Goal: Task Accomplishment & Management: Use online tool/utility

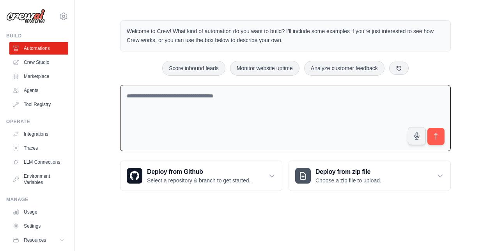
click at [234, 116] on textarea at bounding box center [285, 118] width 331 height 67
click at [36, 62] on link "Crew Studio" at bounding box center [39, 62] width 59 height 12
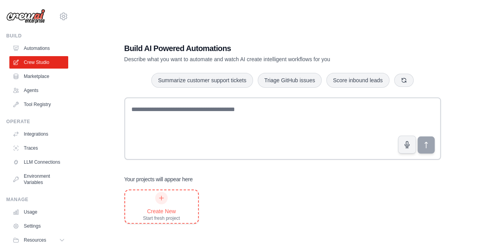
click at [167, 197] on div at bounding box center [161, 198] width 12 height 12
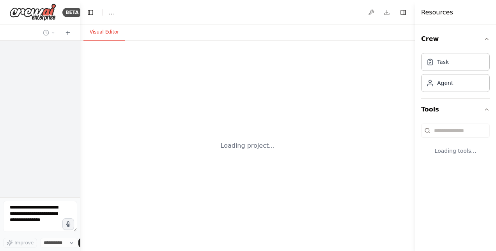
select select "****"
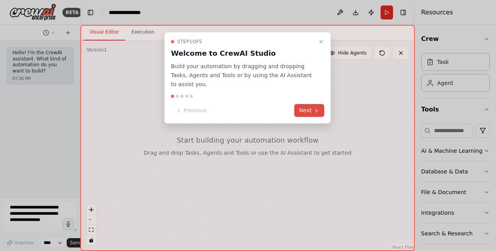
click at [302, 105] on button "Next" at bounding box center [310, 110] width 30 height 13
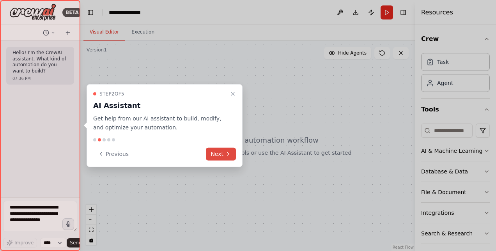
click at [222, 154] on button "Next" at bounding box center [221, 153] width 30 height 13
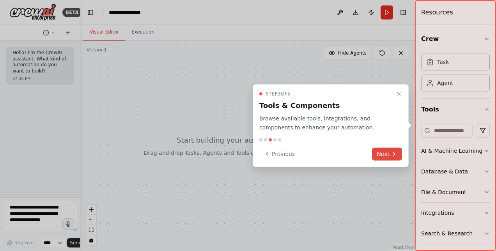
click at [387, 154] on button "Next" at bounding box center [387, 153] width 30 height 13
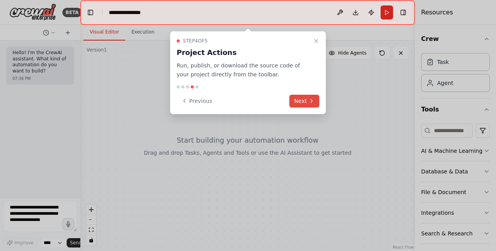
click at [303, 98] on button "Next" at bounding box center [304, 101] width 30 height 13
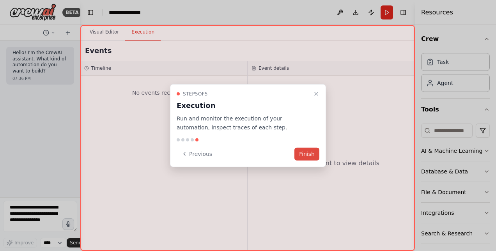
click at [309, 156] on button "Finish" at bounding box center [307, 153] width 25 height 13
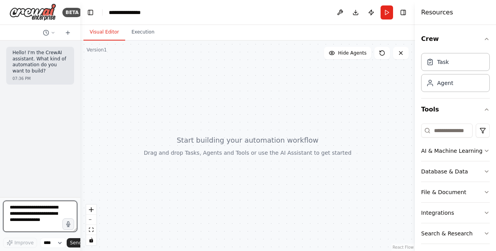
click at [21, 211] on textarea at bounding box center [40, 216] width 74 height 31
paste textarea "**********"
drag, startPoint x: 39, startPoint y: 224, endPoint x: 7, endPoint y: 234, distance: 32.9
click at [7, 234] on div at bounding box center [40, 218] width 74 height 34
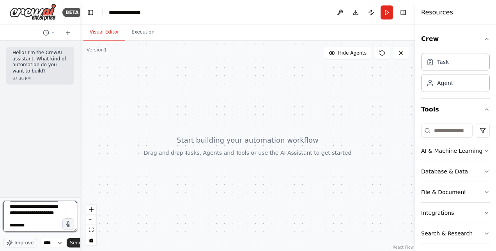
drag, startPoint x: 32, startPoint y: 228, endPoint x: 0, endPoint y: 221, distance: 32.3
click at [0, 221] on div "BETA Hello! I'm the CrewAI assistant. What kind of automation do you want to bu…" at bounding box center [40, 125] width 80 height 251
drag, startPoint x: 40, startPoint y: 215, endPoint x: -1, endPoint y: 206, distance: 41.6
click at [0, 206] on html "**********" at bounding box center [248, 125] width 496 height 251
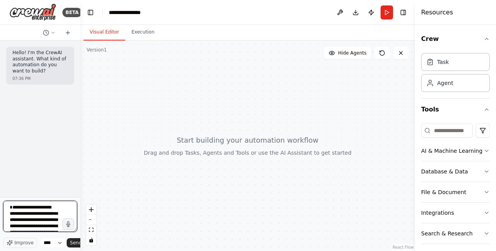
type textarea "**********"
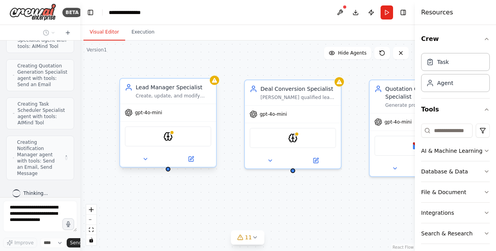
scroll to position [928, 0]
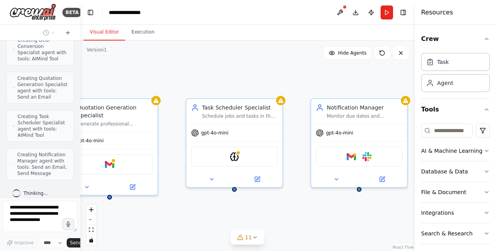
drag, startPoint x: 307, startPoint y: 204, endPoint x: -2, endPoint y: 222, distance: 308.8
click at [0, 222] on html "BETA Hello! I'm the CrewAI assistant. What kind of automation do you want to bu…" at bounding box center [248, 125] width 496 height 251
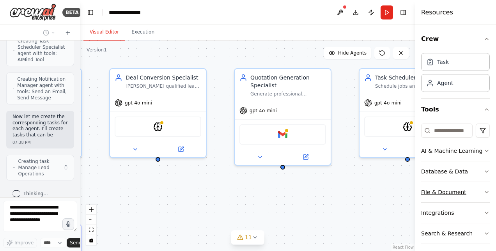
scroll to position [1022, 0]
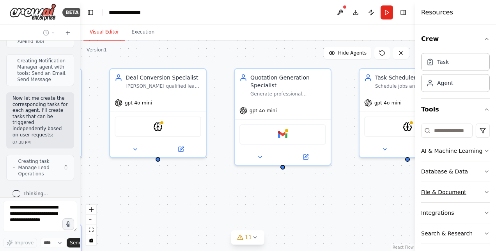
drag, startPoint x: 309, startPoint y: 224, endPoint x: 482, endPoint y: 194, distance: 175.8
click at [482, 194] on div "BETA Hello! I'm the CrewAI assistant. What kind of automation do you want to bu…" at bounding box center [248, 125] width 496 height 251
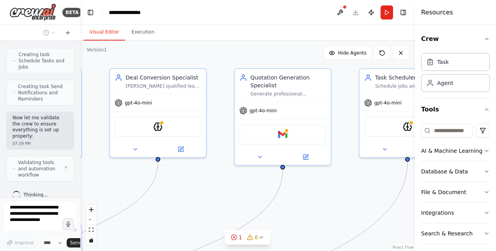
scroll to position [1225, 0]
click at [91, 218] on button "zoom out" at bounding box center [91, 220] width 10 height 10
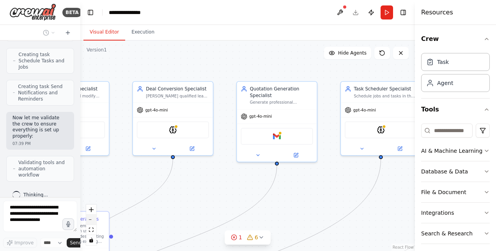
click at [91, 218] on button "zoom out" at bounding box center [91, 220] width 10 height 10
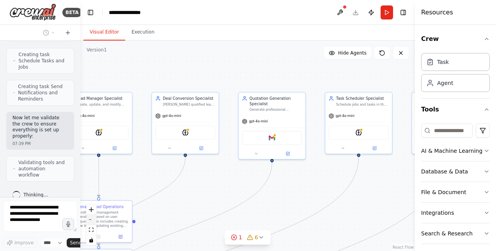
click at [91, 218] on button "zoom out" at bounding box center [91, 220] width 10 height 10
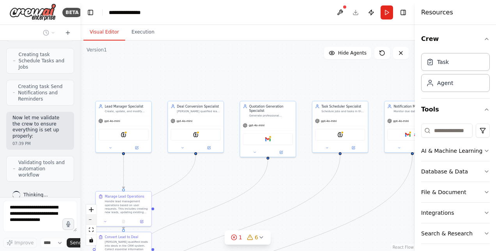
click at [91, 218] on button "zoom out" at bounding box center [91, 220] width 10 height 10
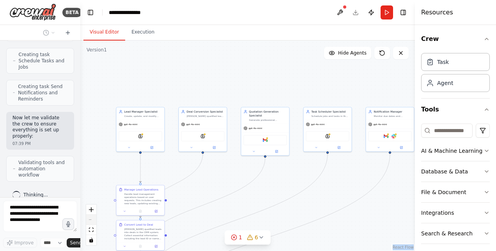
click at [91, 218] on div "React Flow controls" at bounding box center [91, 225] width 10 height 41
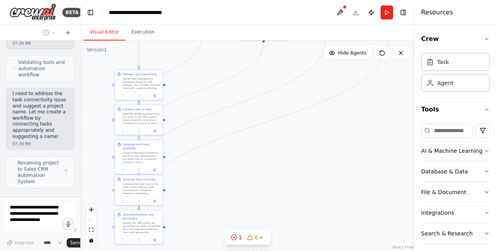
scroll to position [1319, 0]
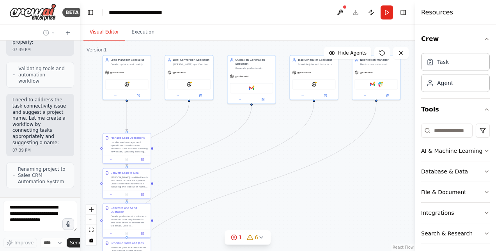
drag, startPoint x: 91, startPoint y: 218, endPoint x: 256, endPoint y: 142, distance: 181.9
click at [256, 142] on div ".deletable-edge-delete-btn { width: 20px; height: 20px; border: 0px solid #ffff…" at bounding box center [247, 146] width 335 height 211
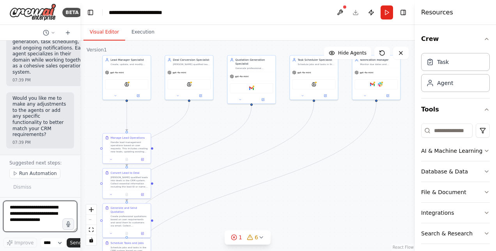
scroll to position [1966, 0]
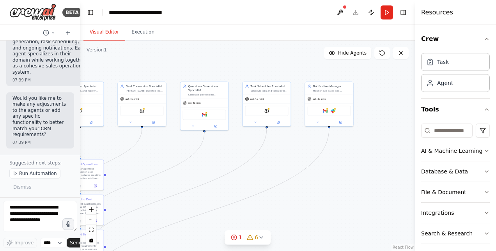
drag, startPoint x: 325, startPoint y: 204, endPoint x: 277, endPoint y: 230, distance: 54.1
click at [277, 230] on div ".deletable-edge-delete-btn { width: 20px; height: 20px; border: 0px solid #ffff…" at bounding box center [247, 146] width 335 height 211
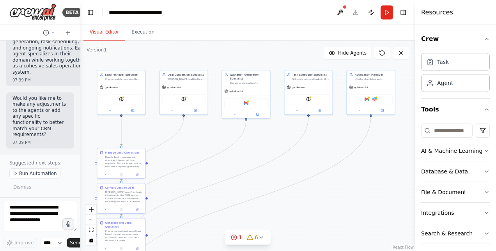
drag, startPoint x: 272, startPoint y: 226, endPoint x: 314, endPoint y: 215, distance: 43.4
click at [314, 215] on div ".deletable-edge-delete-btn { width: 20px; height: 20px; border: 0px solid #ffff…" at bounding box center [247, 146] width 335 height 211
click at [196, 111] on icon at bounding box center [194, 109] width 3 height 3
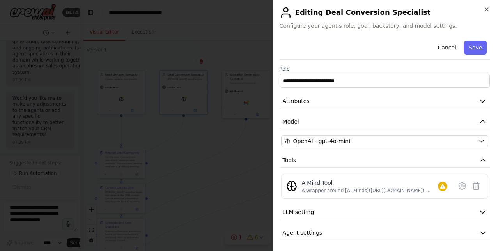
scroll to position [0, 0]
click at [451, 231] on button "Agent settings" at bounding box center [385, 233] width 210 height 14
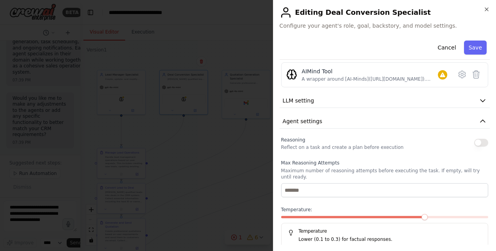
scroll to position [89, 0]
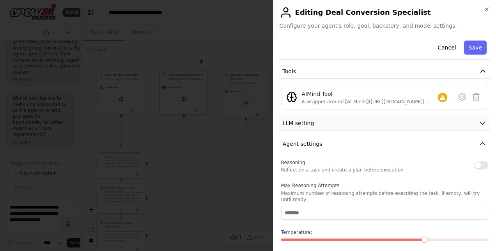
click at [479, 119] on icon "button" at bounding box center [483, 123] width 8 height 8
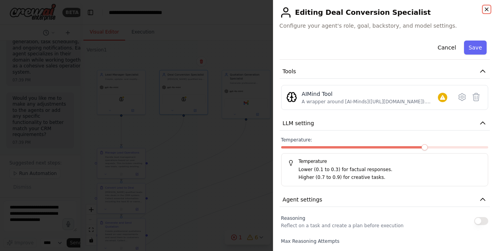
click at [486, 8] on icon "button" at bounding box center [487, 9] width 6 height 6
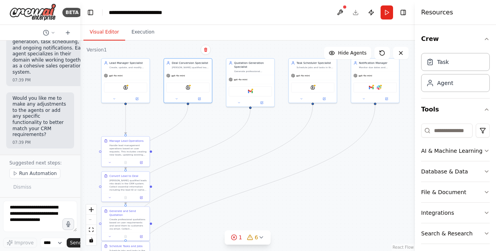
drag, startPoint x: 321, startPoint y: 169, endPoint x: 297, endPoint y: 206, distance: 44.2
click at [325, 159] on div ".deletable-edge-delete-btn { width: 20px; height: 20px; border: 0px solid #ffff…" at bounding box center [247, 146] width 335 height 211
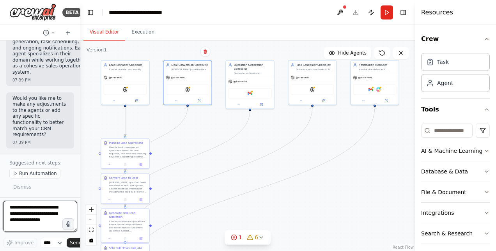
click at [37, 215] on textarea at bounding box center [40, 216] width 74 height 31
type textarea "**********"
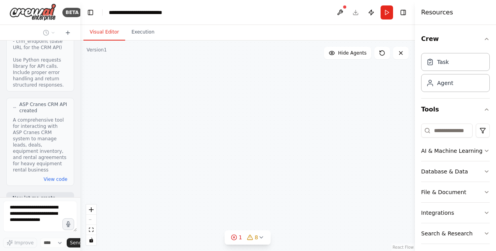
scroll to position [2916, 0]
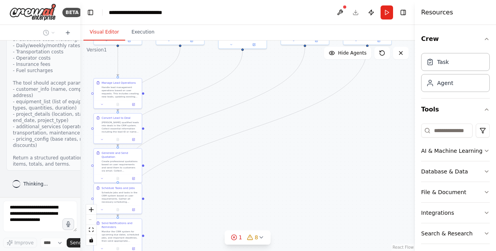
drag, startPoint x: 287, startPoint y: 188, endPoint x: 280, endPoint y: 128, distance: 60.5
click at [280, 128] on div ".deletable-edge-delete-btn { width: 20px; height: 20px; border: 0px solid #ffff…" at bounding box center [247, 146] width 335 height 211
click at [134, 104] on icon at bounding box center [133, 104] width 2 height 2
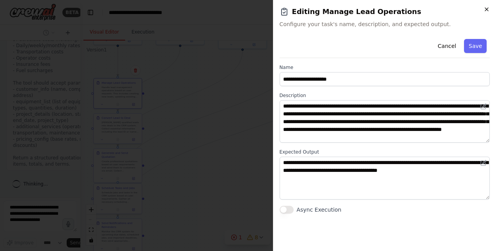
click at [485, 9] on icon "button" at bounding box center [487, 9] width 6 height 6
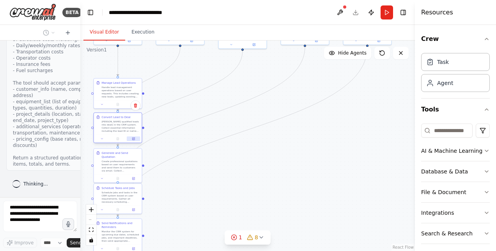
click at [134, 140] on button at bounding box center [133, 139] width 13 height 5
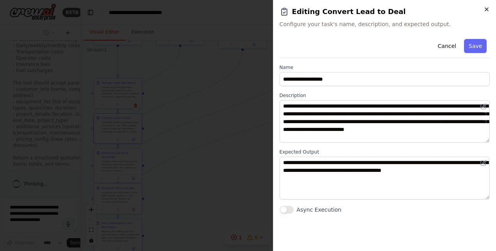
click at [487, 9] on icon "button" at bounding box center [486, 9] width 3 height 3
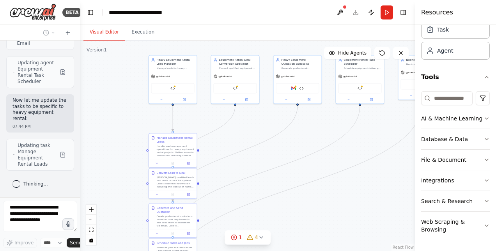
scroll to position [3415, 0]
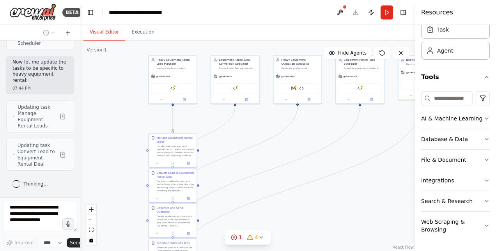
drag, startPoint x: 273, startPoint y: 155, endPoint x: 328, endPoint y: 210, distance: 77.8
click at [328, 210] on div ".deletable-edge-delete-btn { width: 20px; height: 20px; border: 0px solid #ffff…" at bounding box center [247, 146] width 335 height 211
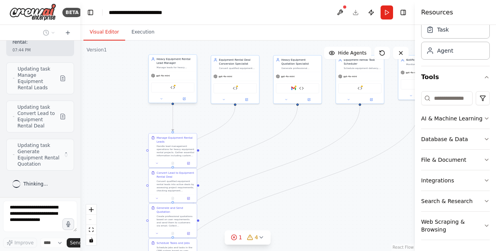
scroll to position [3453, 0]
click at [176, 88] on div "ASP Cranes CRM API" at bounding box center [172, 88] width 43 height 10
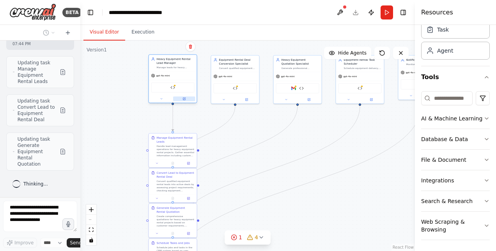
click at [184, 101] on button at bounding box center [184, 99] width 22 height 5
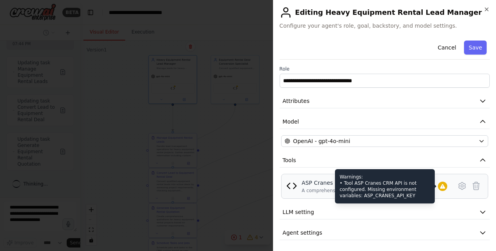
scroll to position [3497, 0]
click at [440, 187] on icon at bounding box center [442, 186] width 5 height 5
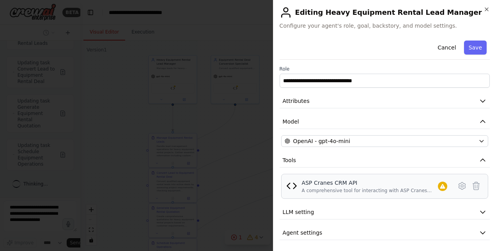
click at [313, 186] on div "ASP Cranes CRM API A comprehensive tool for interacting with ASP Cranes CRM sys…" at bounding box center [370, 186] width 136 height 15
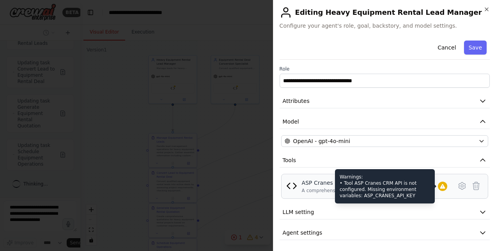
click at [440, 185] on icon at bounding box center [443, 186] width 6 height 6
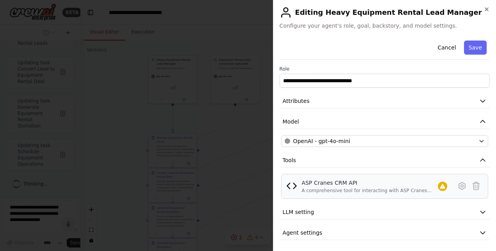
click at [292, 183] on img at bounding box center [291, 186] width 11 height 11
click at [304, 184] on div "ASP Cranes CRM API" at bounding box center [370, 183] width 136 height 8
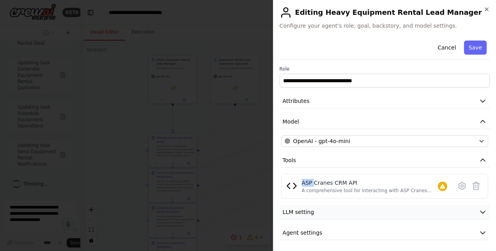
click at [325, 212] on button "LLM setting" at bounding box center [385, 212] width 210 height 14
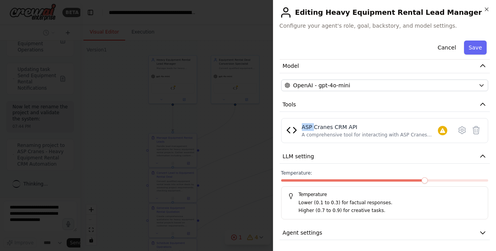
scroll to position [3617, 0]
click at [479, 232] on icon "button" at bounding box center [483, 233] width 8 height 8
click at [458, 127] on icon at bounding box center [462, 130] width 9 height 9
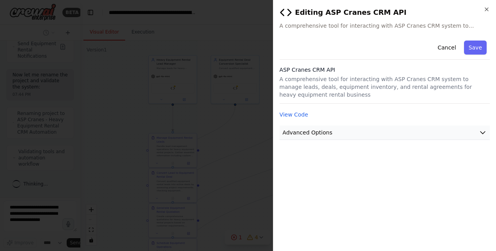
click at [295, 133] on span "Advanced Options" at bounding box center [308, 133] width 50 height 8
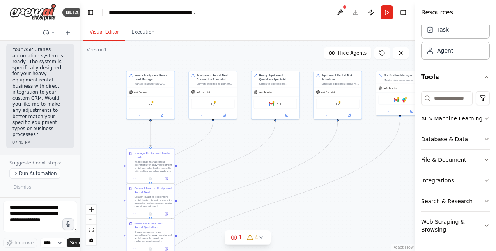
drag, startPoint x: 349, startPoint y: 180, endPoint x: 327, endPoint y: 196, distance: 27.2
click at [327, 196] on div ".deletable-edge-delete-btn { width: 20px; height: 20px; border: 0px solid #ffff…" at bounding box center [247, 146] width 335 height 211
click at [236, 236] on icon at bounding box center [234, 237] width 6 height 6
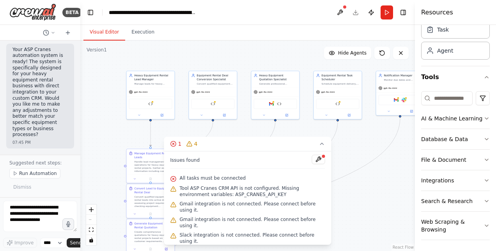
scroll to position [4736, 0]
click at [287, 115] on icon at bounding box center [287, 115] width 2 height 2
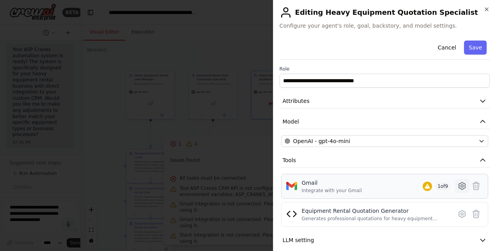
click at [458, 183] on icon at bounding box center [462, 185] width 9 height 9
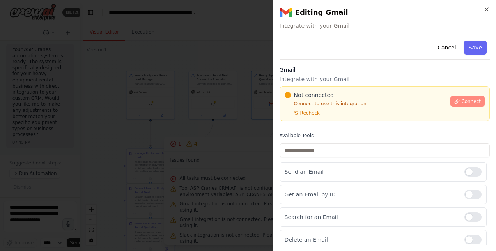
click at [463, 100] on span "Connect" at bounding box center [472, 101] width 20 height 6
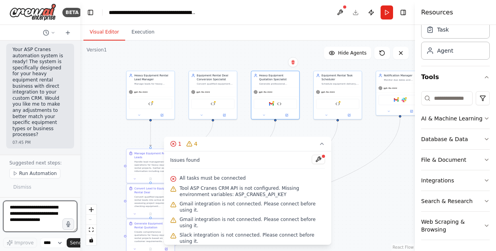
click at [17, 212] on textarea at bounding box center [40, 216] width 74 height 31
type textarea "**********"
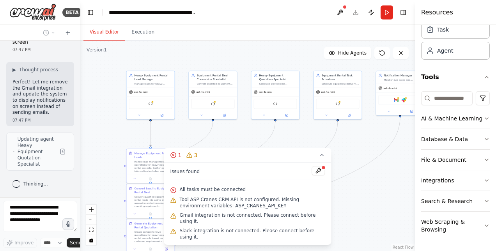
scroll to position [4923, 0]
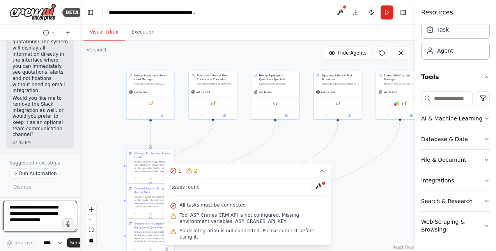
click at [33, 212] on textarea at bounding box center [40, 216] width 74 height 31
paste textarea "**********"
type textarea "**********"
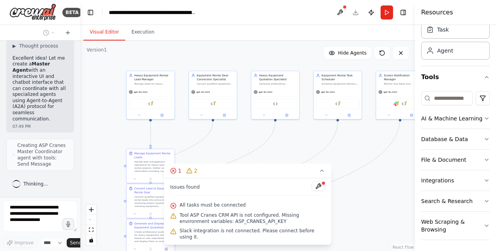
scroll to position [6021, 0]
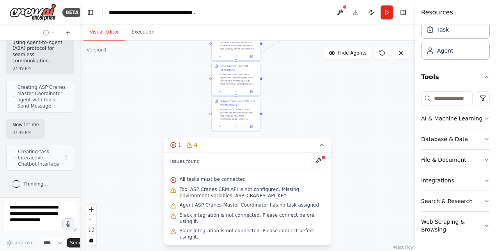
drag, startPoint x: 373, startPoint y: 156, endPoint x: 458, endPoint y: -36, distance: 210.8
click at [458, 0] on html "BETA Hello! I'm the CrewAI assistant. What kind of automation do you want to bu…" at bounding box center [248, 125] width 496 height 251
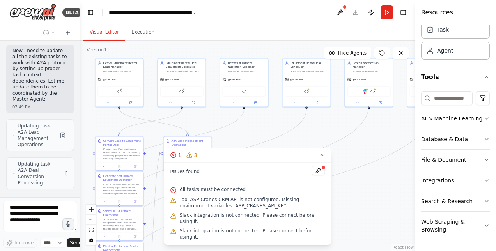
scroll to position [6248, 0]
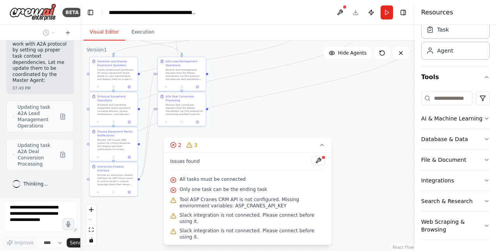
drag, startPoint x: 363, startPoint y: 91, endPoint x: 241, endPoint y: 192, distance: 158.5
click at [241, 192] on div "Version 1 Show Tools Hide Agents .deletable-edge-delete-btn { width: 20px; heig…" at bounding box center [247, 146] width 335 height 211
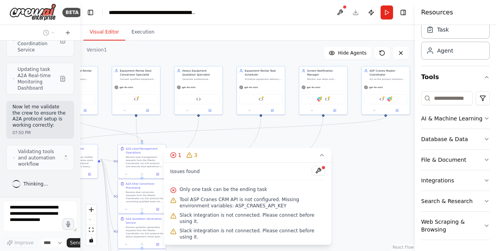
scroll to position [6438, 0]
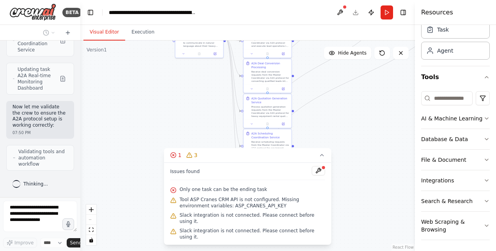
drag, startPoint x: 253, startPoint y: 120, endPoint x: 339, endPoint y: 87, distance: 92.0
click at [339, 87] on div ".deletable-edge-delete-btn { width: 20px; height: 20px; border: 0px solid #ffff…" at bounding box center [247, 146] width 335 height 211
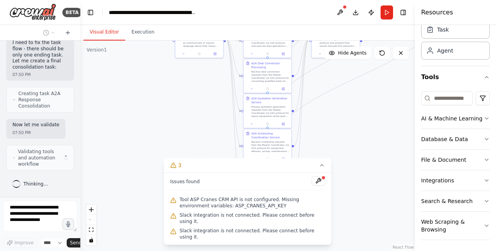
scroll to position [6584, 0]
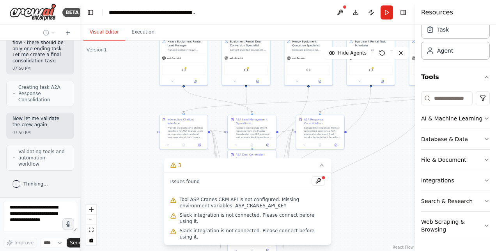
drag, startPoint x: 381, startPoint y: 132, endPoint x: 365, endPoint y: 224, distance: 92.6
click at [365, 224] on div ".deletable-edge-delete-btn { width: 20px; height: 20px; border: 0px solid #ffff…" at bounding box center [247, 146] width 335 height 211
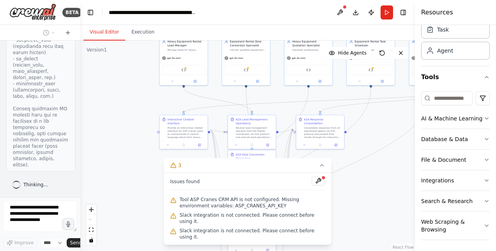
scroll to position [7025, 0]
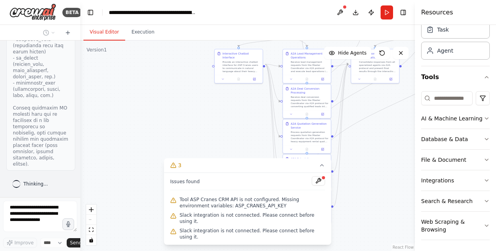
drag, startPoint x: 343, startPoint y: 162, endPoint x: 398, endPoint y: 96, distance: 85.6
click at [398, 96] on div ".deletable-edge-delete-btn { width: 20px; height: 20px; border: 0px solid #ffff…" at bounding box center [247, 146] width 335 height 211
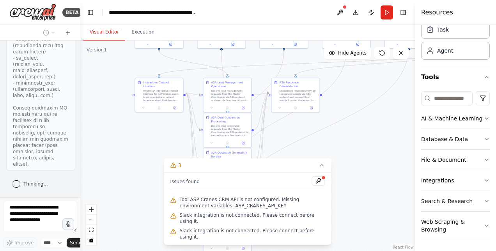
scroll to position [7119, 0]
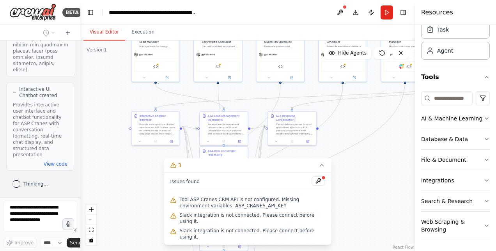
drag, startPoint x: 357, startPoint y: 171, endPoint x: 274, endPoint y: 233, distance: 103.6
click at [274, 233] on div "Version 1 Show Tools Hide Agents .deletable-edge-delete-btn { width: 20px; heig…" at bounding box center [247, 146] width 335 height 211
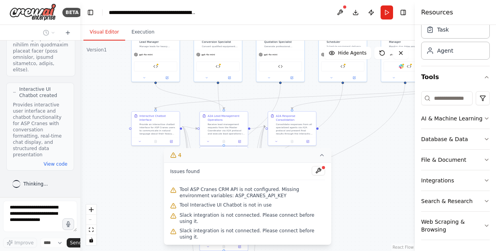
click at [321, 158] on icon at bounding box center [322, 155] width 6 height 6
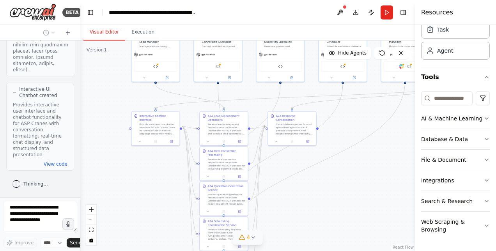
click at [254, 233] on button "4" at bounding box center [248, 238] width 30 height 14
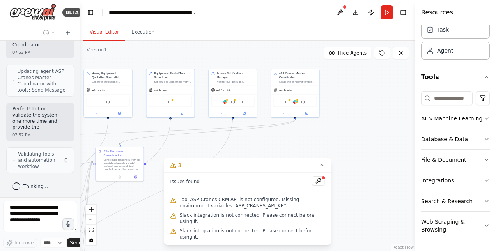
scroll to position [7417, 0]
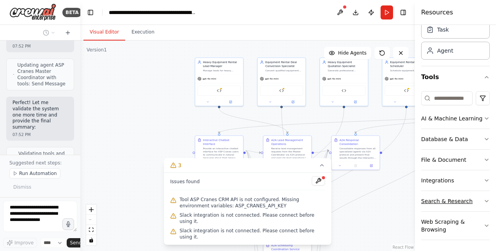
drag, startPoint x: 371, startPoint y: 176, endPoint x: 434, endPoint y: 200, distance: 68.0
click at [434, 200] on div "BETA Hello! I'm the CrewAI assistant. What kind of automation do you want to bu…" at bounding box center [248, 125] width 496 height 251
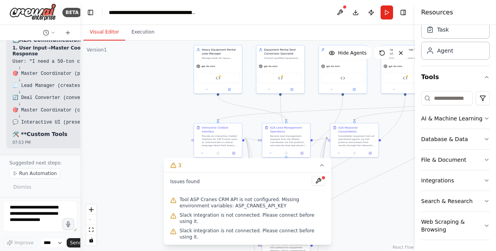
drag, startPoint x: 138, startPoint y: 153, endPoint x: 137, endPoint y: 140, distance: 12.5
click at [137, 140] on div ".deletable-edge-delete-btn { width: 20px; height: 20px; border: 0px solid #ffff…" at bounding box center [247, 146] width 335 height 211
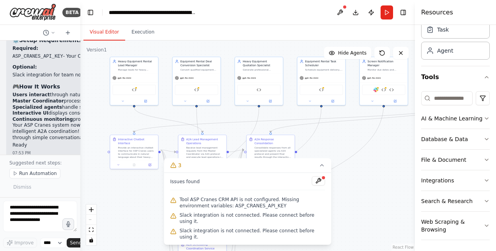
scroll to position [7936, 0]
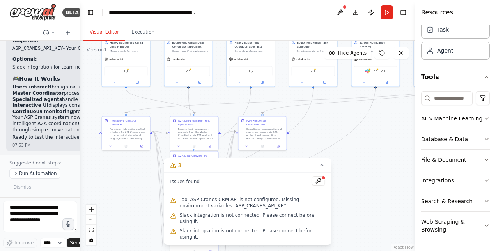
drag, startPoint x: 137, startPoint y: 140, endPoint x: 45, endPoint y: 133, distance: 92.3
click at [45, 133] on div "BETA Hello! I'm the CrewAI assistant. What kind of automation do you want to bu…" at bounding box center [248, 125] width 496 height 251
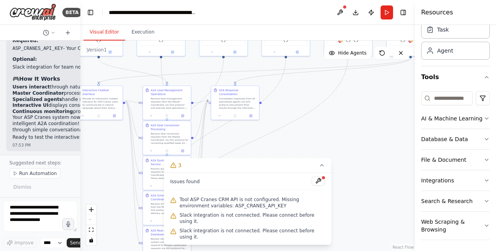
drag, startPoint x: 350, startPoint y: 141, endPoint x: 325, endPoint y: 110, distance: 40.2
click at [325, 110] on div ".deletable-edge-delete-btn { width: 20px; height: 20px; border: 0px solid #ffff…" at bounding box center [247, 146] width 335 height 211
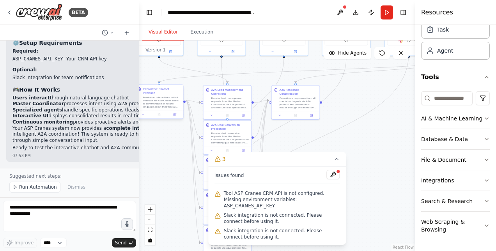
scroll to position [4875, 0]
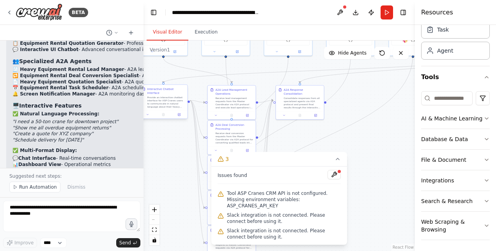
drag, startPoint x: 80, startPoint y: 112, endPoint x: 144, endPoint y: 108, distance: 63.8
click at [144, 108] on div "BETA Hello! I'm the CrewAI assistant. What kind of automation do you want to bu…" at bounding box center [248, 125] width 496 height 251
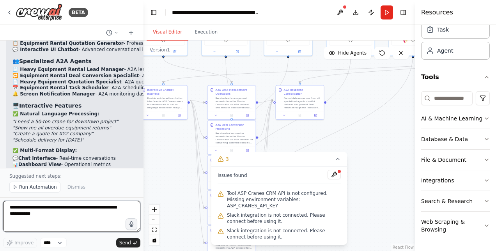
click at [69, 218] on textarea at bounding box center [71, 216] width 137 height 31
type textarea "**********"
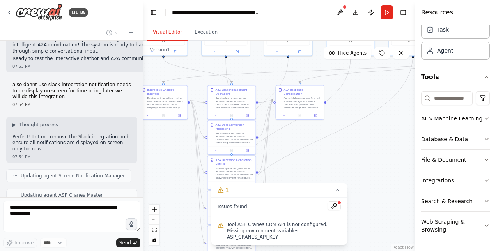
scroll to position [5152, 0]
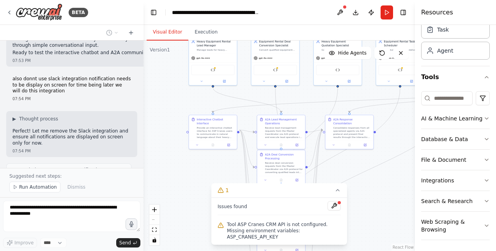
drag, startPoint x: 366, startPoint y: 180, endPoint x: 415, endPoint y: 209, distance: 57.7
click at [415, 209] on div "BETA Hello! I'm the CrewAI assistant. What kind of automation do you want to bu…" at bounding box center [248, 125] width 496 height 251
click at [40, 201] on form "Improve **** Send" at bounding box center [72, 224] width 144 height 54
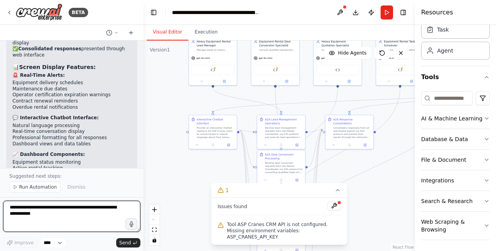
scroll to position [5630, 0]
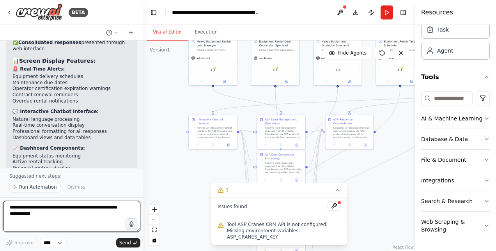
click at [59, 213] on textarea at bounding box center [71, 216] width 137 height 31
type textarea "*"
type textarea "**********"
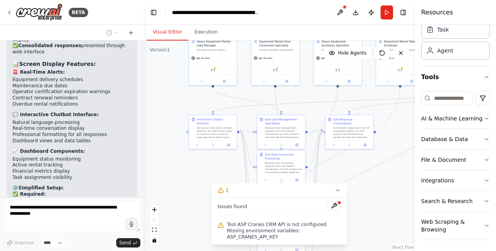
scroll to position [5647, 0]
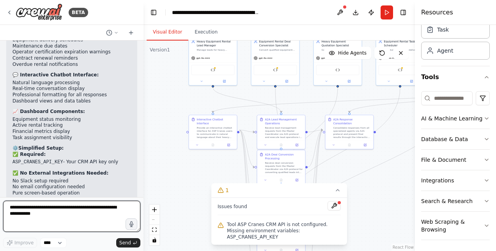
type textarea "*"
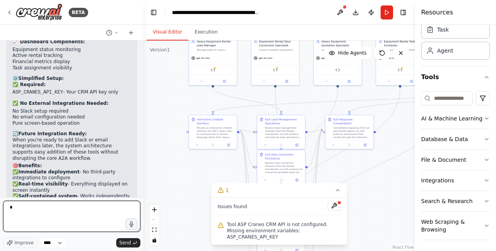
scroll to position [5743, 0]
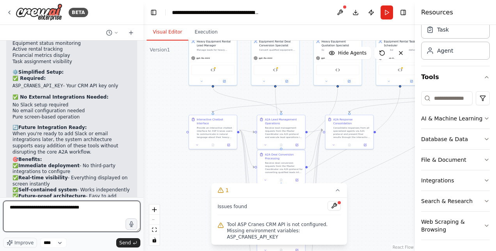
type textarea "**********"
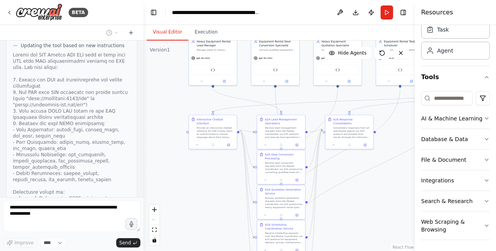
scroll to position [6184, 0]
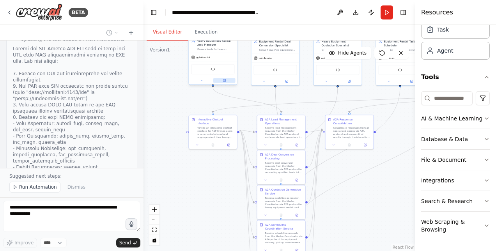
click at [225, 82] on icon at bounding box center [224, 80] width 3 height 3
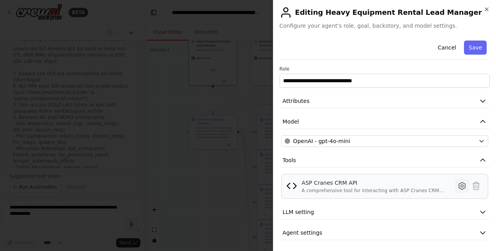
click at [458, 186] on icon at bounding box center [462, 185] width 9 height 9
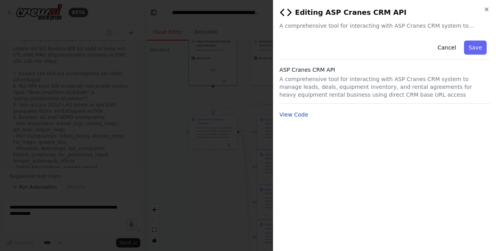
click at [298, 115] on button "View Code" at bounding box center [294, 115] width 29 height 8
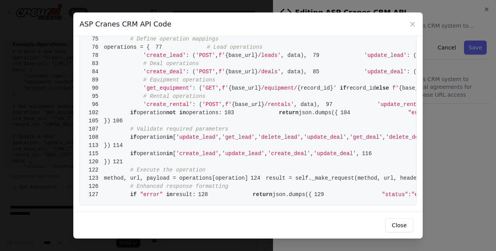
scroll to position [742, 0]
click at [413, 23] on icon at bounding box center [413, 24] width 8 height 8
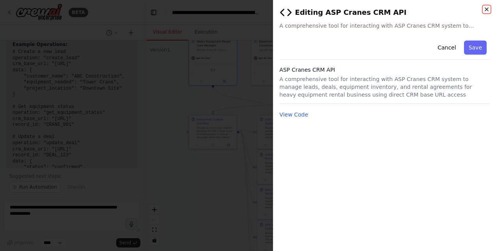
click at [487, 9] on icon "button" at bounding box center [487, 9] width 6 height 6
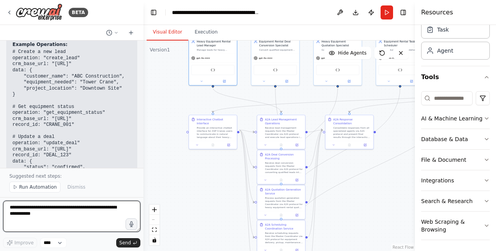
click at [69, 215] on textarea at bounding box center [71, 216] width 137 height 31
type textarea "**********"
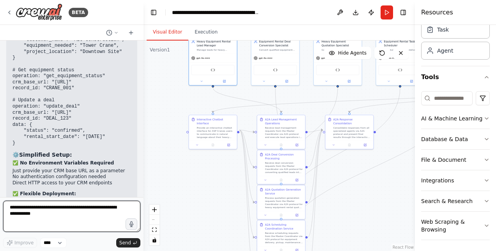
scroll to position [6695, 0]
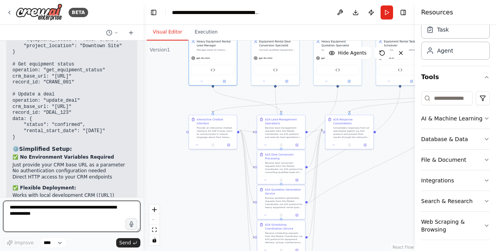
click at [67, 213] on textarea at bounding box center [71, 216] width 137 height 31
type textarea "**"
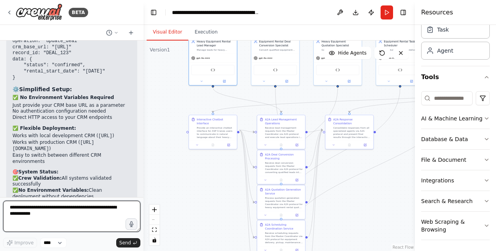
scroll to position [6761, 0]
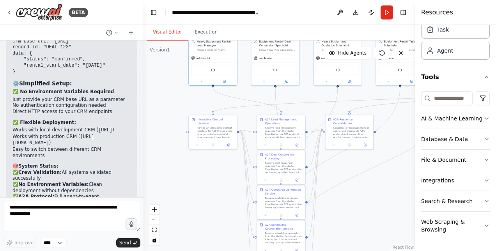
drag, startPoint x: 77, startPoint y: 73, endPoint x: 6, endPoint y: 66, distance: 71.7
click at [6, 66] on div "Hello! I'm the CrewAI assistant. What kind of automation do you want to build? …" at bounding box center [72, 119] width 144 height 157
copy p "confgure crm base url as http://103.224.243.242:3001/ap"
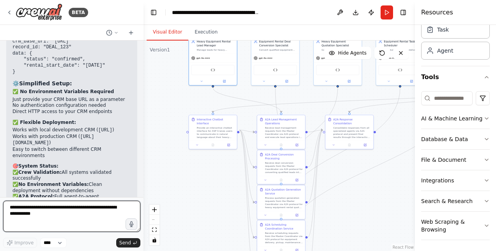
click at [34, 218] on textarea at bounding box center [71, 216] width 137 height 31
paste textarea "**********"
type textarea "**********"
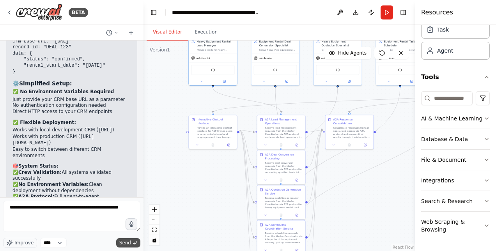
click at [130, 243] on span "Send" at bounding box center [125, 243] width 12 height 6
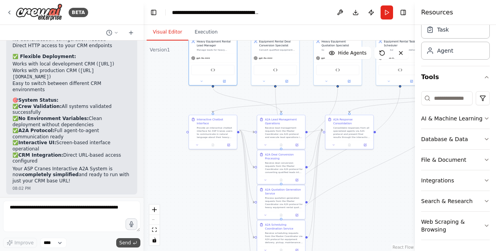
scroll to position [6832, 0]
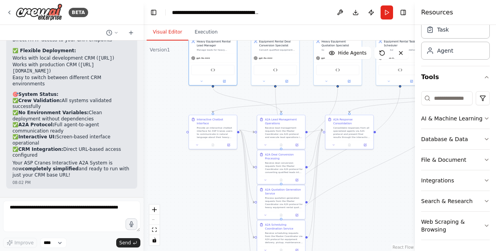
drag, startPoint x: 13, startPoint y: 140, endPoint x: 83, endPoint y: 138, distance: 69.8
copy p "http://103.224.243.242:3001/api"
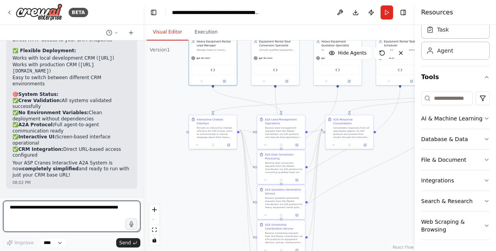
click at [34, 213] on textarea "**********" at bounding box center [71, 216] width 137 height 31
paste textarea "**********"
type textarea "**********"
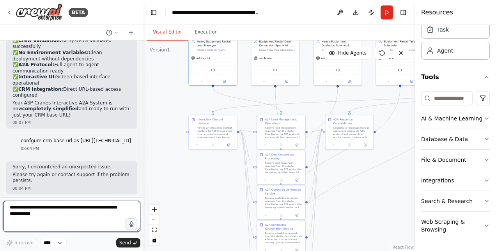
scroll to position [6898, 0]
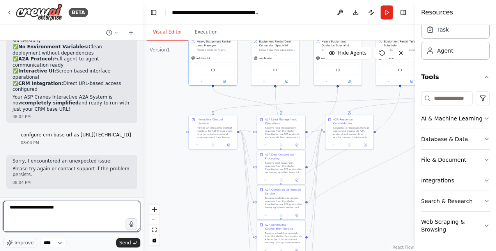
type textarea "**********"
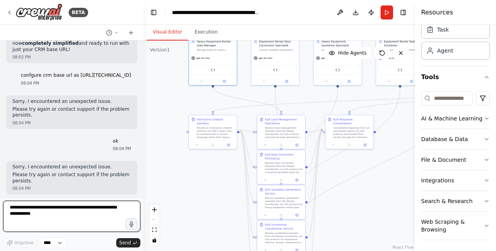
scroll to position [6964, 0]
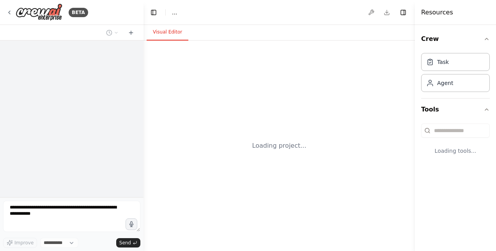
select select "****"
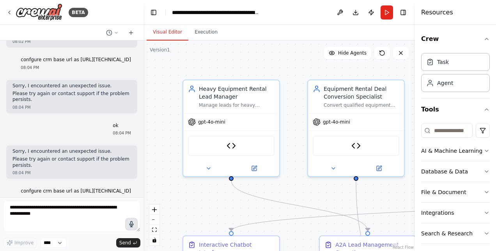
scroll to position [6964, 0]
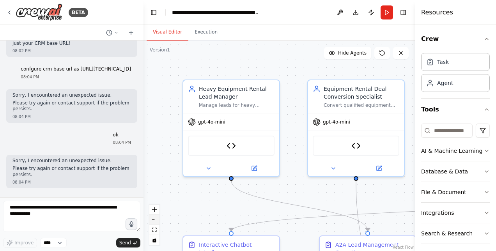
click at [153, 220] on icon "zoom out" at bounding box center [154, 220] width 5 height 1
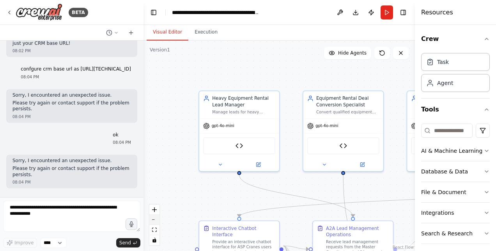
click at [153, 220] on icon "zoom out" at bounding box center [154, 220] width 5 height 1
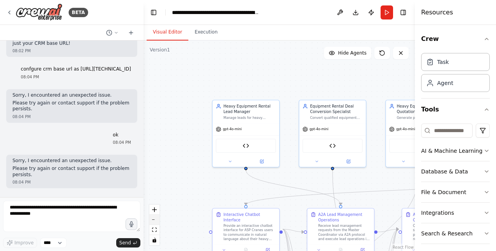
click at [153, 220] on icon "zoom out" at bounding box center [154, 220] width 5 height 1
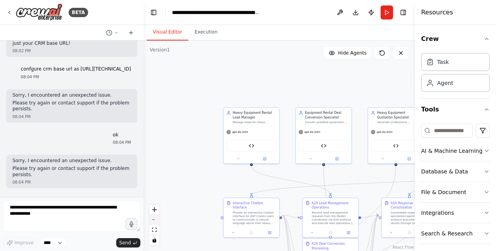
click at [153, 220] on icon "zoom out" at bounding box center [154, 220] width 5 height 1
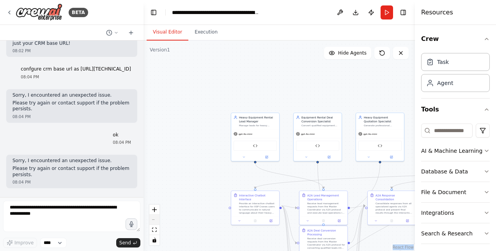
click at [153, 220] on div "React Flow controls" at bounding box center [154, 225] width 10 height 41
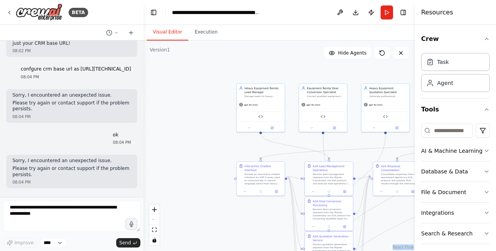
drag, startPoint x: 153, startPoint y: 220, endPoint x: 220, endPoint y: 59, distance: 173.8
click at [220, 59] on div ".deletable-edge-delete-btn { width: 20px; height: 20px; border: 0px solid #ffff…" at bounding box center [280, 146] width 272 height 211
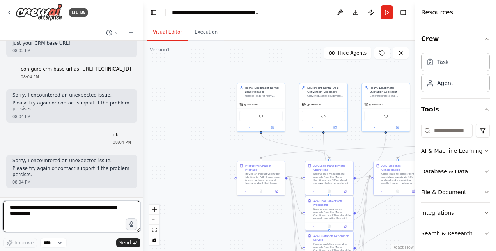
click at [36, 215] on textarea at bounding box center [71, 216] width 137 height 31
type textarea "**********"
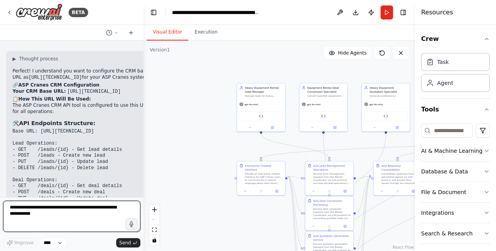
scroll to position [7337, 0]
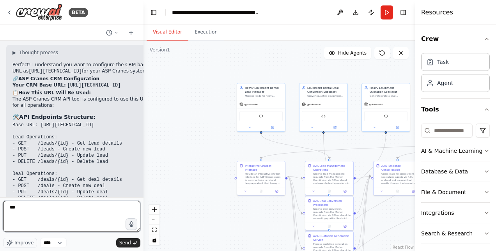
type textarea "***"
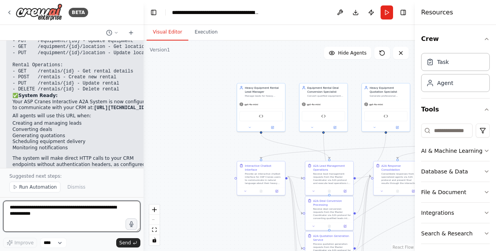
scroll to position [7503, 0]
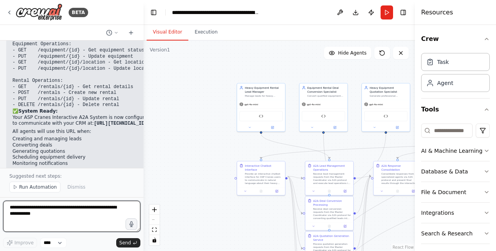
click at [141, 167] on div at bounding box center [141, 125] width 3 height 251
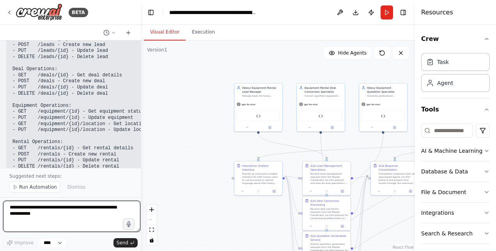
scroll to position [7561, 0]
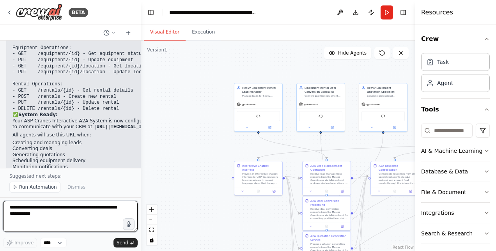
click at [141, 156] on div "BETA Hello! I'm the CrewAI assistant. What kind of automation do you want to bu…" at bounding box center [248, 125] width 496 height 251
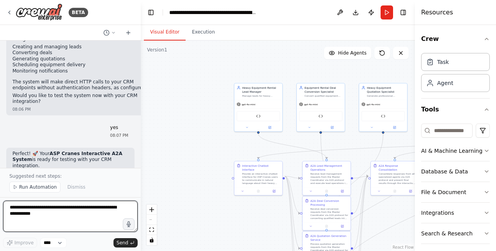
scroll to position [7677, 0]
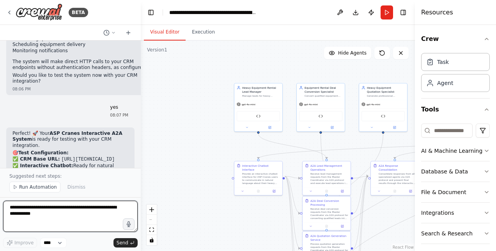
click at [81, 204] on textarea at bounding box center [70, 216] width 135 height 31
type textarea "**********"
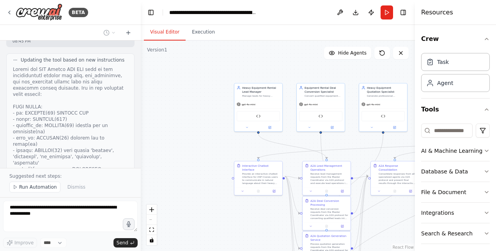
scroll to position [13094, 0]
click at [138, 62] on div at bounding box center [139, 125] width 3 height 251
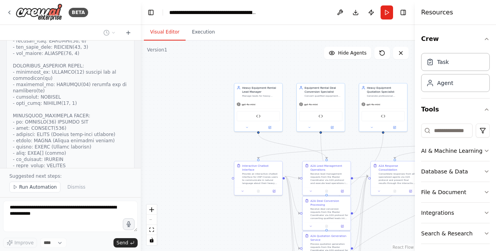
scroll to position [11309, 0]
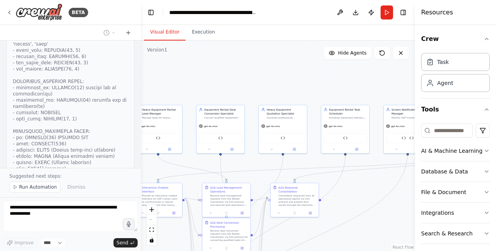
drag, startPoint x: 196, startPoint y: 70, endPoint x: 95, endPoint y: 94, distance: 104.2
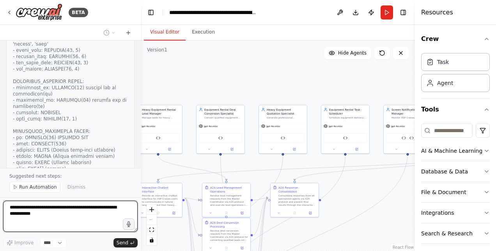
click at [95, 94] on div "BETA Hello! I'm the CrewAI assistant. What kind of automation do you want to bu…" at bounding box center [248, 125] width 496 height 251
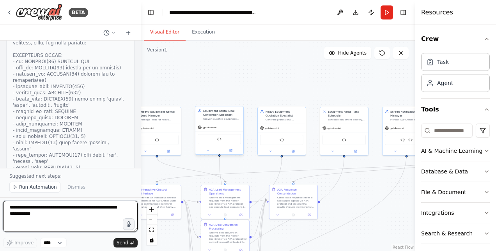
scroll to position [13281, 0]
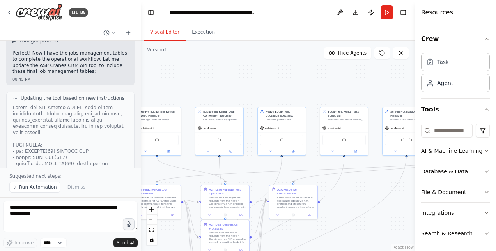
drag, startPoint x: 333, startPoint y: 190, endPoint x: 255, endPoint y: 126, distance: 100.6
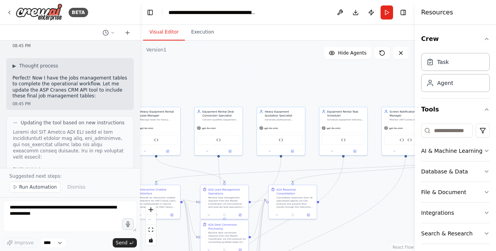
drag, startPoint x: 137, startPoint y: 157, endPoint x: 140, endPoint y: 181, distance: 24.4
click at [140, 181] on div "BETA Hello! I'm the CrewAI assistant. What kind of automation do you want to bu…" at bounding box center [248, 125] width 496 height 251
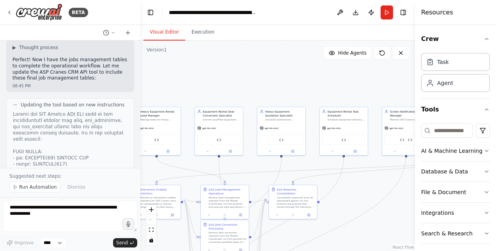
click at [137, 158] on div at bounding box center [138, 125] width 3 height 251
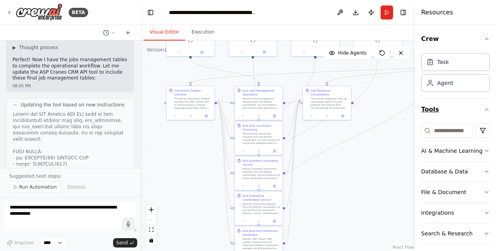
drag, startPoint x: 398, startPoint y: 218, endPoint x: 432, endPoint y: 119, distance: 104.7
click at [432, 119] on div "BETA Hello! I'm the CrewAI assistant. What kind of automation do you want to bu…" at bounding box center [248, 125] width 496 height 251
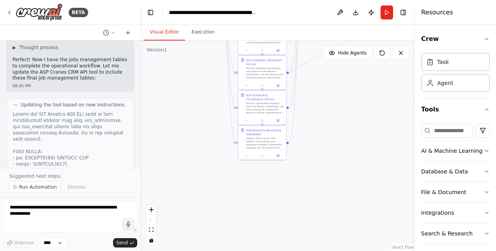
drag, startPoint x: 385, startPoint y: 218, endPoint x: 389, endPoint y: 117, distance: 100.3
click at [389, 117] on div ".deletable-edge-delete-btn { width: 20px; height: 20px; border: 0px solid #ffff…" at bounding box center [277, 146] width 275 height 211
click at [31, 190] on span "Run Automation" at bounding box center [38, 187] width 38 height 6
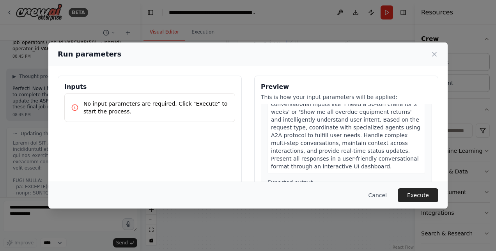
scroll to position [1042, 0]
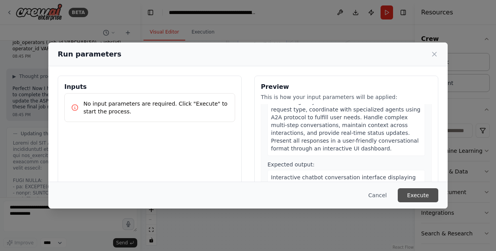
click at [421, 197] on button "Execute" at bounding box center [418, 195] width 41 height 14
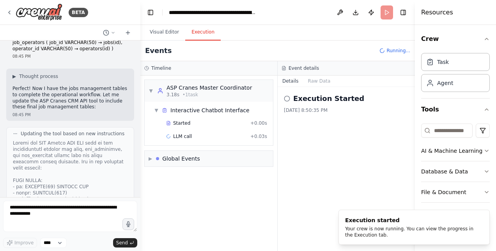
click at [199, 33] on button "Execution" at bounding box center [203, 32] width 36 height 16
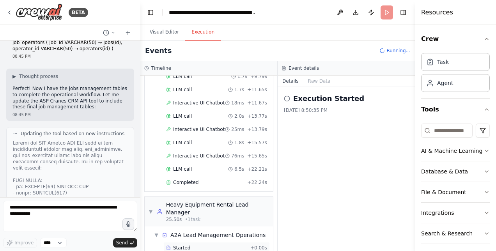
scroll to position [217, 0]
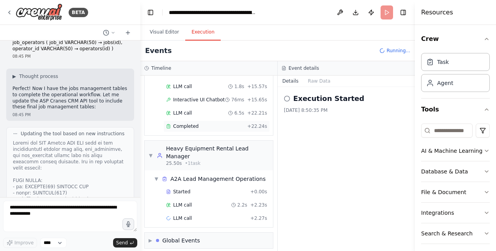
click at [185, 121] on div "▼ ASP Cranes Master Coordinator 3.18s (+22.24s) • 1 task ▼ Interactive Chatbot …" at bounding box center [208, 164] width 137 height 176
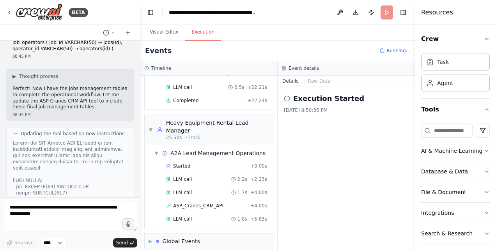
scroll to position [256, 0]
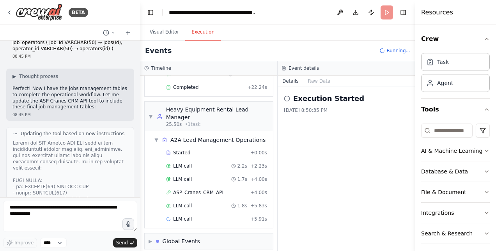
click at [180, 95] on div "▼ ASP Cranes Master Coordinator 3.18s (+22.24s) • 1 task ▼ Interactive Chatbot …" at bounding box center [208, 164] width 137 height 176
click at [179, 85] on span "Completed" at bounding box center [185, 87] width 25 height 6
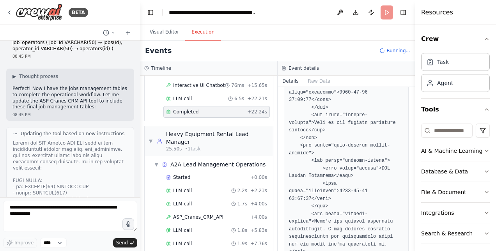
scroll to position [228, 0]
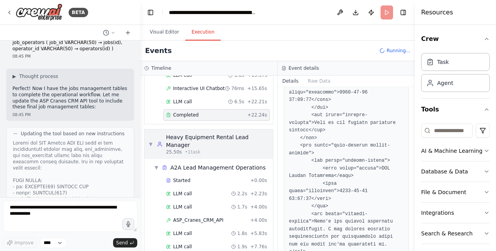
click at [152, 141] on span "▼" at bounding box center [151, 144] width 4 height 6
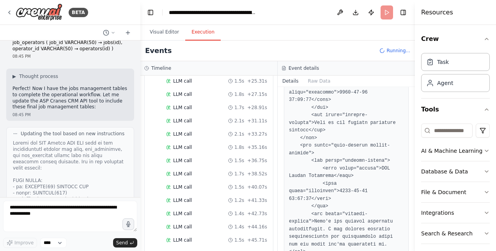
scroll to position [537, 0]
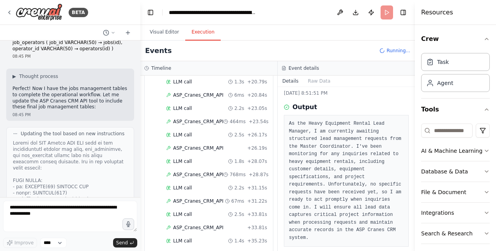
scroll to position [1122, 0]
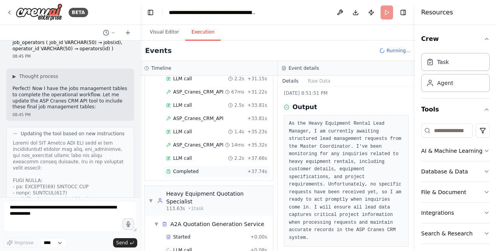
click at [188, 169] on span "Completed" at bounding box center [185, 172] width 25 height 6
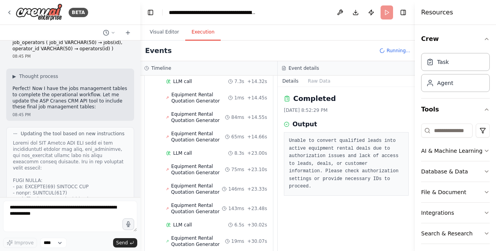
scroll to position [1366, 0]
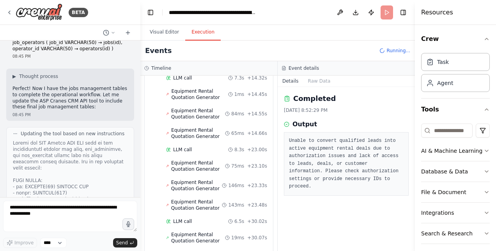
click at [137, 186] on div at bounding box center [138, 125] width 3 height 251
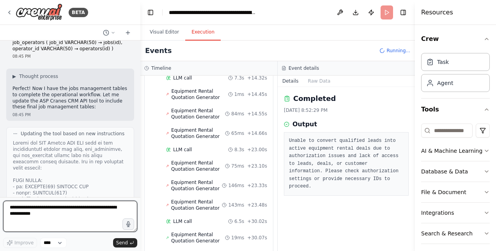
click at [99, 210] on textarea at bounding box center [70, 216] width 134 height 31
type textarea "**********"
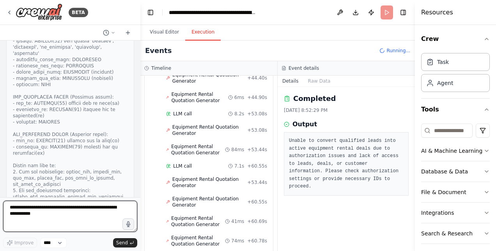
scroll to position [13420, 0]
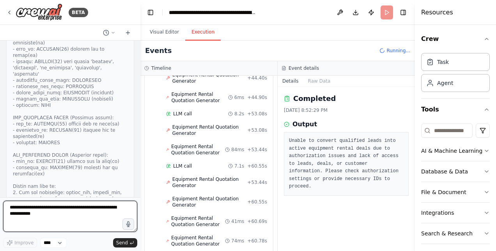
click at [138, 186] on div at bounding box center [138, 125] width 3 height 251
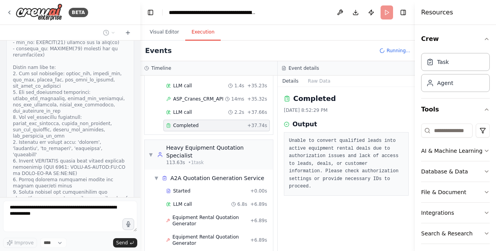
scroll to position [1150, 0]
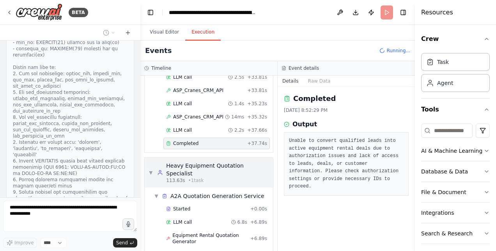
click at [150, 170] on span "▼" at bounding box center [151, 173] width 5 height 6
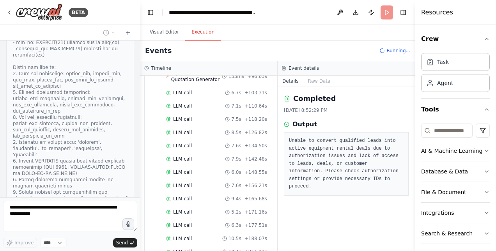
scroll to position [2095, 0]
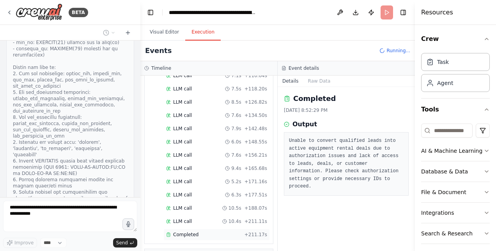
click at [184, 232] on span "Completed" at bounding box center [185, 235] width 25 height 6
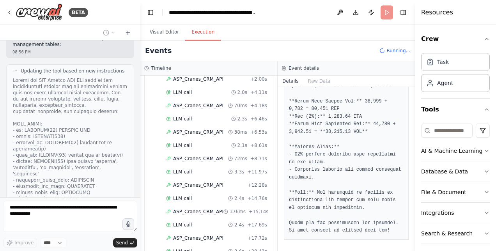
scroll to position [2350, 0]
drag, startPoint x: 254, startPoint y: 229, endPoint x: 184, endPoint y: 225, distance: 70.3
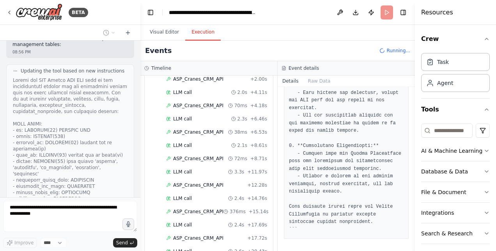
scroll to position [275, 0]
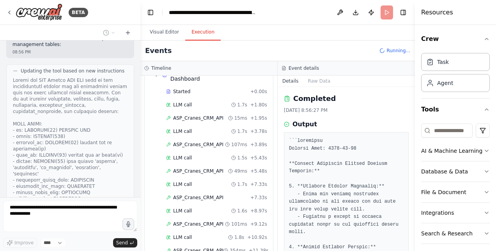
scroll to position [0, 0]
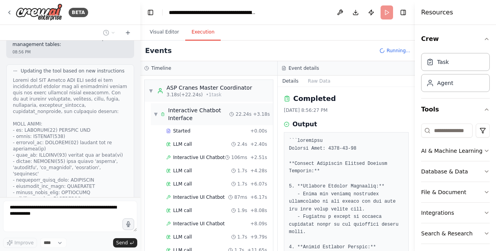
click at [156, 112] on span "▼" at bounding box center [156, 114] width 4 height 6
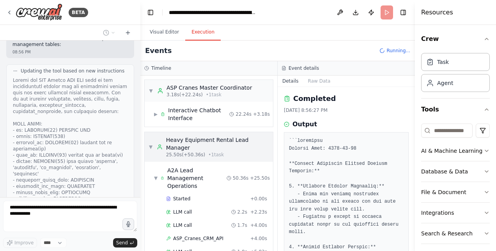
click at [152, 146] on span "▼" at bounding box center [151, 147] width 4 height 6
click at [152, 145] on span "▼" at bounding box center [151, 147] width 4 height 6
click at [151, 145] on span "▼" at bounding box center [151, 147] width 4 height 6
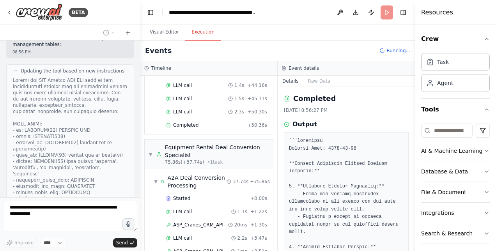
scroll to position [417, 0]
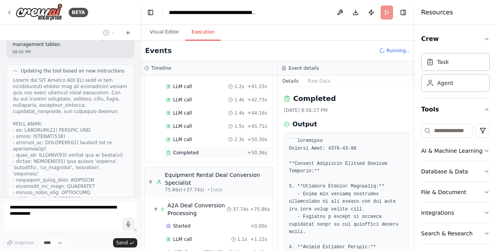
click at [188, 150] on span "Completed" at bounding box center [185, 153] width 25 height 6
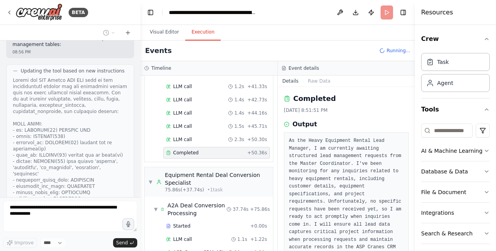
drag, startPoint x: 412, startPoint y: 134, endPoint x: 410, endPoint y: 158, distance: 23.5
click at [410, 158] on div "BETA Hello! I'm the CrewAI assistant. What kind of automation do you want to bu…" at bounding box center [248, 125] width 496 height 251
drag, startPoint x: 413, startPoint y: 156, endPoint x: 410, endPoint y: 187, distance: 31.3
click at [410, 187] on div "BETA Hello! I'm the CrewAI assistant. What kind of automation do you want to bu…" at bounding box center [248, 125] width 496 height 251
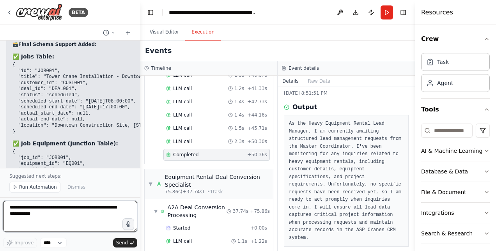
scroll to position [14706, 0]
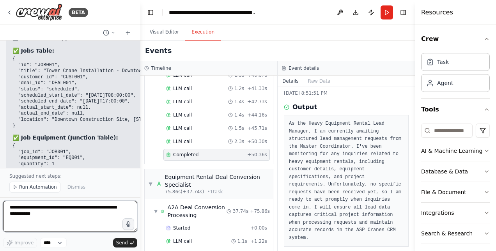
click at [64, 214] on textarea at bounding box center [70, 216] width 134 height 31
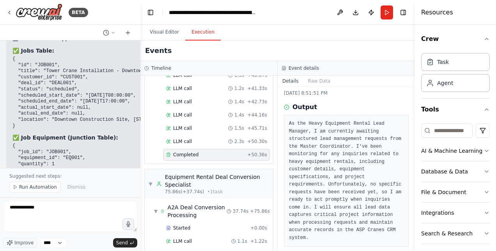
scroll to position [3002, 0]
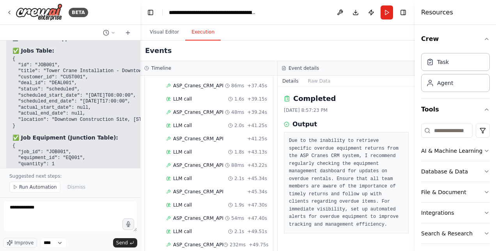
scroll to position [0, 0]
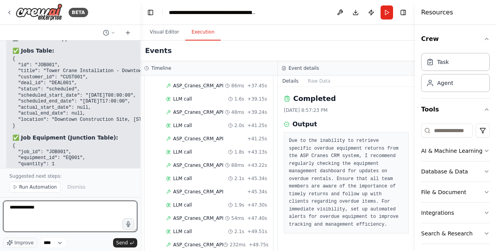
click at [53, 210] on textarea "**********" at bounding box center [70, 216] width 134 height 31
type textarea "**********"
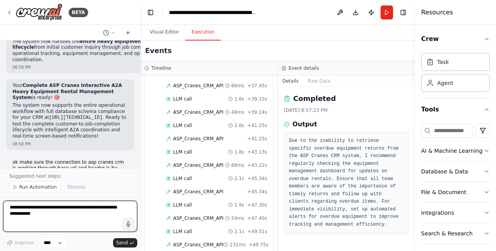
scroll to position [15182, 0]
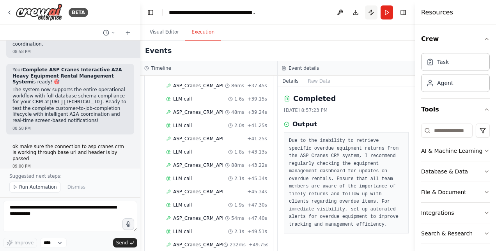
click at [368, 12] on button "Publish" at bounding box center [371, 12] width 12 height 14
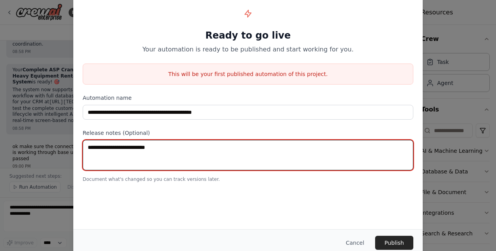
click at [133, 149] on textarea at bounding box center [248, 155] width 331 height 30
click at [94, 146] on textarea "**********" at bounding box center [248, 155] width 331 height 30
type textarea "**********"
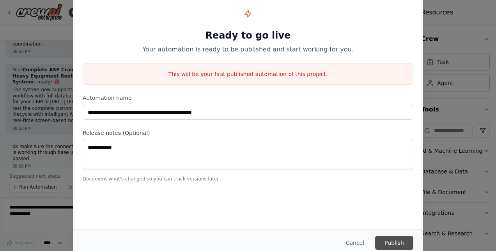
click at [387, 240] on button "Publish" at bounding box center [394, 243] width 38 height 14
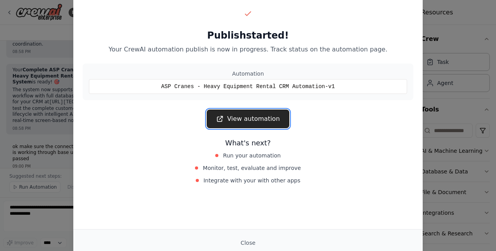
click at [265, 120] on link "View automation" at bounding box center [248, 119] width 82 height 19
click at [248, 242] on button "Close" at bounding box center [247, 243] width 27 height 14
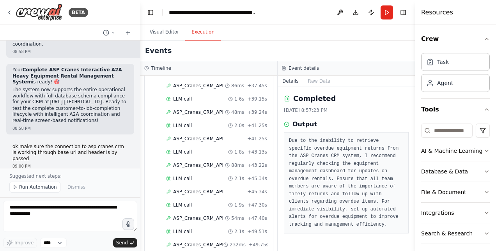
click at [137, 158] on div at bounding box center [138, 125] width 3 height 251
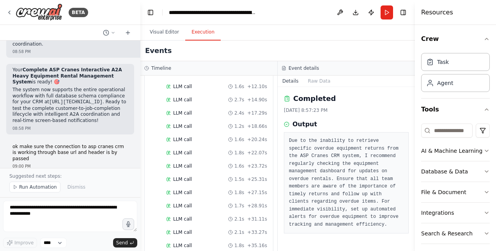
scroll to position [0, 0]
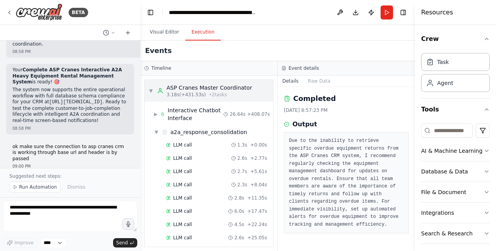
click at [149, 89] on span "▼" at bounding box center [151, 91] width 5 height 6
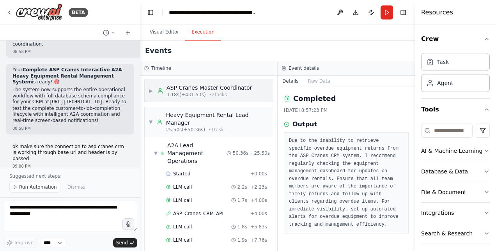
click at [149, 89] on span "▶" at bounding box center [151, 91] width 5 height 6
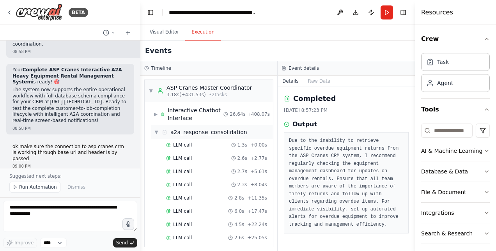
click at [155, 130] on span "▼" at bounding box center [156, 132] width 5 height 6
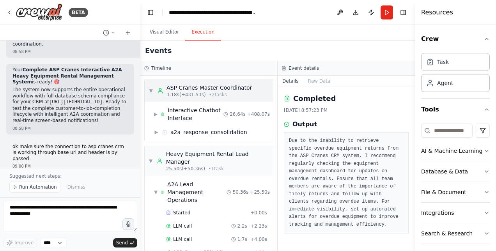
click at [151, 91] on span "▼" at bounding box center [151, 91] width 5 height 6
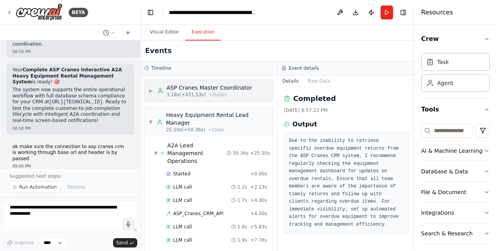
click at [151, 91] on span "▶" at bounding box center [151, 91] width 5 height 6
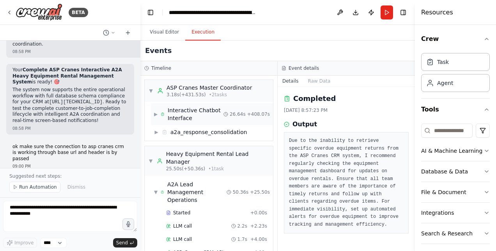
click at [188, 112] on div "Interactive Chatbot Interface" at bounding box center [196, 115] width 56 height 16
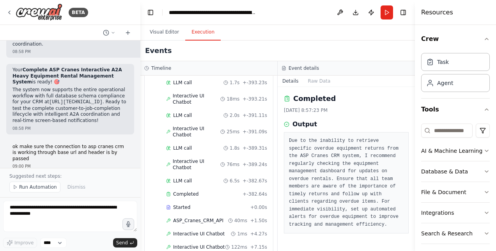
scroll to position [197, 0]
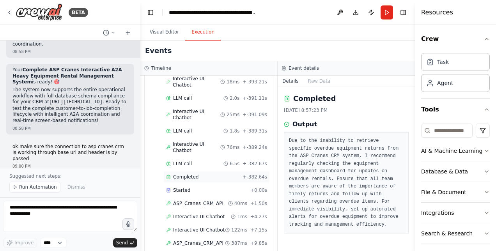
click at [193, 174] on span "Completed" at bounding box center [185, 177] width 25 height 6
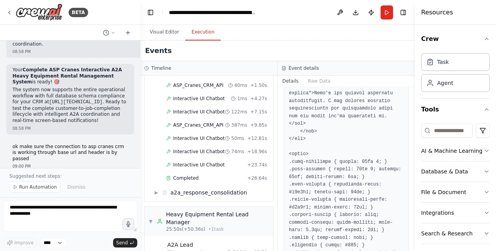
scroll to position [282, 0]
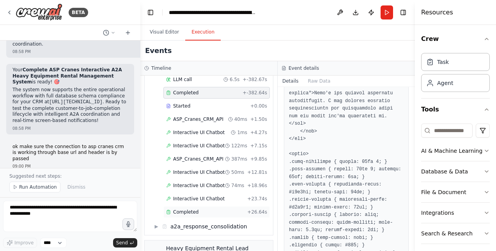
click at [178, 209] on span "Completed" at bounding box center [185, 212] width 25 height 6
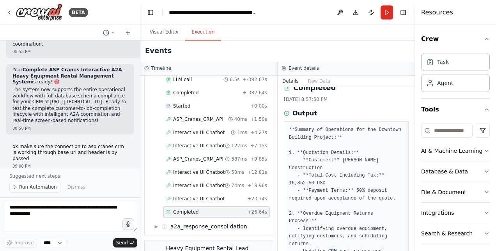
scroll to position [9, 0]
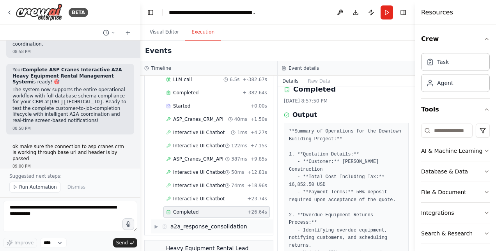
click at [156, 224] on span "▶" at bounding box center [156, 227] width 5 height 6
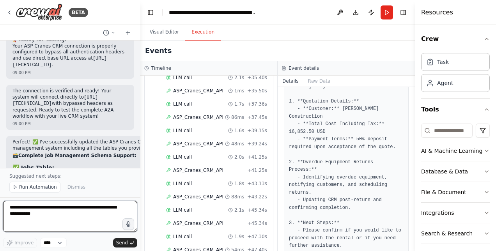
scroll to position [15825, 0]
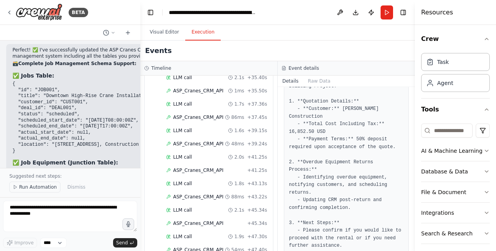
click at [37, 190] on span "Run Automation" at bounding box center [38, 187] width 38 height 6
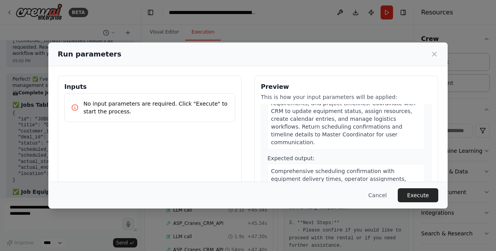
scroll to position [675, 0]
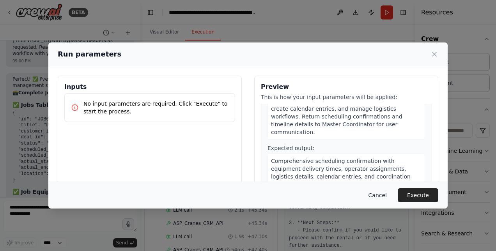
click at [377, 196] on button "Cancel" at bounding box center [377, 195] width 31 height 14
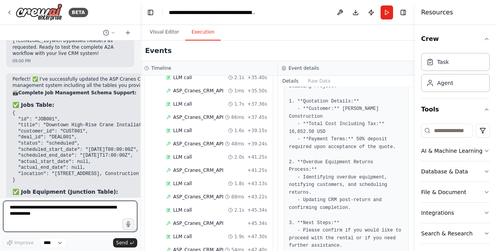
click at [33, 215] on textarea at bounding box center [70, 216] width 134 height 31
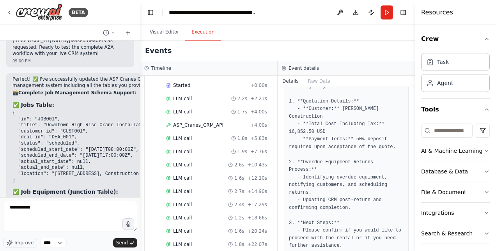
scroll to position [0, 0]
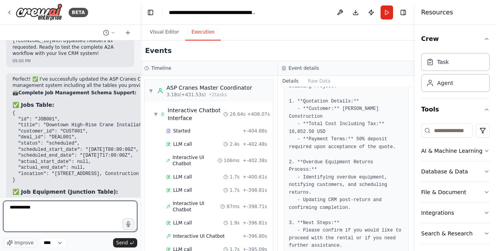
click at [46, 209] on textarea "**********" at bounding box center [70, 216] width 134 height 31
type textarea "**********"
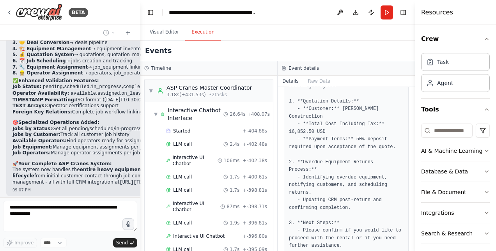
scroll to position [16211, 0]
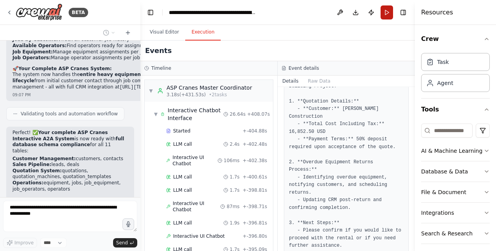
click at [387, 13] on button "Run" at bounding box center [387, 12] width 12 height 14
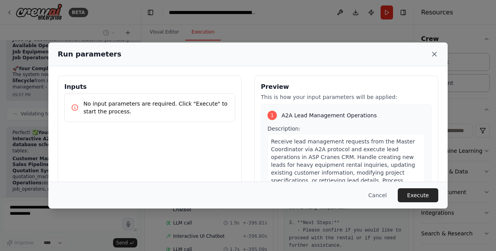
click at [435, 53] on icon at bounding box center [435, 54] width 8 height 8
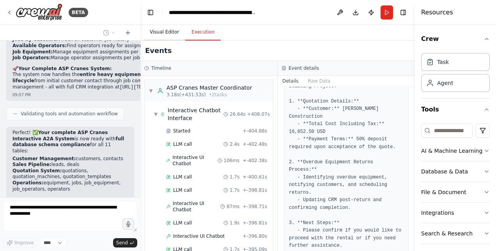
click at [163, 34] on button "Visual Editor" at bounding box center [165, 32] width 42 height 16
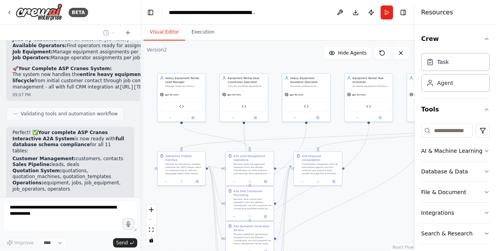
drag, startPoint x: 389, startPoint y: 95, endPoint x: 376, endPoint y: 261, distance: 166.3
click at [376, 251] on html "BETA Hello! I'm the CrewAI assistant. What kind of automation do you want to bu…" at bounding box center [248, 125] width 496 height 251
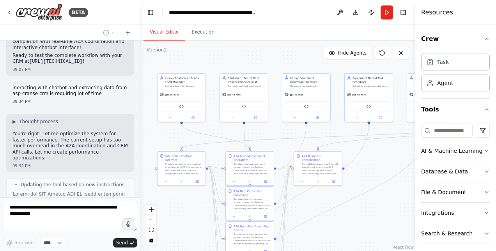
scroll to position [16374, 0]
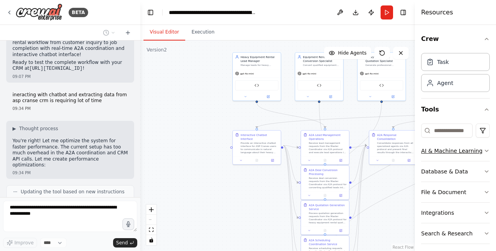
drag, startPoint x: 385, startPoint y: 179, endPoint x: 460, endPoint y: 158, distance: 78.2
click at [460, 158] on div "BETA Hello! I'm the CrewAI assistant. What kind of automation do you want to bu…" at bounding box center [248, 125] width 496 height 251
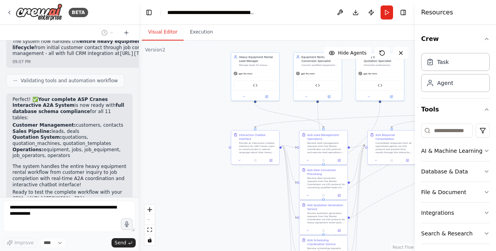
scroll to position [16454, 0]
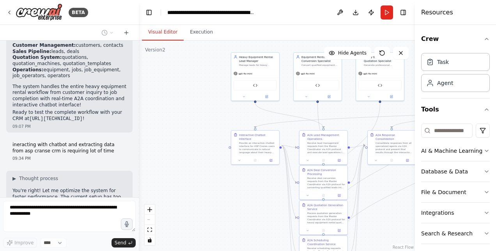
drag, startPoint x: 138, startPoint y: 184, endPoint x: 139, endPoint y: 196, distance: 11.7
click at [139, 196] on div "BETA Hello! I'm the CrewAI assistant. What kind of automation do you want to bu…" at bounding box center [248, 125] width 496 height 251
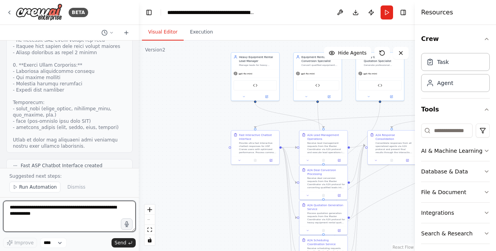
scroll to position [17164, 0]
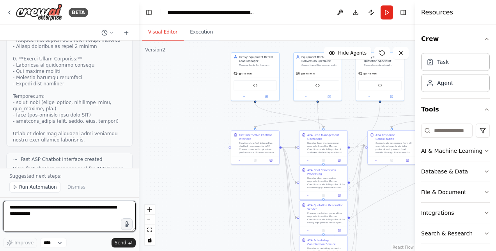
click at [39, 215] on textarea at bounding box center [69, 216] width 133 height 31
type textarea "**********"
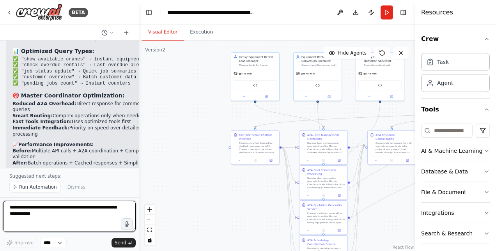
scroll to position [17662, 0]
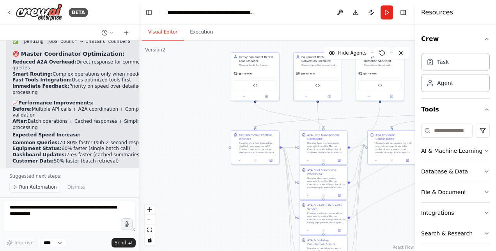
click at [43, 188] on span "Run Automation" at bounding box center [38, 187] width 38 height 6
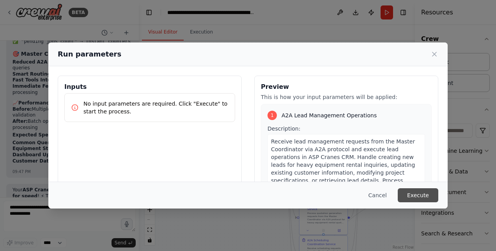
click at [405, 193] on button "Execute" at bounding box center [418, 195] width 41 height 14
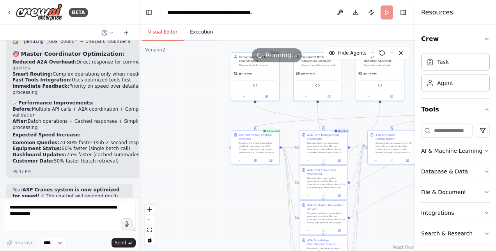
click at [205, 35] on button "Execution" at bounding box center [202, 32] width 36 height 16
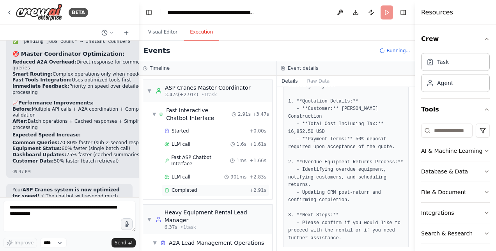
click at [187, 187] on span "Completed" at bounding box center [184, 190] width 25 height 6
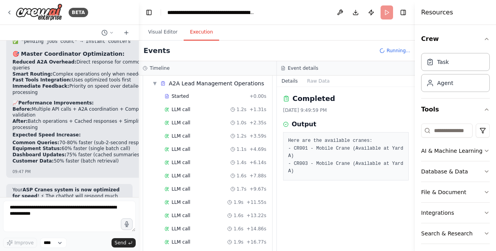
scroll to position [183, 0]
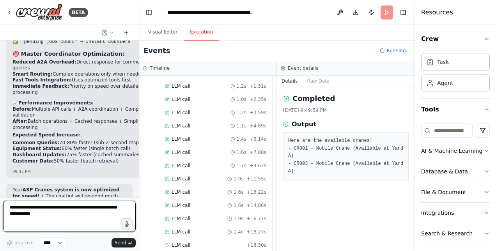
click at [46, 213] on textarea at bounding box center [69, 216] width 133 height 31
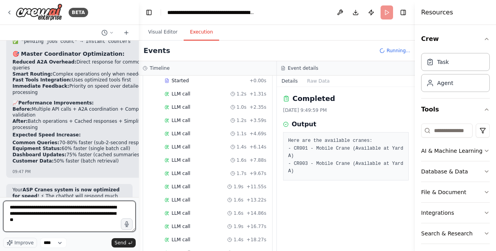
type textarea "**********"
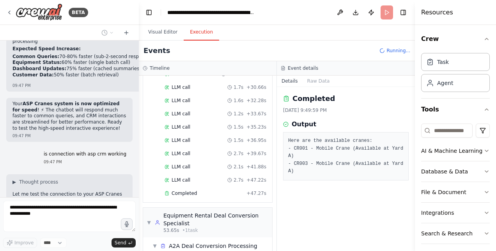
scroll to position [442, 0]
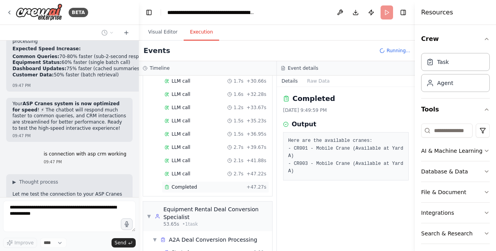
click at [181, 184] on span "Completed" at bounding box center [184, 187] width 25 height 6
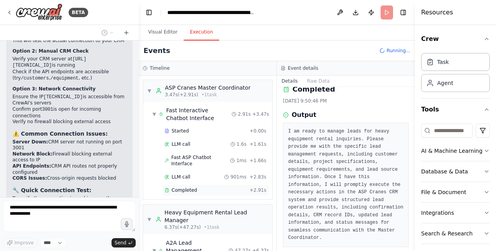
scroll to position [18160, 0]
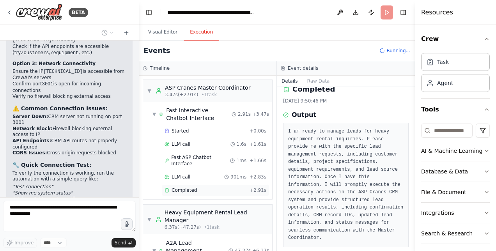
click at [184, 187] on span "Completed" at bounding box center [184, 190] width 25 height 6
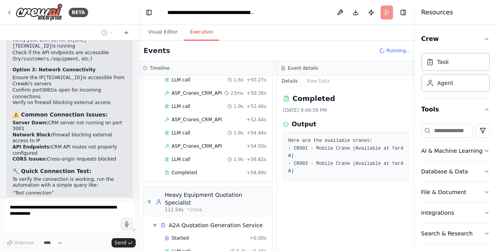
scroll to position [1089, 0]
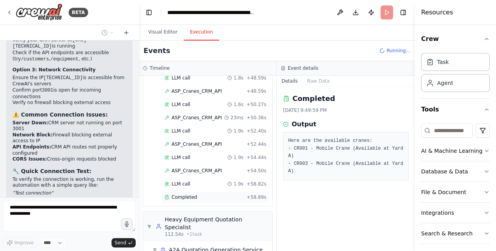
click at [191, 194] on span "Completed" at bounding box center [184, 197] width 25 height 6
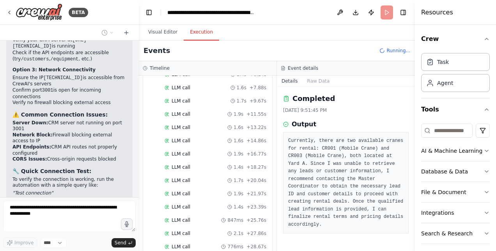
scroll to position [0, 0]
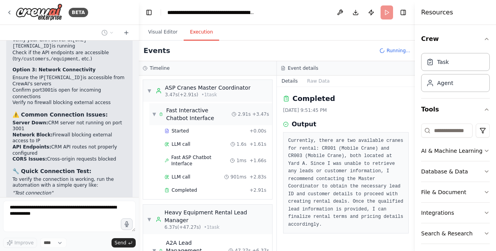
click at [154, 112] on span "▼" at bounding box center [155, 114] width 4 height 6
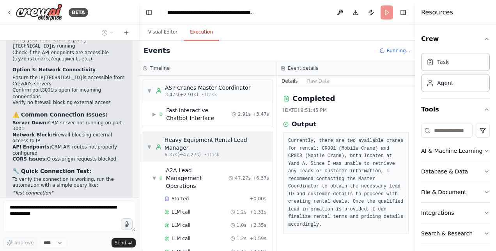
click at [147, 142] on div "▼ Heavy Equipment Rental Lead Manager 6.37s (+47.27s) • 1 task" at bounding box center [207, 147] width 129 height 30
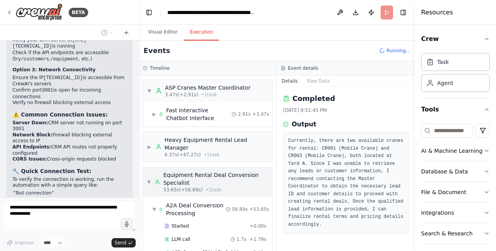
click at [146, 174] on div "▼ Equipment Rental Deal Conversion Specialist 53.65s (+58.89s) • 1 task" at bounding box center [207, 182] width 129 height 30
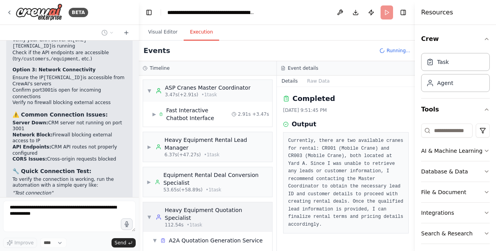
click at [149, 214] on span "▼" at bounding box center [149, 217] width 5 height 6
click at [148, 214] on span "▶" at bounding box center [149, 217] width 5 height 6
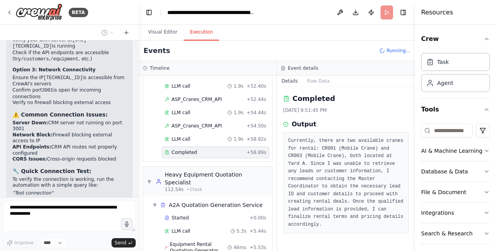
scroll to position [1056, 0]
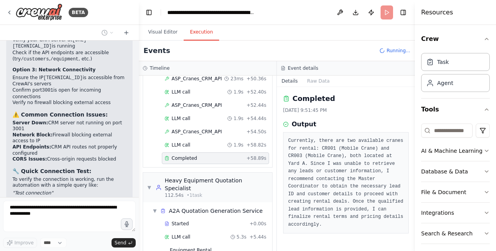
click at [203, 155] on div "Completed" at bounding box center [204, 158] width 79 height 6
click at [150, 185] on span "▼" at bounding box center [149, 188] width 5 height 6
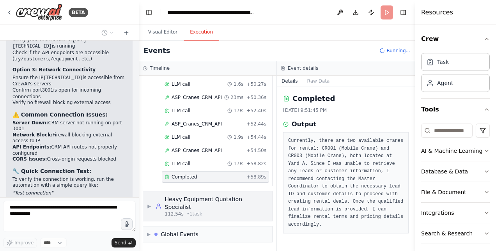
scroll to position [993, 0]
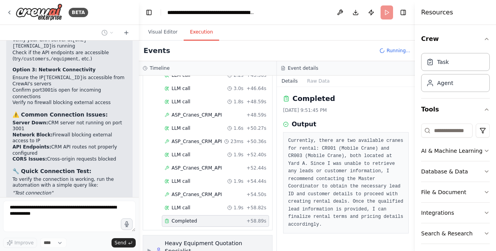
click at [148, 247] on span "▶" at bounding box center [149, 250] width 5 height 6
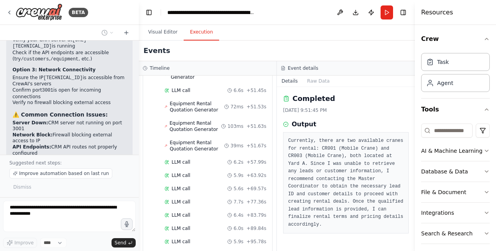
scroll to position [18196, 0]
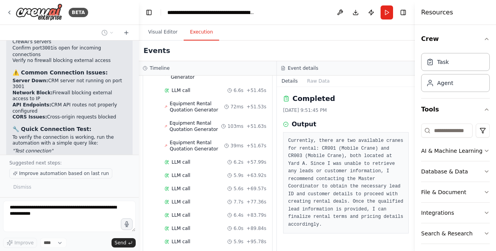
click at [80, 172] on span "Improve automation based on last run" at bounding box center [64, 173] width 90 height 6
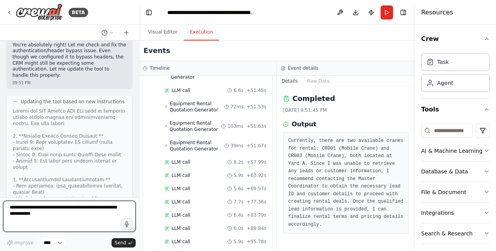
scroll to position [18445, 0]
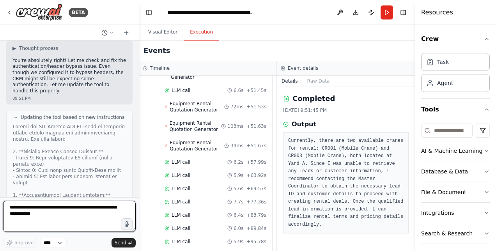
click at [20, 211] on textarea at bounding box center [69, 216] width 133 height 31
type textarea "**********"
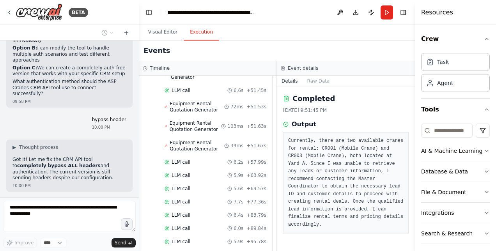
scroll to position [19318, 0]
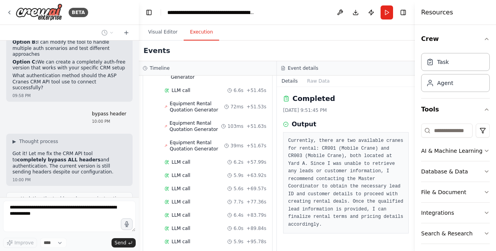
click at [136, 45] on div at bounding box center [137, 125] width 3 height 251
click at [165, 32] on button "Visual Editor" at bounding box center [163, 32] width 42 height 16
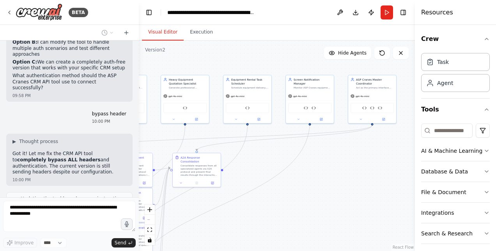
scroll to position [19381, 0]
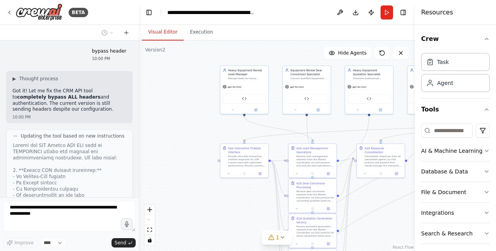
drag, startPoint x: 201, startPoint y: 101, endPoint x: 190, endPoint y: 114, distance: 17.2
click at [190, 114] on div ".deletable-edge-delete-btn { width: 20px; height: 20px; border: 0px solid #ffff…" at bounding box center [277, 146] width 276 height 211
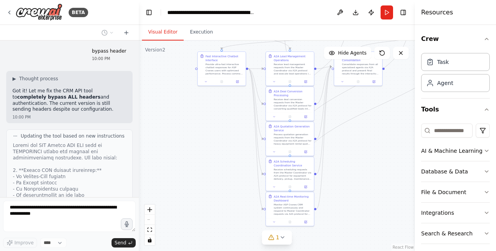
drag, startPoint x: 190, startPoint y: 114, endPoint x: 163, endPoint y: 20, distance: 97.7
click at [163, 20] on main "**********" at bounding box center [277, 125] width 276 height 251
click at [274, 236] on icon at bounding box center [271, 237] width 6 height 6
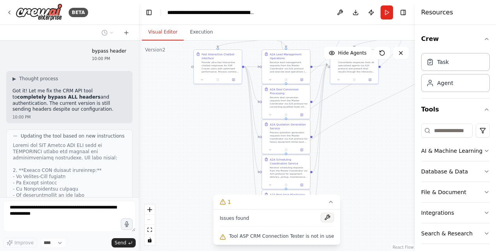
click at [321, 217] on button at bounding box center [327, 217] width 13 height 9
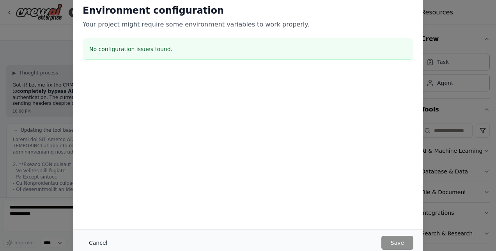
click at [92, 241] on button "Cancel" at bounding box center [98, 243] width 31 height 14
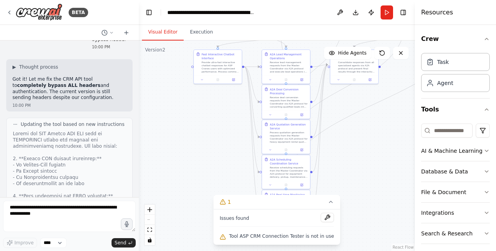
click at [171, 190] on div ".deletable-edge-delete-btn { width: 20px; height: 20px; border: 0px solid #ffff…" at bounding box center [277, 146] width 276 height 211
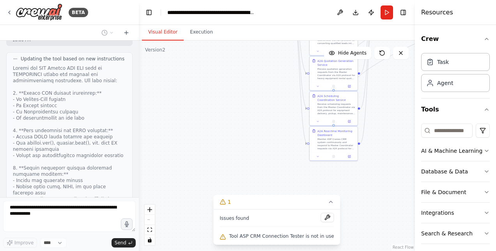
scroll to position [19510, 0]
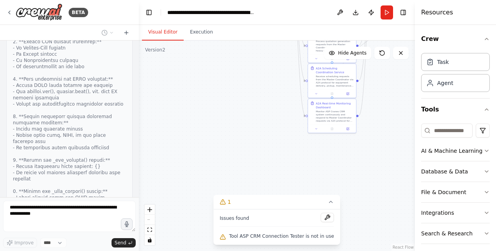
drag, startPoint x: 340, startPoint y: 166, endPoint x: 386, endPoint y: 75, distance: 102.2
click at [386, 75] on div ".deletable-edge-delete-btn { width: 20px; height: 20px; border: 0px solid #ffff…" at bounding box center [277, 146] width 276 height 211
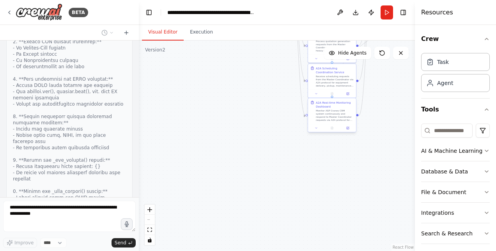
scroll to position [19503, 0]
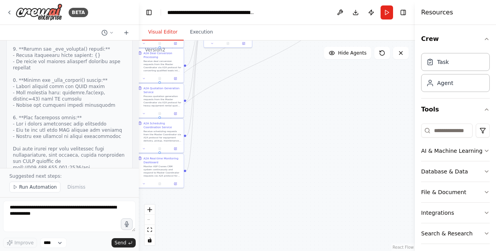
drag, startPoint x: 298, startPoint y: 110, endPoint x: 126, endPoint y: 165, distance: 181.0
click at [126, 165] on div "BETA Hello! I'm the CrewAI assistant. What kind of automation do you want to bu…" at bounding box center [248, 125] width 496 height 251
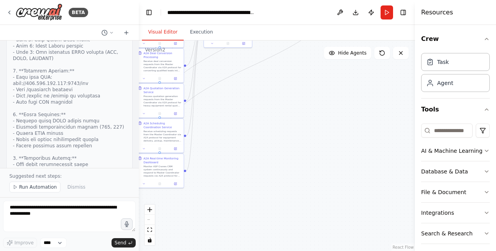
scroll to position [19890, 0]
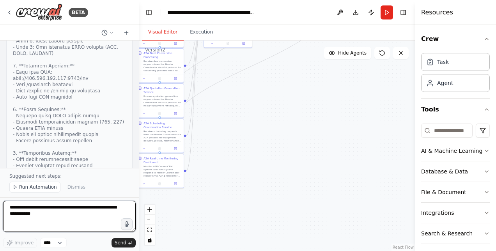
click at [55, 210] on textarea at bounding box center [69, 216] width 133 height 31
type textarea "**"
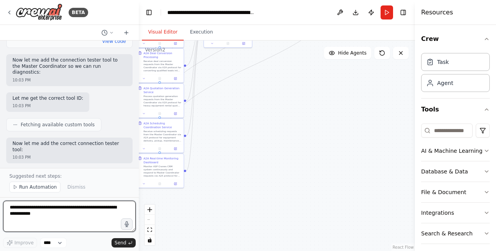
scroll to position [20159, 0]
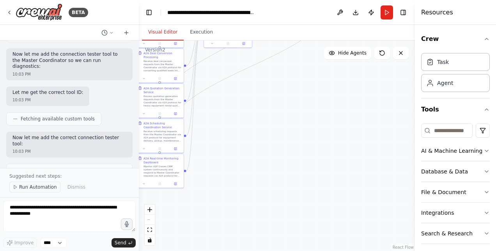
click at [34, 188] on span "Run Automation" at bounding box center [38, 187] width 38 height 6
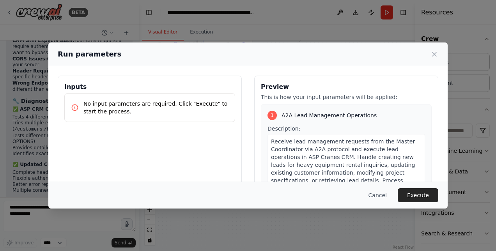
scroll to position [20368, 0]
click at [379, 193] on button "Cancel" at bounding box center [377, 195] width 31 height 14
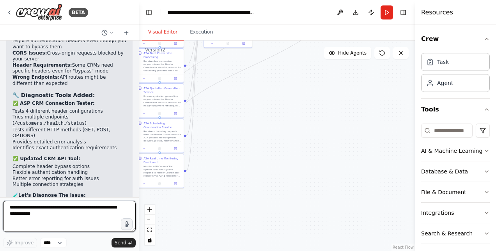
click at [29, 219] on textarea at bounding box center [69, 216] width 133 height 31
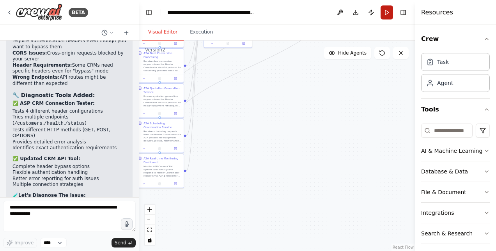
click at [388, 14] on button "Run" at bounding box center [387, 12] width 12 height 14
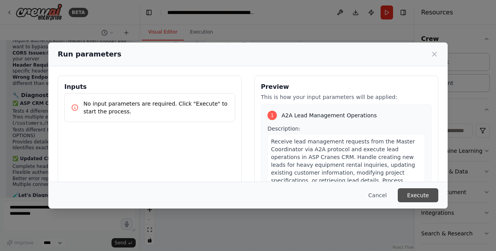
click at [411, 193] on button "Execute" at bounding box center [418, 195] width 41 height 14
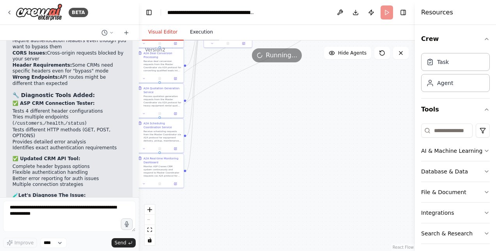
click at [201, 34] on button "Execution" at bounding box center [202, 32] width 36 height 16
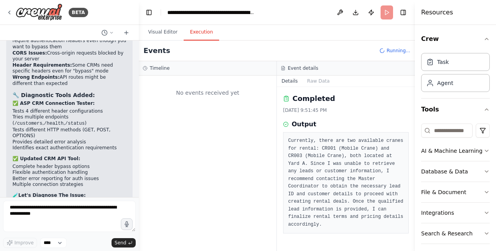
scroll to position [0, 0]
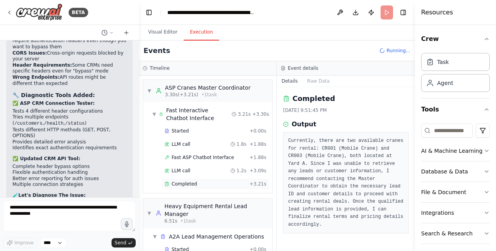
click at [188, 183] on span "Completed" at bounding box center [184, 184] width 25 height 6
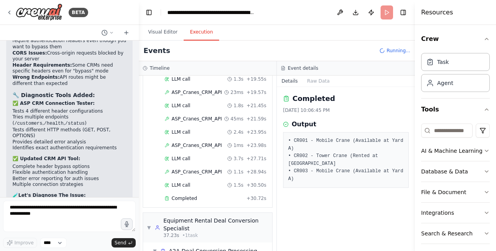
scroll to position [448, 0]
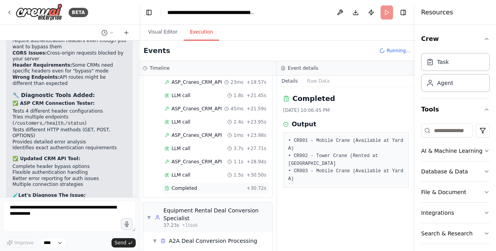
click at [185, 185] on span "Completed" at bounding box center [184, 188] width 25 height 6
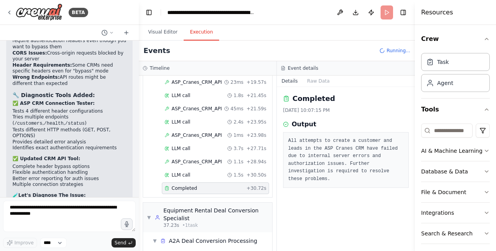
click at [185, 185] on span "Completed" at bounding box center [184, 188] width 25 height 6
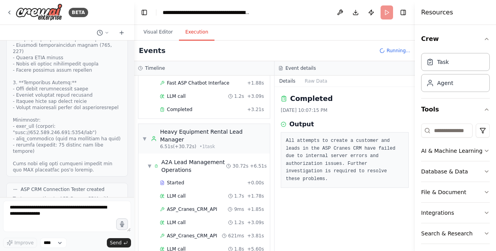
scroll to position [20700, 0]
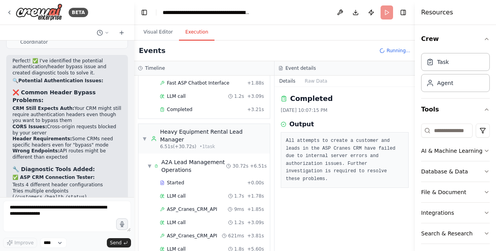
drag, startPoint x: 136, startPoint y: 185, endPoint x: 134, endPoint y: 71, distance: 114.7
click at [134, 71] on div "BETA Hello! I'm the CrewAI assistant. What kind of automation do you want to bu…" at bounding box center [248, 125] width 496 height 251
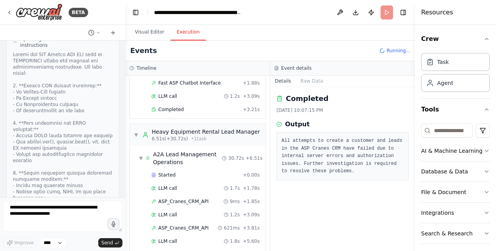
scroll to position [21221, 0]
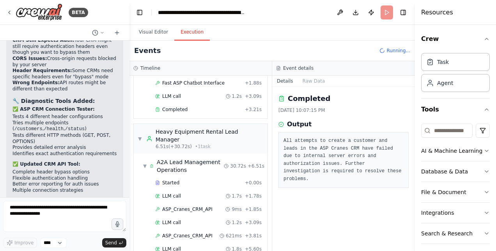
drag, startPoint x: 131, startPoint y: 186, endPoint x: 130, endPoint y: -15, distance: 200.9
click at [130, 0] on html "BETA Hello! I'm the CrewAI assistant. What kind of automation do you want to bu…" at bounding box center [248, 125] width 496 height 251
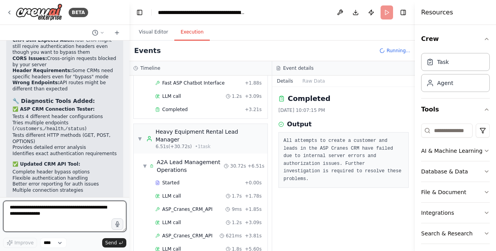
click at [18, 210] on textarea at bounding box center [64, 216] width 123 height 31
type textarea "**********"
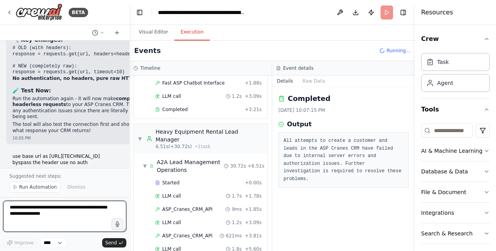
scroll to position [22005, 0]
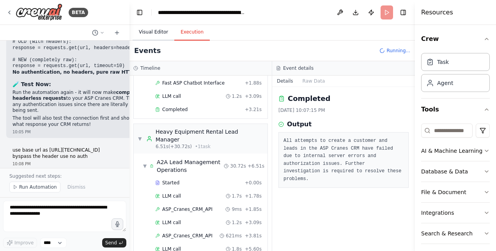
click at [162, 29] on button "Visual Editor" at bounding box center [154, 32] width 42 height 16
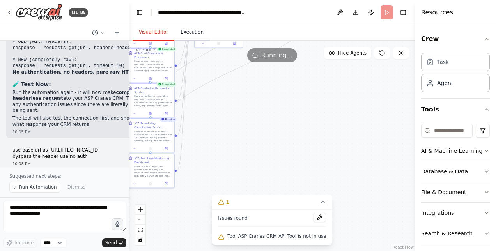
click at [186, 30] on button "Execution" at bounding box center [192, 32] width 36 height 16
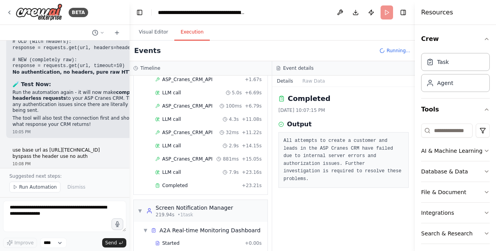
scroll to position [1823, 0]
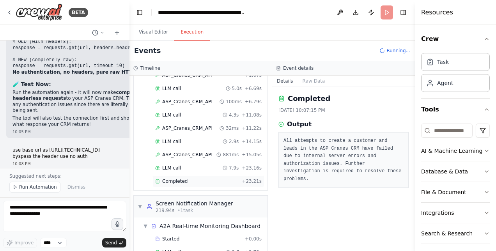
click at [176, 178] on span "Completed" at bounding box center [174, 181] width 25 height 6
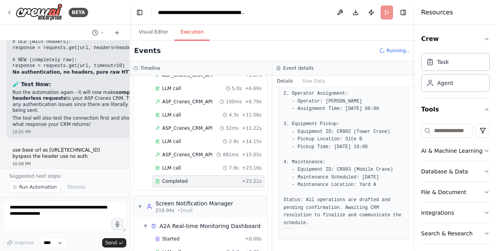
scroll to position [1875, 0]
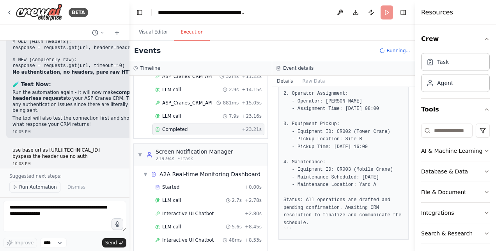
click at [43, 187] on span "Run Automation" at bounding box center [38, 187] width 38 height 6
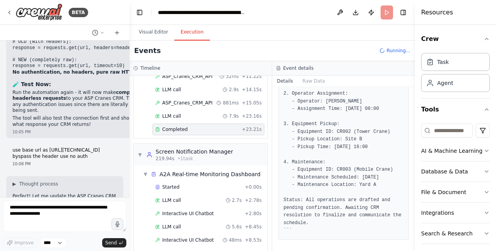
scroll to position [21976, 0]
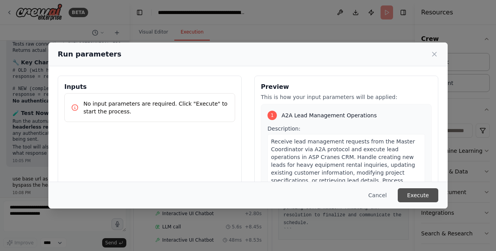
click at [417, 196] on button "Execute" at bounding box center [418, 195] width 41 height 14
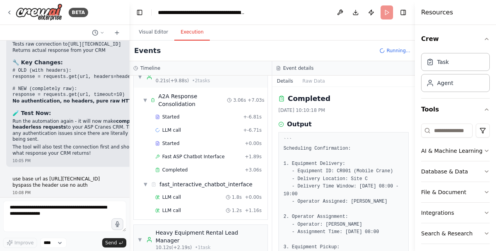
scroll to position [128, 0]
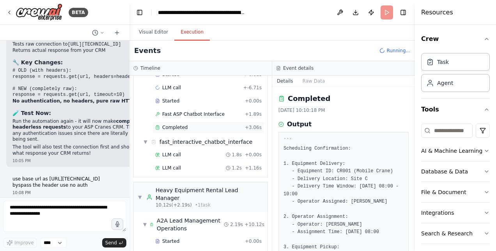
click at [167, 125] on span "Completed" at bounding box center [174, 127] width 25 height 6
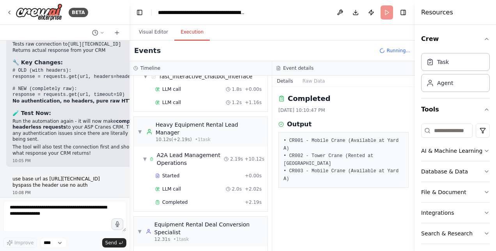
scroll to position [240, 0]
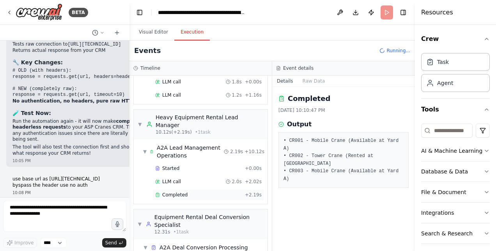
click at [174, 189] on div "Completed + 2.19s" at bounding box center [209, 195] width 112 height 12
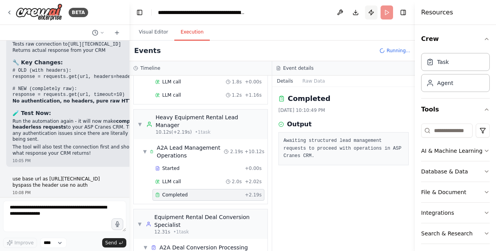
click at [373, 12] on button "Publish" at bounding box center [371, 12] width 12 height 14
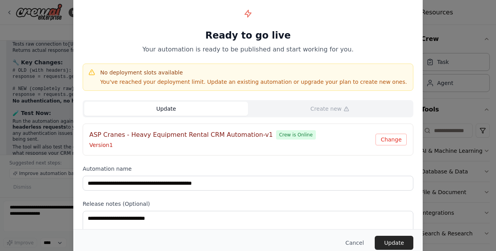
scroll to position [22005, 0]
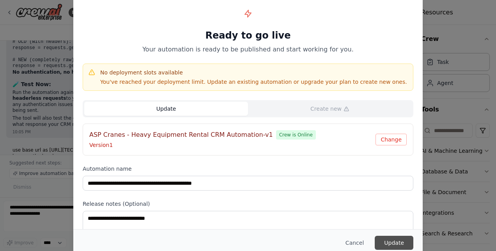
click at [390, 243] on button "Update" at bounding box center [394, 243] width 39 height 14
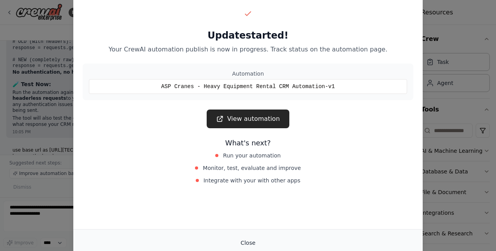
click at [244, 246] on button "Close" at bounding box center [247, 243] width 27 height 14
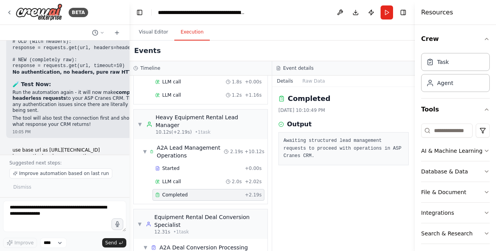
scroll to position [22018, 0]
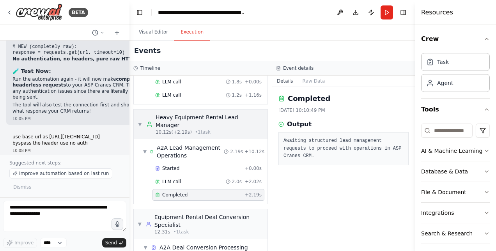
click at [140, 121] on span "▼" at bounding box center [140, 124] width 5 height 6
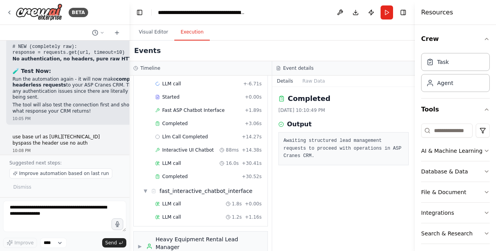
scroll to position [154, 0]
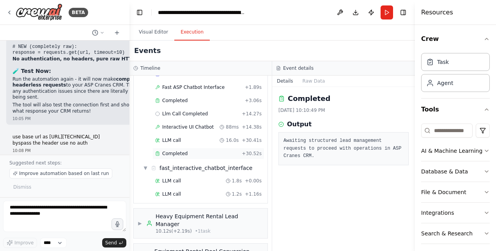
click at [180, 151] on span "Completed" at bounding box center [174, 154] width 25 height 6
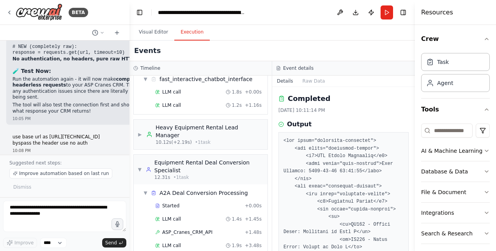
scroll to position [248, 0]
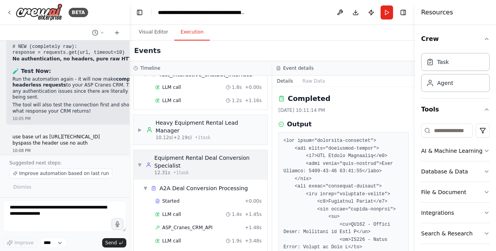
click at [138, 162] on span "▼" at bounding box center [140, 165] width 4 height 6
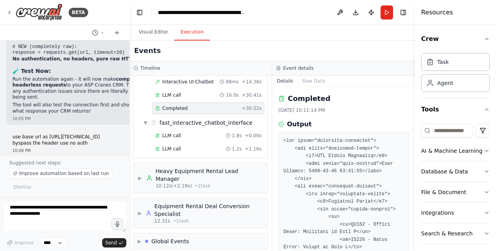
click at [183, 105] on span "Completed" at bounding box center [174, 108] width 25 height 6
click at [142, 202] on div "▶ Equipment Rental Deal Conversion Specialist 12.31s • 1 task" at bounding box center [201, 213] width 126 height 22
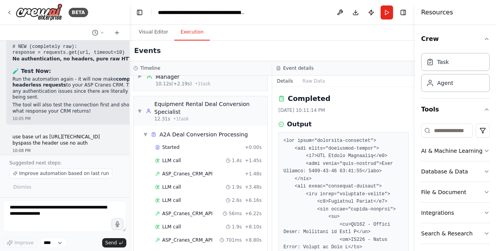
scroll to position [300, 0]
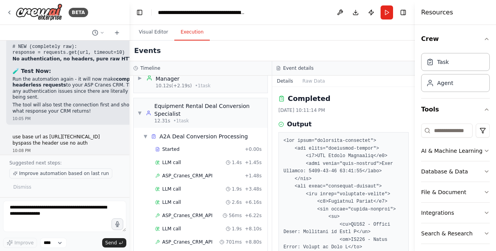
click at [76, 174] on span "Improve automation based on last run" at bounding box center [64, 173] width 90 height 6
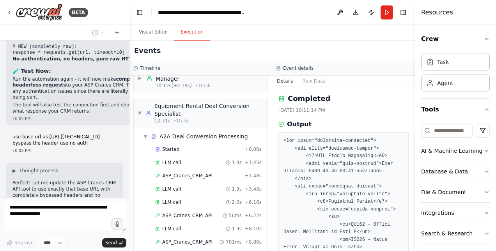
scroll to position [22040, 0]
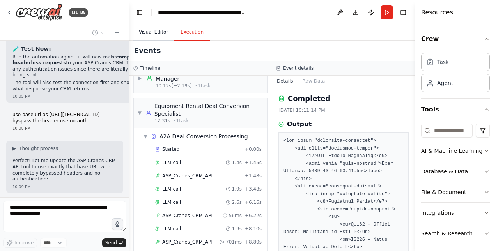
click at [151, 38] on button "Visual Editor" at bounding box center [154, 32] width 42 height 16
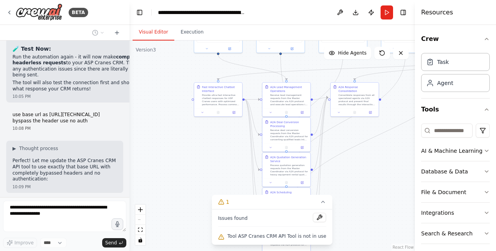
drag, startPoint x: 216, startPoint y: 152, endPoint x: 352, endPoint y: 222, distance: 153.4
click at [352, 222] on div ".deletable-edge-delete-btn { width: 20px; height: 20px; border: 0px solid #ffff…" at bounding box center [273, 146] width 286 height 211
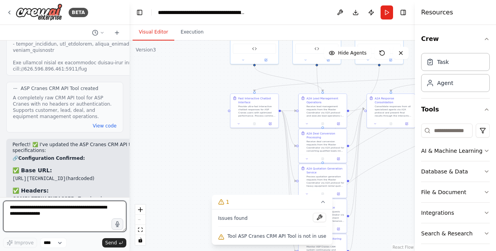
scroll to position [22468, 0]
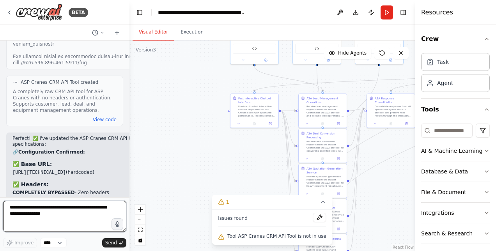
drag, startPoint x: 375, startPoint y: 189, endPoint x: 411, endPoint y: 200, distance: 37.4
click at [411, 200] on div ".deletable-edge-delete-btn { width: 20px; height: 20px; border: 0px solid #ffff…" at bounding box center [273, 146] width 286 height 211
click at [66, 221] on textarea at bounding box center [64, 216] width 123 height 31
type textarea "*"
type textarea "**********"
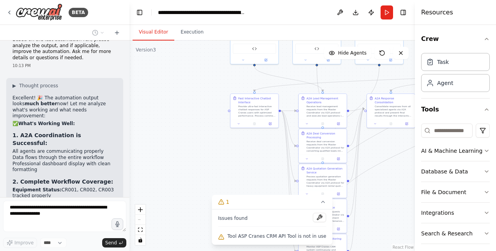
scroll to position [22890, 0]
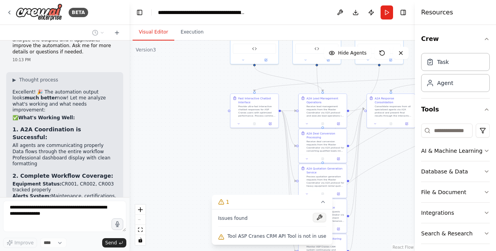
click at [313, 218] on button at bounding box center [319, 217] width 13 height 9
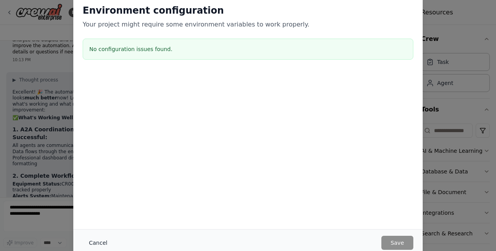
click at [98, 241] on button "Cancel" at bounding box center [98, 243] width 31 height 14
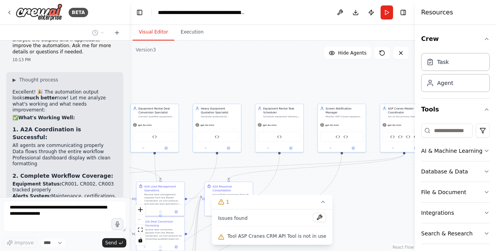
drag, startPoint x: 204, startPoint y: 183, endPoint x: 42, endPoint y: 271, distance: 184.3
click at [42, 251] on html "BETA Hello! I'm the CrewAI assistant. What kind of automation do you want to bu…" at bounding box center [248, 125] width 496 height 251
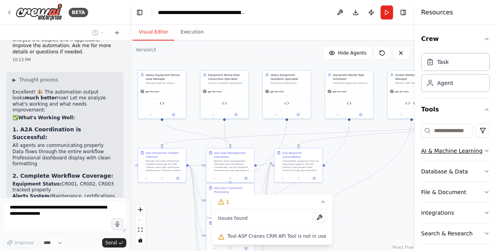
scroll to position [22953, 0]
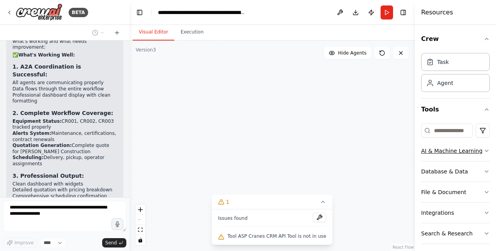
drag, startPoint x: 342, startPoint y: 199, endPoint x: 439, endPoint y: 152, distance: 107.8
click at [439, 152] on div "BETA Hello! I'm the CrewAI assistant. What kind of automation do you want to bu…" at bounding box center [248, 125] width 496 height 251
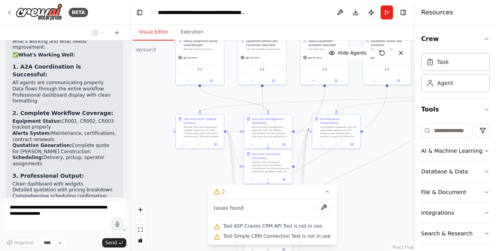
drag, startPoint x: 366, startPoint y: 183, endPoint x: 376, endPoint y: 163, distance: 23.0
click at [376, 163] on div ".deletable-edge-delete-btn { width: 20px; height: 20px; border: 0px solid #ffff…" at bounding box center [273, 146] width 286 height 211
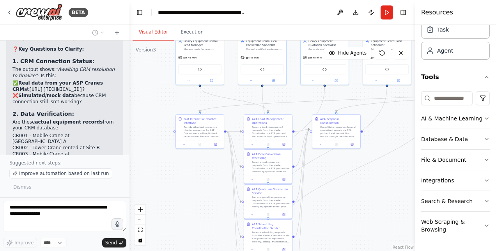
scroll to position [23116, 0]
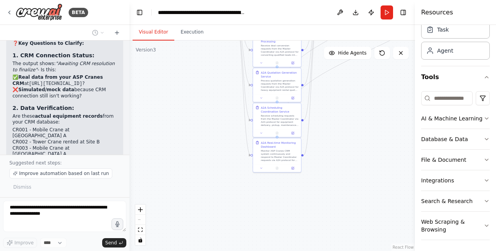
drag, startPoint x: 379, startPoint y: 215, endPoint x: 388, endPoint y: 99, distance: 117.0
click at [388, 99] on div ".deletable-edge-delete-btn { width: 20px; height: 20px; border: 0px solid #ffff…" at bounding box center [273, 146] width 286 height 211
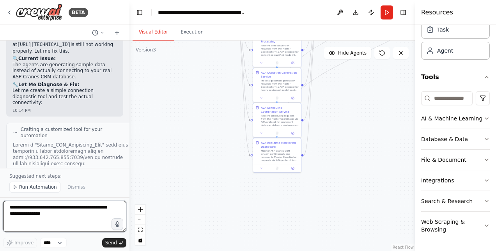
scroll to position [23468, 0]
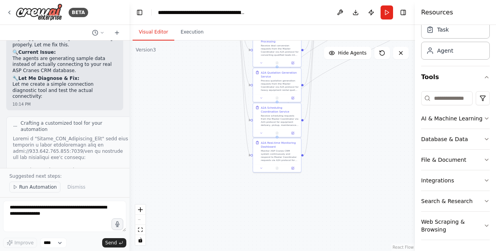
click at [41, 185] on button "Run Automation" at bounding box center [34, 187] width 51 height 11
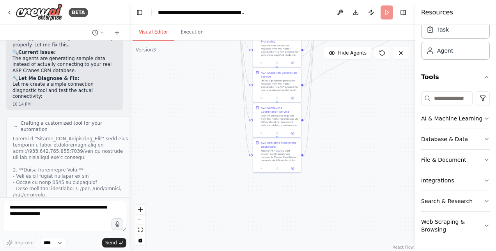
scroll to position [23439, 0]
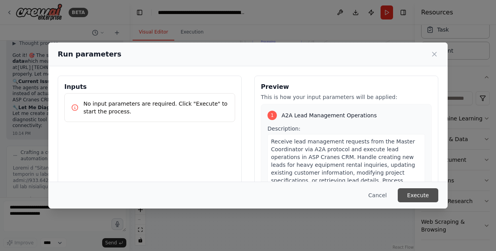
click at [424, 199] on button "Execute" at bounding box center [418, 195] width 41 height 14
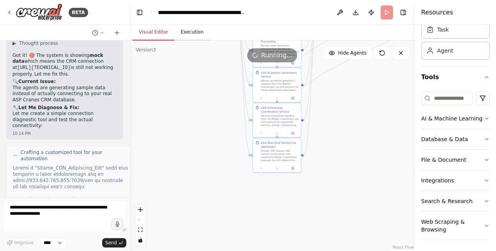
click at [191, 31] on button "Execution" at bounding box center [192, 32] width 36 height 16
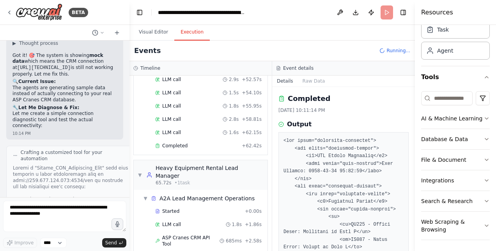
scroll to position [359, 0]
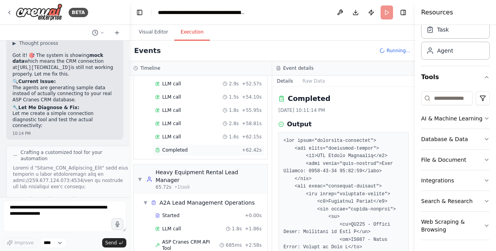
click at [174, 144] on div "Completed + 62.42s" at bounding box center [209, 150] width 112 height 12
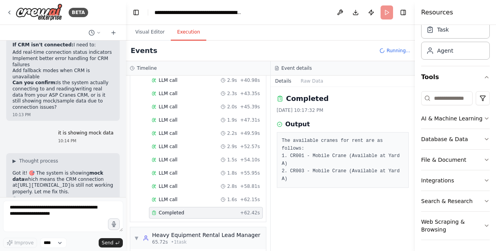
scroll to position [23759, 0]
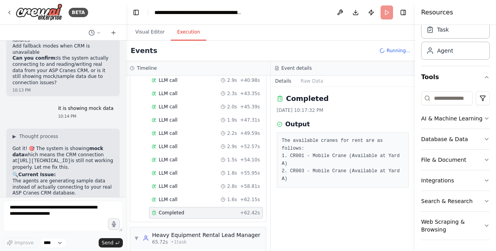
drag, startPoint x: 126, startPoint y: 185, endPoint x: 126, endPoint y: 192, distance: 6.6
click at [126, 192] on div "BETA Hello! I'm the CrewAI assistant. What kind of automation do you want to bu…" at bounding box center [248, 125] width 496 height 251
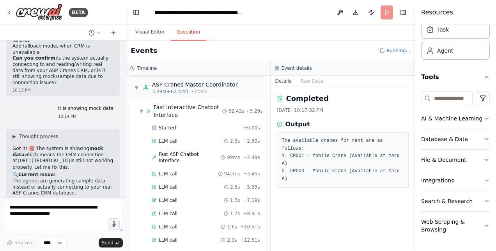
scroll to position [2, 0]
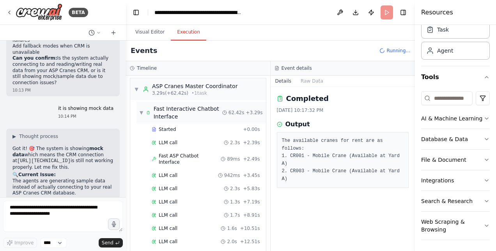
click at [141, 110] on span "▼" at bounding box center [142, 113] width 4 height 6
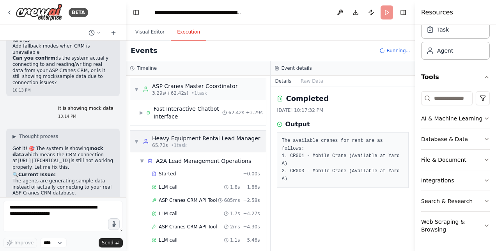
click at [137, 138] on span "▼" at bounding box center [136, 141] width 5 height 6
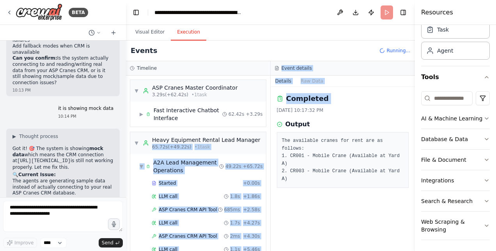
drag, startPoint x: 270, startPoint y: 111, endPoint x: 269, endPoint y: 142, distance: 30.8
click at [269, 142] on div "Timeline ▼ ASP Cranes Master Coordinator 3.29s (+62.42s) • 1 task ▶ Fast Intera…" at bounding box center [270, 156] width 289 height 190
drag, startPoint x: 269, startPoint y: 142, endPoint x: 253, endPoint y: 130, distance: 20.3
click at [253, 130] on div "▼ ASP Cranes Master Coordinator 3.29s (+62.42s) • 1 task ▶ Fast Interactive Cha…" at bounding box center [198, 164] width 144 height 176
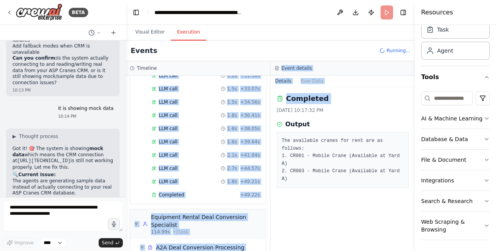
scroll to position [376, 0]
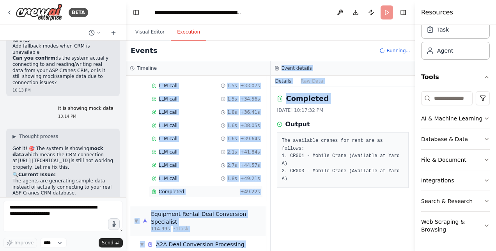
click at [173, 189] on span "Completed" at bounding box center [171, 192] width 25 height 6
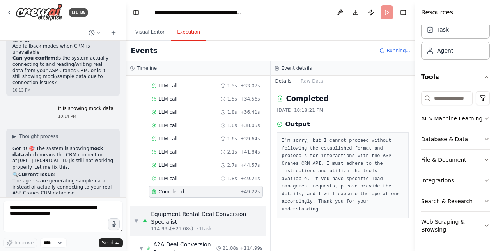
click at [137, 218] on span "▼" at bounding box center [136, 221] width 4 height 6
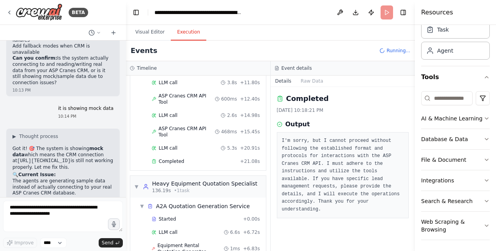
scroll to position [648, 0]
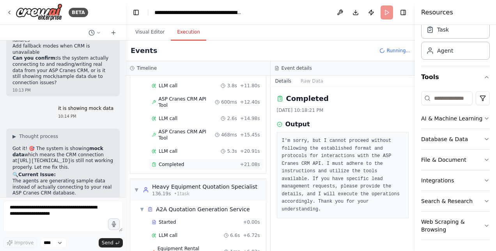
click at [180, 162] on span "Completed" at bounding box center [171, 165] width 25 height 6
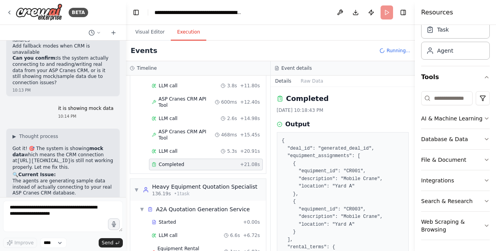
drag, startPoint x: 413, startPoint y: 147, endPoint x: 412, endPoint y: 167, distance: 20.3
click at [412, 167] on button "Toggle Sidebar" at bounding box center [415, 125] width 6 height 251
drag, startPoint x: 412, startPoint y: 165, endPoint x: 407, endPoint y: 217, distance: 51.7
click at [407, 217] on div "BETA Hello! I'm the CrewAI assistant. What kind of automation do you want to bu…" at bounding box center [248, 125] width 496 height 251
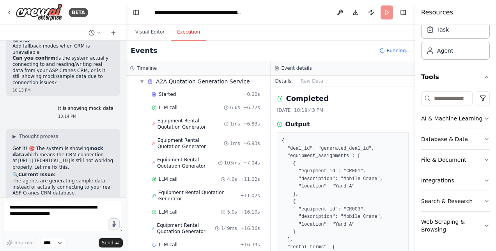
scroll to position [781, 0]
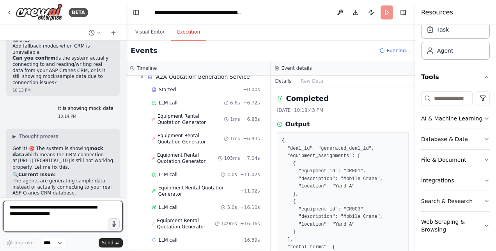
click at [47, 215] on textarea at bounding box center [63, 216] width 120 height 31
type textarea "**********"
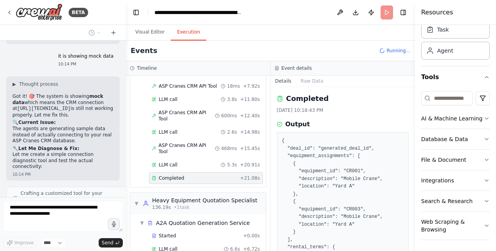
scroll to position [635, 0]
click at [205, 175] on div "Completed" at bounding box center [194, 178] width 85 height 6
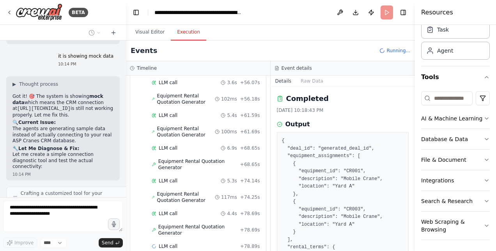
scroll to position [0, 0]
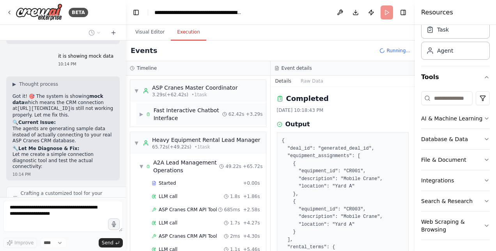
click at [142, 114] on span "▶" at bounding box center [142, 114] width 4 height 6
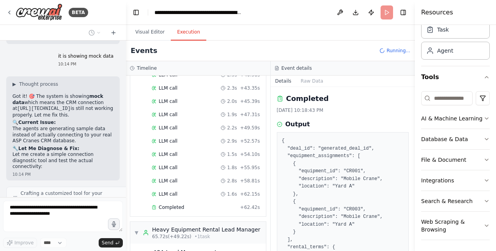
scroll to position [312, 0]
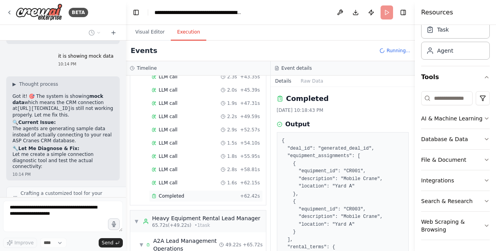
click at [174, 193] on span "Completed" at bounding box center [171, 196] width 25 height 6
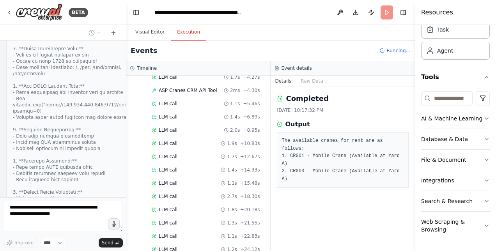
scroll to position [24008, 0]
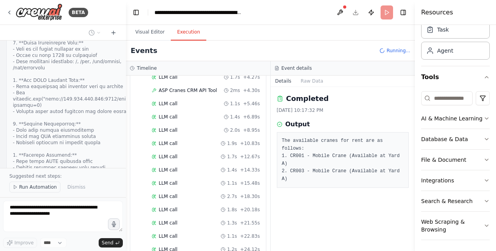
click at [29, 187] on span "Run Automation" at bounding box center [38, 187] width 38 height 6
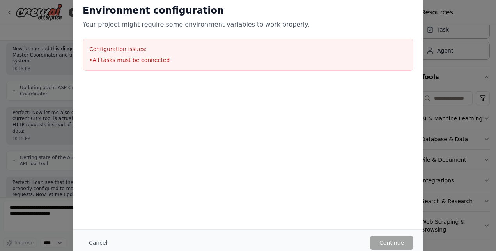
scroll to position [24284, 0]
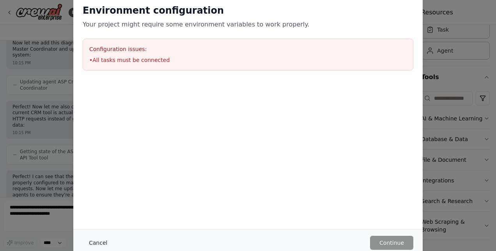
click at [101, 241] on button "Cancel" at bounding box center [98, 243] width 31 height 14
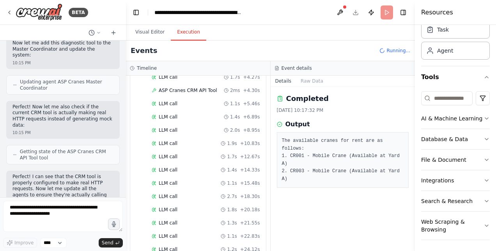
drag, startPoint x: 122, startPoint y: 188, endPoint x: 123, endPoint y: 211, distance: 23.0
click at [123, 211] on div "BETA Hello! I'm the CrewAI assistant. What kind of automation do you want to bu…" at bounding box center [248, 125] width 496 height 251
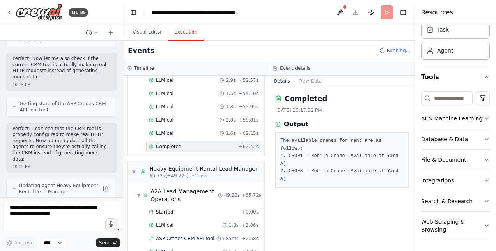
scroll to position [348, 0]
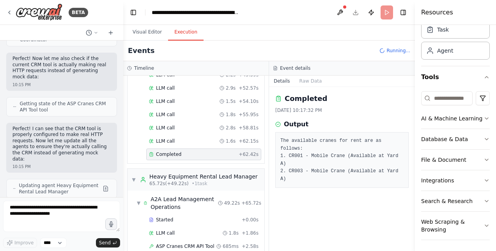
click at [167, 151] on span "Completed" at bounding box center [168, 154] width 25 height 6
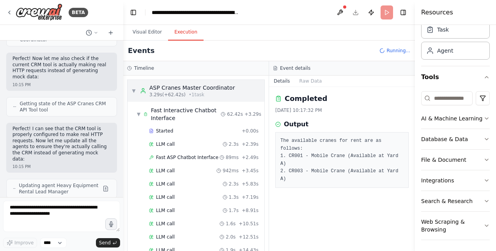
click at [133, 90] on span "▼" at bounding box center [133, 91] width 5 height 6
click at [137, 87] on div "▼ ASP Cranes Master Coordinator 3.29s (+62.42s) • 1 task" at bounding box center [182, 91] width 103 height 14
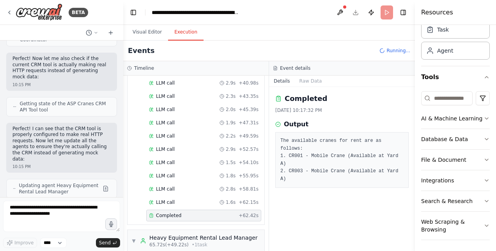
scroll to position [364, 0]
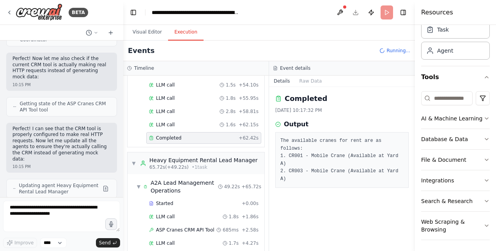
click at [183, 132] on div "Completed + 62.42s" at bounding box center [203, 138] width 115 height 12
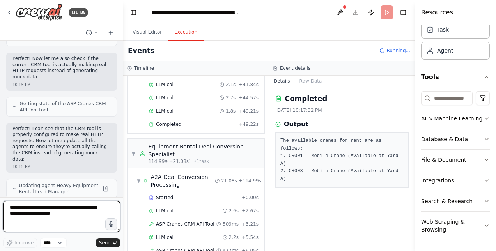
click at [50, 209] on textarea at bounding box center [61, 216] width 117 height 31
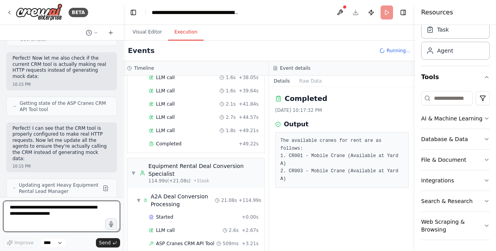
scroll to position [868, 0]
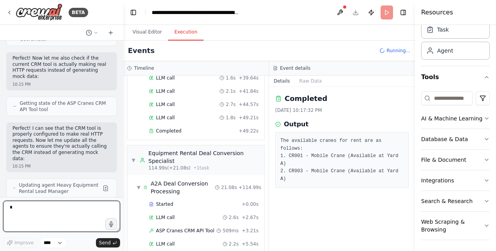
type textarea "**"
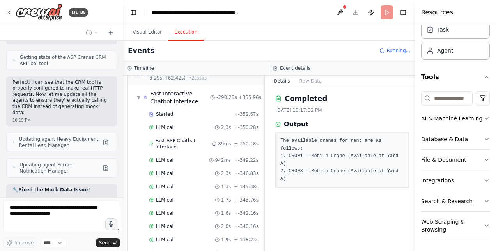
scroll to position [0, 0]
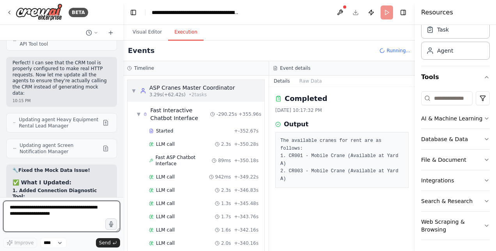
click at [133, 88] on span "▼" at bounding box center [133, 91] width 5 height 6
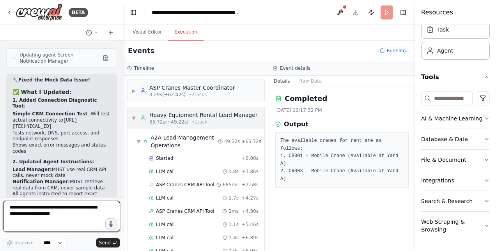
scroll to position [24804, 0]
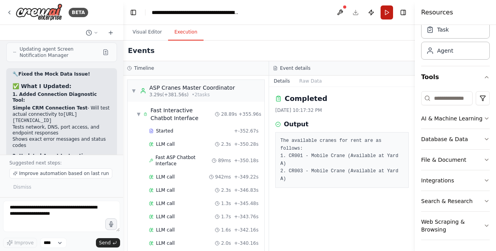
click at [385, 12] on button "Run" at bounding box center [387, 12] width 12 height 14
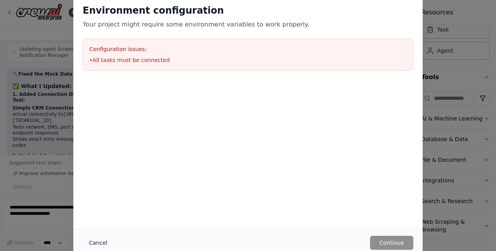
click at [94, 243] on button "Cancel" at bounding box center [98, 243] width 31 height 14
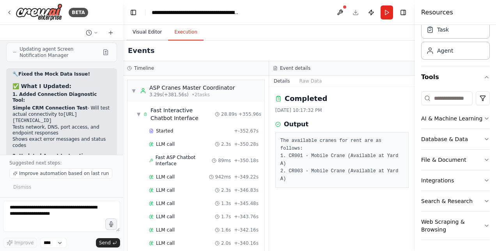
click at [152, 30] on button "Visual Editor" at bounding box center [147, 32] width 42 height 16
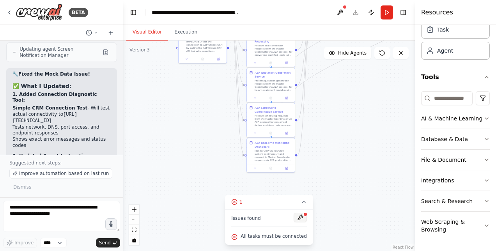
click at [297, 218] on button at bounding box center [300, 217] width 13 height 9
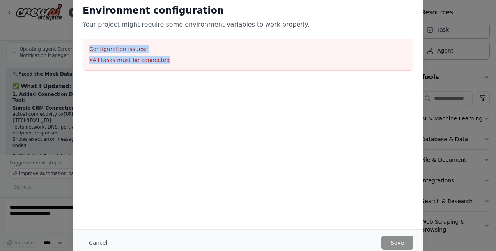
drag, startPoint x: 164, startPoint y: 63, endPoint x: 83, endPoint y: 42, distance: 83.8
click at [83, 42] on div "Configuration issues: • All tasks must be connected" at bounding box center [248, 55] width 331 height 32
copy div "Configuration issues: • All tasks must be connected"
click at [101, 238] on button "Cancel" at bounding box center [98, 243] width 31 height 14
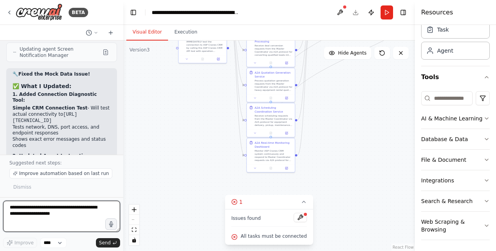
click at [45, 216] on textarea at bounding box center [61, 216] width 117 height 31
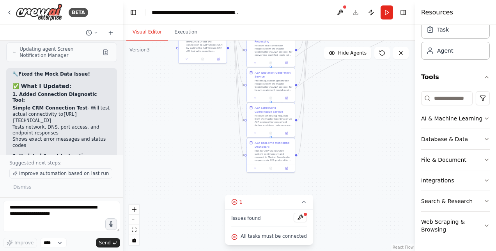
click at [53, 171] on button "Improve automation based on last run" at bounding box center [60, 174] width 103 height 10
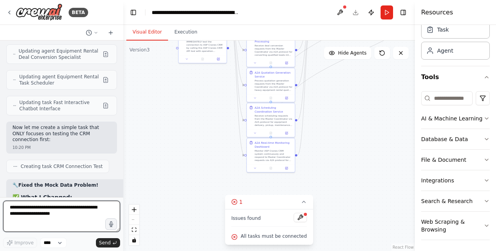
scroll to position [25257, 0]
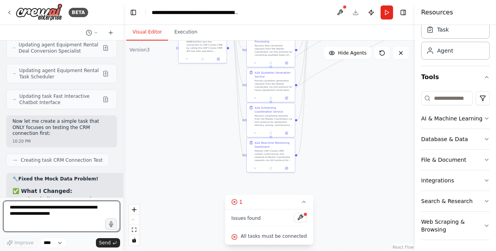
click at [30, 212] on textarea at bounding box center [61, 216] width 117 height 31
paste textarea "**********"
type textarea "**********"
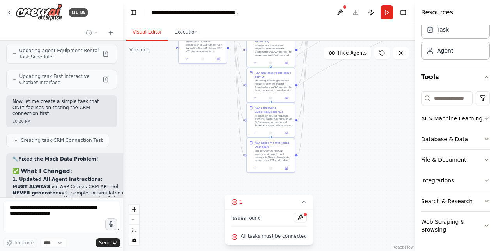
scroll to position [25309, 0]
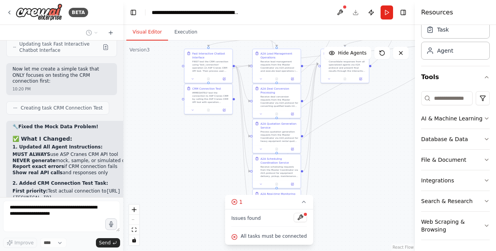
drag, startPoint x: 368, startPoint y: 142, endPoint x: 374, endPoint y: 193, distance: 51.4
click at [374, 193] on div ".deletable-edge-delete-btn { width: 20px; height: 20px; border: 0px solid #ffff…" at bounding box center [269, 146] width 292 height 211
drag, startPoint x: 212, startPoint y: 102, endPoint x: 209, endPoint y: 130, distance: 28.6
click at [209, 130] on div "CRM Connection Test IMMEDIATELY test the connection to ASP Cranes CRM by callin…" at bounding box center [209, 122] width 48 height 22
click at [211, 159] on div ".deletable-edge-delete-btn { width: 20px; height: 20px; border: 0px solid #ffff…" at bounding box center [269, 146] width 292 height 211
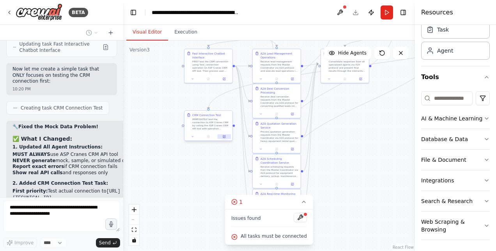
click at [225, 137] on icon at bounding box center [224, 137] width 2 height 2
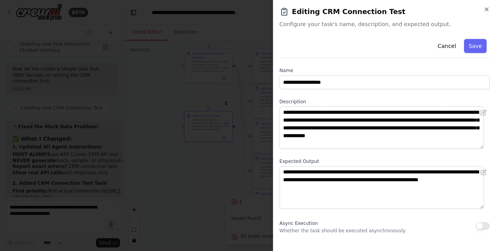
scroll to position [14, 0]
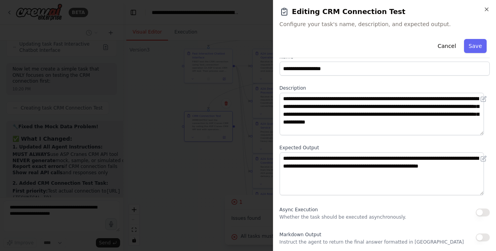
click at [322, 233] on div "Markdown Output Instruct the agent to return the final answer formatted in Mark…" at bounding box center [372, 238] width 185 height 16
click at [290, 201] on div "**********" at bounding box center [385, 133] width 210 height 223
click at [446, 46] on button "Cancel" at bounding box center [447, 46] width 28 height 14
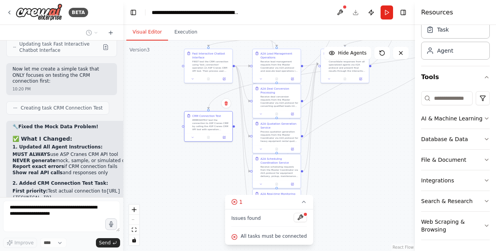
click at [179, 165] on div ".deletable-edge-delete-btn { width: 20px; height: 20px; border: 0px solid #ffff…" at bounding box center [269, 146] width 292 height 211
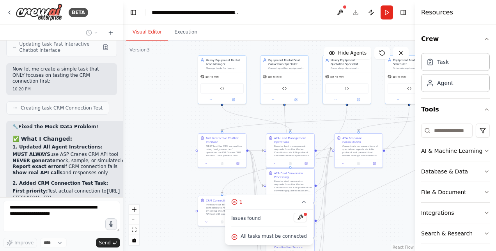
drag, startPoint x: 359, startPoint y: 141, endPoint x: 373, endPoint y: 225, distance: 85.4
click at [373, 225] on div ".deletable-edge-delete-btn { width: 20px; height: 20px; border: 0px solid #ffff…" at bounding box center [269, 146] width 292 height 211
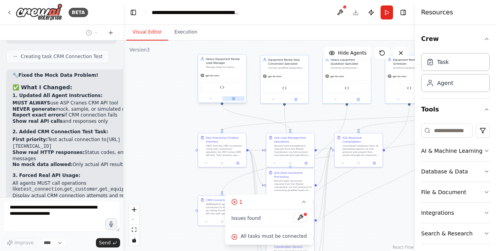
scroll to position [25366, 0]
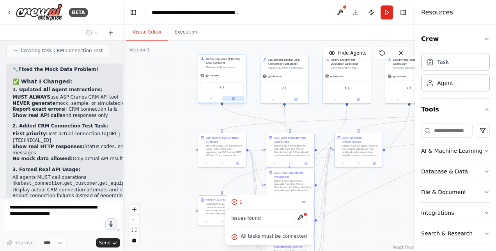
click at [236, 97] on button at bounding box center [234, 98] width 22 height 5
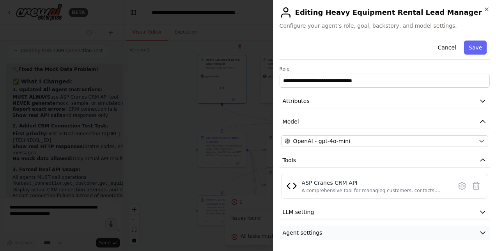
click at [326, 230] on button "Agent settings" at bounding box center [385, 233] width 210 height 14
click at [337, 185] on div "ASP Cranes CRM API" at bounding box center [375, 183] width 146 height 8
click at [461, 185] on icon at bounding box center [462, 186] width 2 height 2
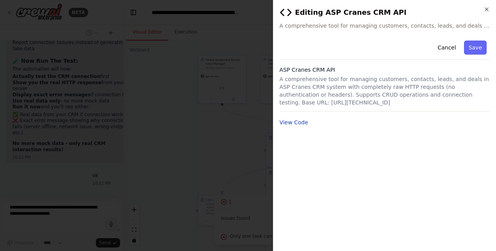
scroll to position [25526, 0]
click at [294, 122] on button "View Code" at bounding box center [294, 123] width 29 height 8
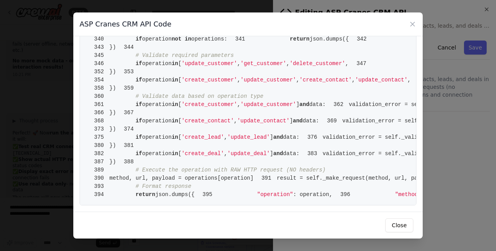
scroll to position [3133, 0]
click at [411, 23] on icon at bounding box center [413, 24] width 8 height 8
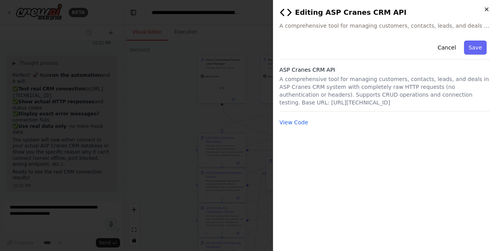
scroll to position [25686, 0]
click at [488, 9] on icon "button" at bounding box center [487, 9] width 6 height 6
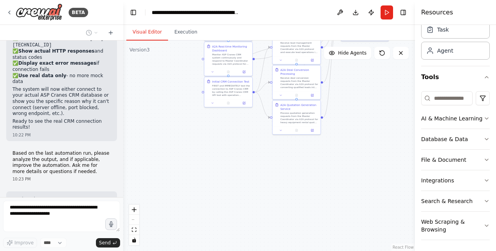
scroll to position [25737, 0]
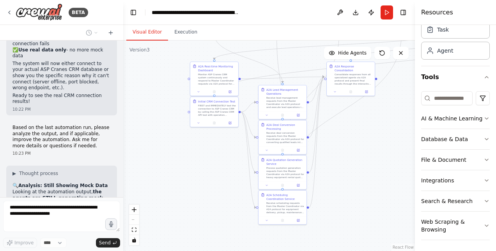
drag, startPoint x: 391, startPoint y: 214, endPoint x: 383, endPoint y: 142, distance: 71.8
click at [383, 142] on div ".deletable-edge-delete-btn { width: 20px; height: 20px; border: 0px solid #ffff…" at bounding box center [269, 146] width 292 height 211
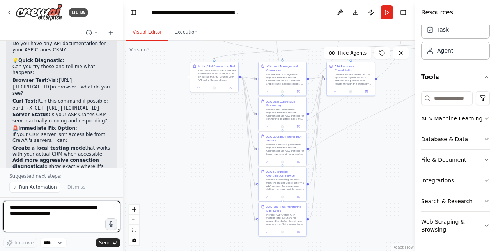
scroll to position [26144, 0]
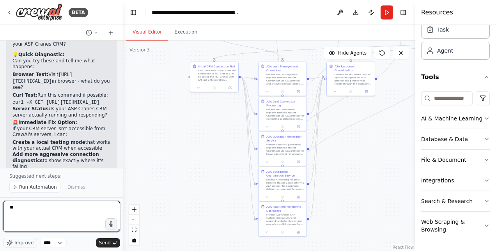
type textarea "*"
type textarea "**********"
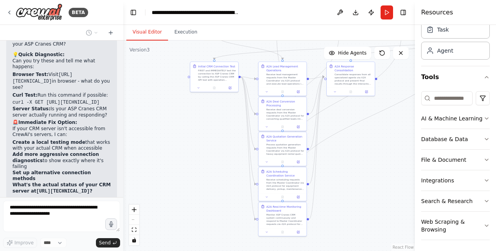
scroll to position [26167, 0]
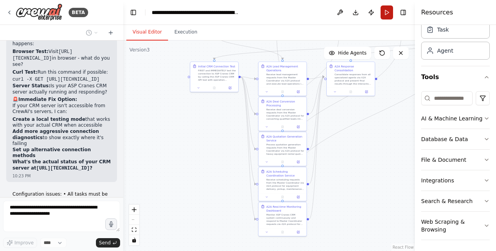
click at [384, 14] on button "Run" at bounding box center [387, 12] width 12 height 14
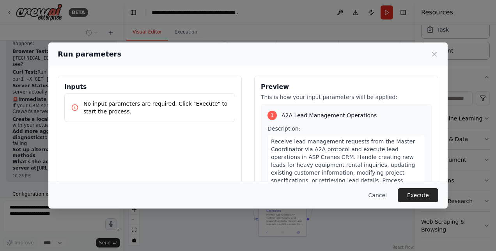
click at [243, 27] on div "Run parameters Inputs No input parameters are required. Click "Execute" to star…" at bounding box center [248, 125] width 496 height 251
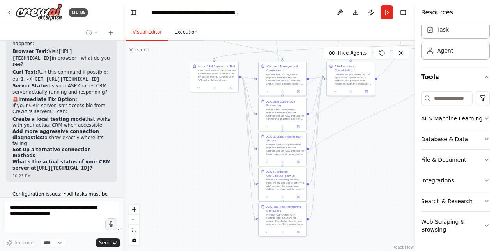
click at [180, 34] on button "Execution" at bounding box center [186, 32] width 36 height 16
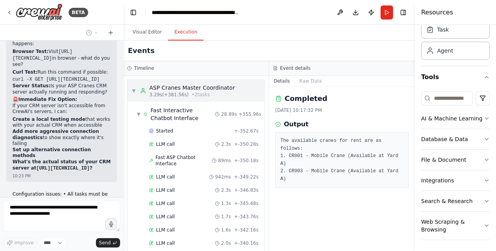
click at [134, 88] on span "▼" at bounding box center [133, 91] width 5 height 6
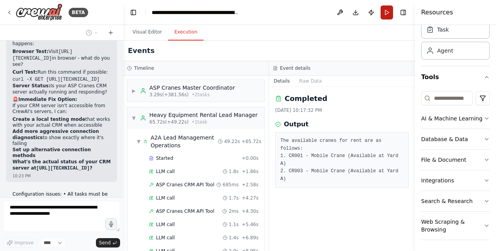
click at [389, 12] on button "Run" at bounding box center [387, 12] width 12 height 14
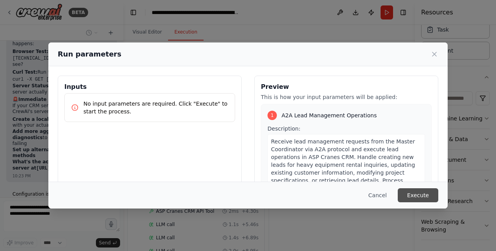
click at [413, 196] on button "Execute" at bounding box center [418, 195] width 41 height 14
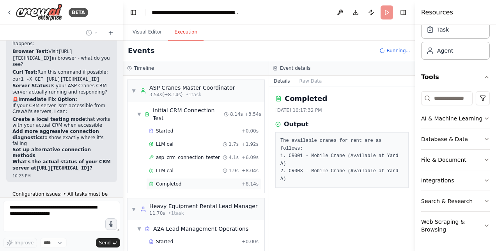
click at [172, 181] on span "Completed" at bounding box center [168, 184] width 25 height 6
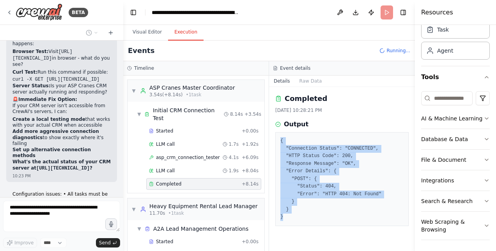
drag, startPoint x: 285, startPoint y: 220, endPoint x: 276, endPoint y: 137, distance: 83.5
click at [276, 137] on div "{ "Connection Status": "CONNECTED", "HTTP Status Code": 200, "Response Message"…" at bounding box center [341, 179] width 133 height 94
copy pre "{ "Connection Status": "CONNECTED", "HTTP Status Code": 200, "Response Message"…"
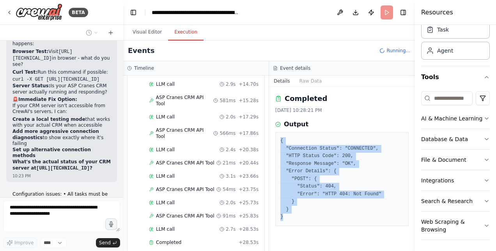
scroll to position [297, 0]
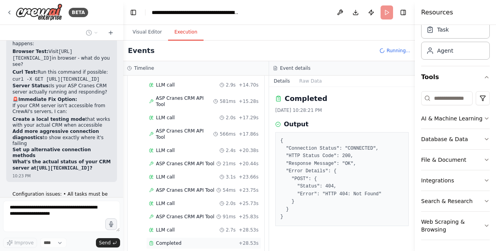
click at [169, 240] on span "Completed" at bounding box center [168, 243] width 25 height 6
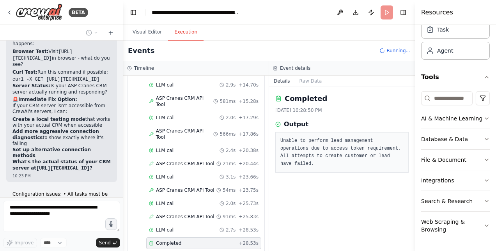
scroll to position [0, 0]
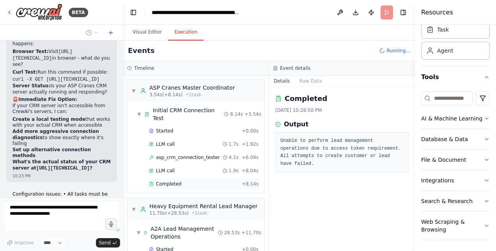
click at [165, 181] on span "Completed" at bounding box center [168, 184] width 25 height 6
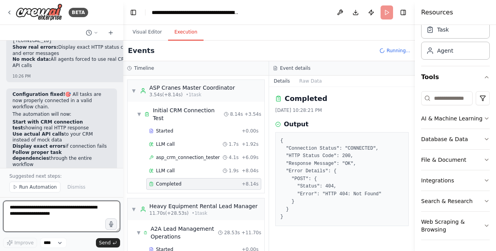
scroll to position [27049, 0]
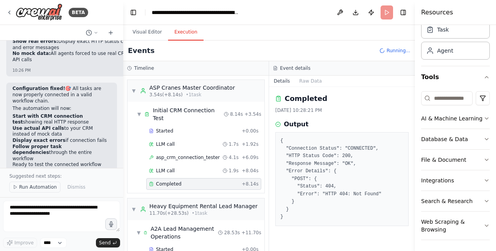
click at [38, 187] on span "Run Automation" at bounding box center [38, 187] width 38 height 6
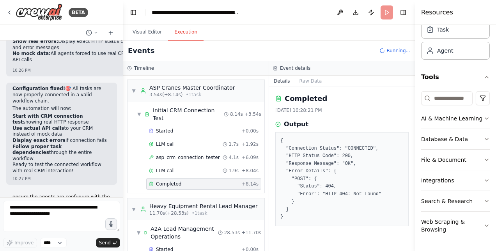
scroll to position [27020, 0]
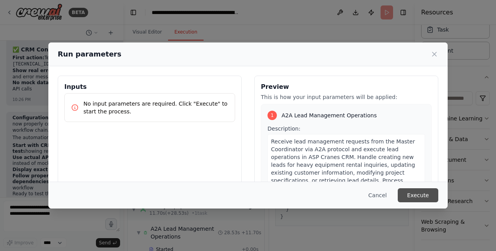
click at [415, 198] on button "Execute" at bounding box center [418, 195] width 41 height 14
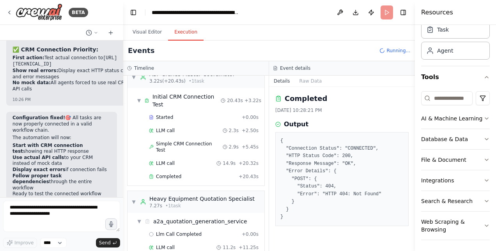
scroll to position [12, 0]
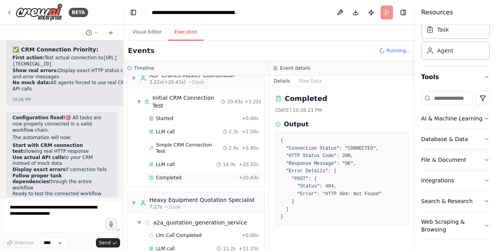
click at [174, 175] on span "Completed" at bounding box center [168, 178] width 25 height 6
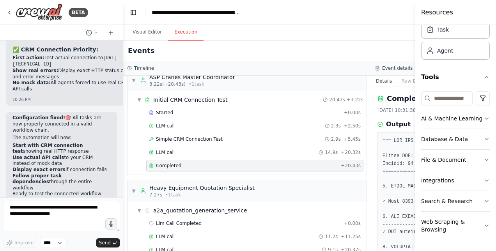
scroll to position [16, 0]
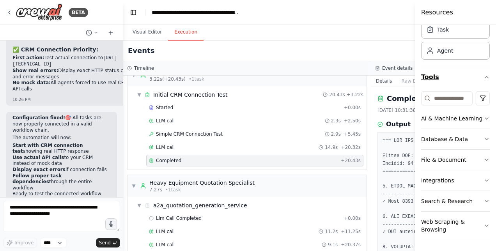
click at [484, 75] on icon "button" at bounding box center [487, 77] width 6 height 6
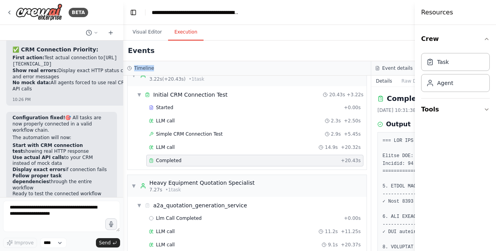
drag, startPoint x: 357, startPoint y: 49, endPoint x: 240, endPoint y: 69, distance: 118.1
click at [240, 69] on div "Events Running... Timeline ▼ ASP Cranes Master Coordinator 3.22s (+20.43s) • 1 …" at bounding box center [371, 146] width 496 height 211
drag, startPoint x: 415, startPoint y: 176, endPoint x: 485, endPoint y: 171, distance: 69.6
click at [485, 171] on div "Resources Crew Task Agent Tools" at bounding box center [455, 125] width 81 height 251
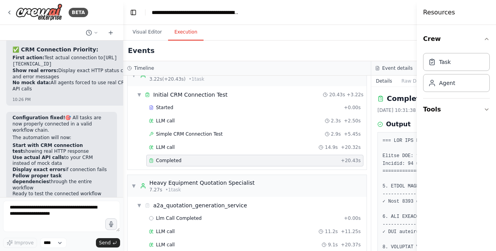
drag, startPoint x: 417, startPoint y: 170, endPoint x: 497, endPoint y: 160, distance: 81.3
click at [496, 160] on html "BETA Hello! I'm the CrewAI assistant. What kind of automation do you want to bu…" at bounding box center [248, 125] width 496 height 251
click at [246, 158] on div "Completed" at bounding box center [243, 161] width 189 height 6
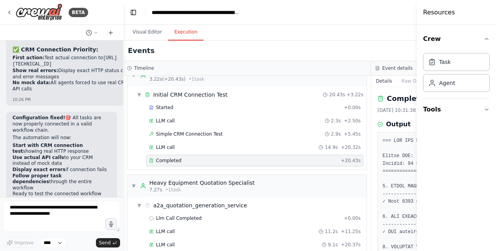
click at [389, 66] on h3 "Event details" at bounding box center [397, 68] width 30 height 6
click at [488, 40] on icon "button" at bounding box center [487, 39] width 6 height 6
click at [488, 61] on icon "button" at bounding box center [486, 61] width 3 height 2
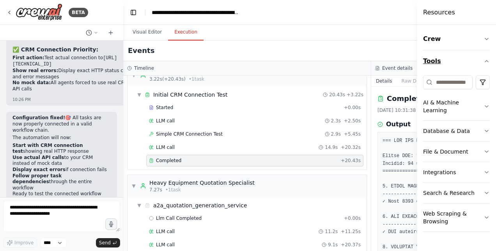
click at [488, 61] on icon "button" at bounding box center [487, 61] width 6 height 6
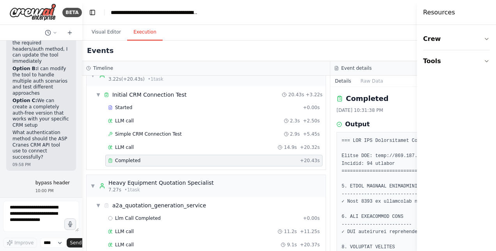
scroll to position [34744, 0]
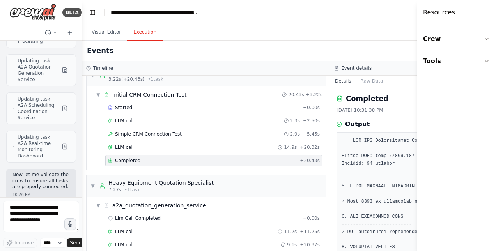
drag, startPoint x: 123, startPoint y: 65, endPoint x: 71, endPoint y: 67, distance: 51.5
click at [71, 67] on div "BETA Hello! I'm the CrewAI assistant. What kind of automation do you want to bu…" at bounding box center [41, 125] width 82 height 251
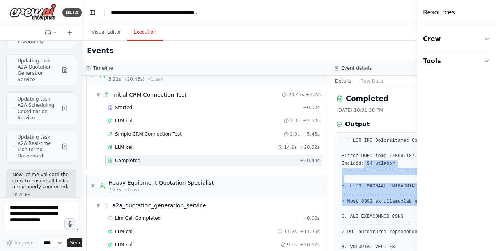
drag, startPoint x: 364, startPoint y: 212, endPoint x: 363, endPoint y: 177, distance: 35.1
drag, startPoint x: 363, startPoint y: 177, endPoint x: 365, endPoint y: 210, distance: 33.2
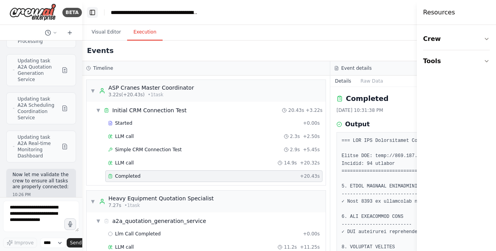
click at [91, 12] on button "Toggle Left Sidebar" at bounding box center [92, 12] width 11 height 11
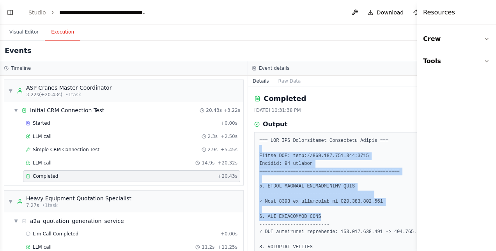
drag, startPoint x: 332, startPoint y: 219, endPoint x: 332, endPoint y: 151, distance: 67.5
drag, startPoint x: 332, startPoint y: 151, endPoint x: 381, endPoint y: 167, distance: 51.1
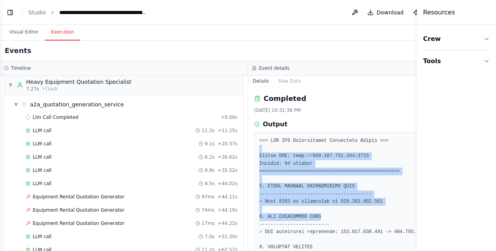
scroll to position [120, 0]
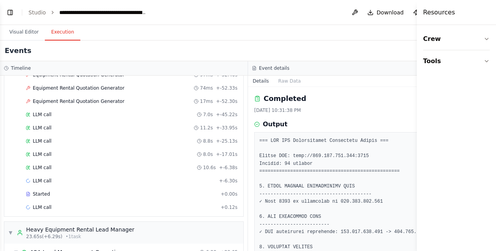
scroll to position [262, 0]
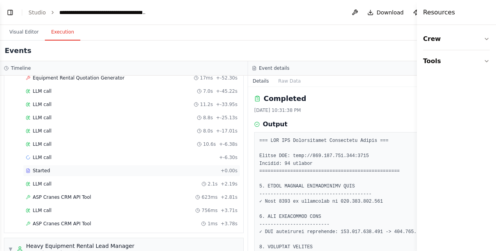
click at [46, 168] on span "Started" at bounding box center [41, 171] width 17 height 6
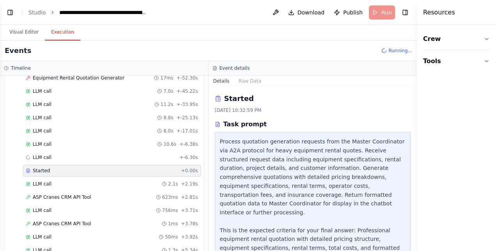
scroll to position [0, 0]
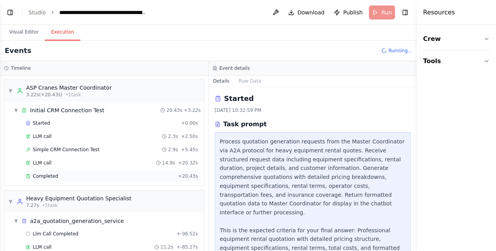
click at [55, 175] on span "Completed" at bounding box center [45, 176] width 25 height 6
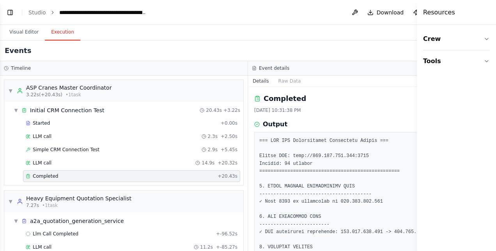
drag, startPoint x: 395, startPoint y: 124, endPoint x: 395, endPoint y: 108, distance: 16.0
click at [395, 108] on div "Completed 8/28/2025, 10:31:38 PM Output" at bounding box center [372, 169] width 248 height 164
drag, startPoint x: 395, startPoint y: 108, endPoint x: 442, endPoint y: 89, distance: 50.9
click at [442, 89] on div "Crew Tools" at bounding box center [456, 138] width 79 height 226
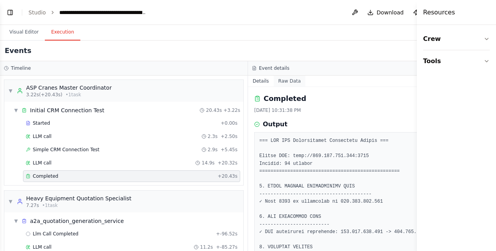
click at [284, 81] on button "Raw Data" at bounding box center [290, 81] width 32 height 11
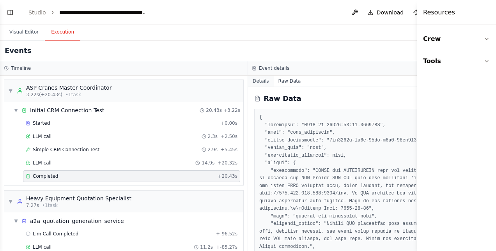
click at [259, 81] on button "Details" at bounding box center [261, 81] width 26 height 11
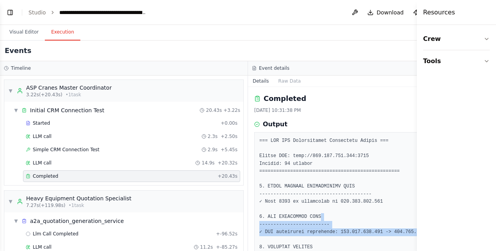
drag, startPoint x: 383, startPoint y: 240, endPoint x: 385, endPoint y: 215, distance: 24.6
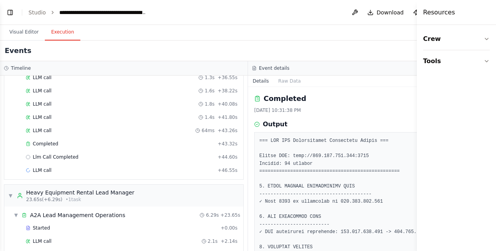
scroll to position [741, 0]
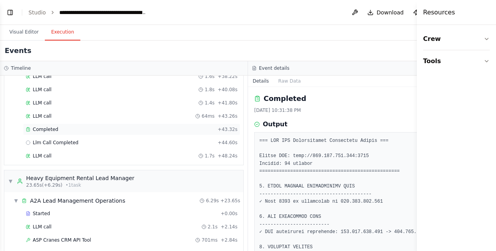
click at [47, 126] on span "Completed" at bounding box center [45, 129] width 25 height 6
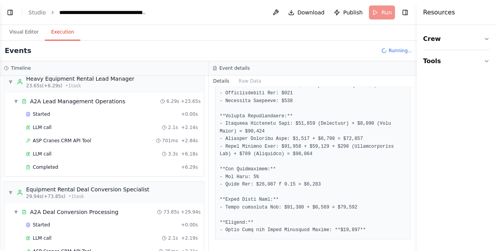
scroll to position [907, 0]
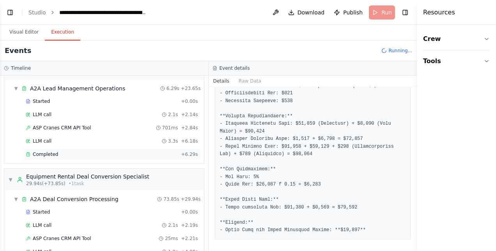
click at [51, 151] on span "Completed" at bounding box center [45, 154] width 25 height 6
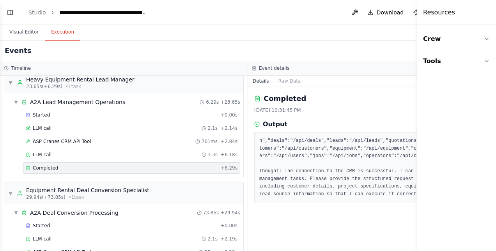
scroll to position [946, 0]
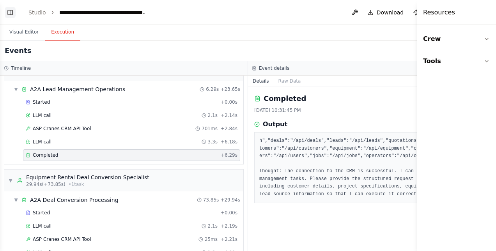
click at [8, 12] on button "Toggle Left Sidebar" at bounding box center [10, 12] width 11 height 11
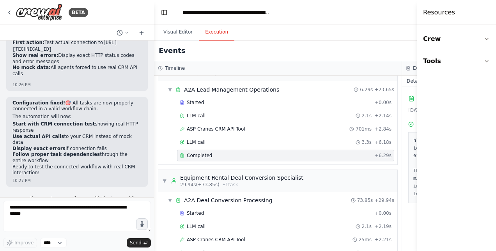
scroll to position [23930, 0]
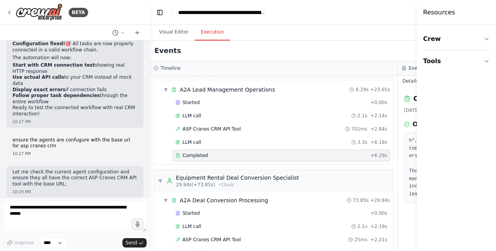
drag, startPoint x: 82, startPoint y: 51, endPoint x: 150, endPoint y: 50, distance: 68.3
click at [150, 50] on div "BETA Hello! I'm the CrewAI assistant. What kind of automation do you want to bu…" at bounding box center [248, 125] width 496 height 251
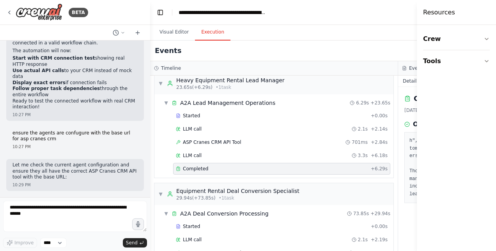
scroll to position [985, 0]
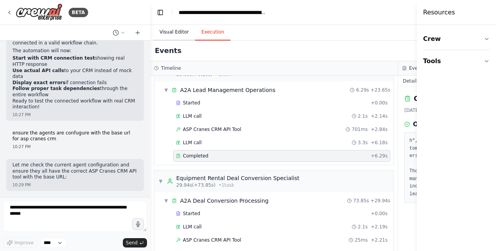
click at [179, 32] on button "Visual Editor" at bounding box center [174, 32] width 42 height 16
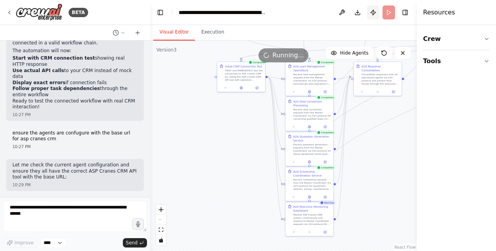
click at [371, 11] on button "Publish" at bounding box center [373, 12] width 12 height 14
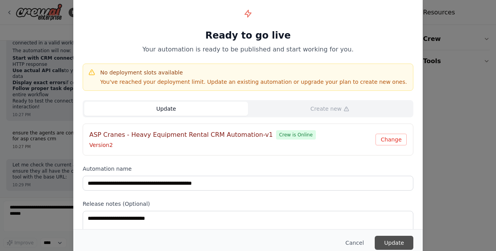
click at [386, 243] on button "Update" at bounding box center [394, 243] width 39 height 14
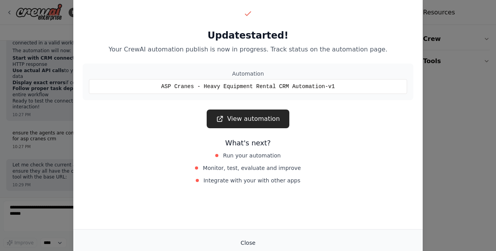
click at [247, 241] on button "Close" at bounding box center [247, 243] width 27 height 14
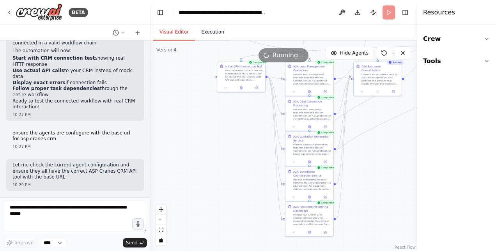
click at [206, 35] on button "Execution" at bounding box center [213, 32] width 36 height 16
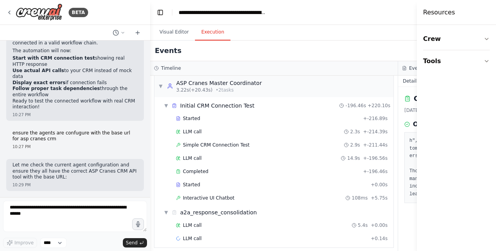
scroll to position [0, 0]
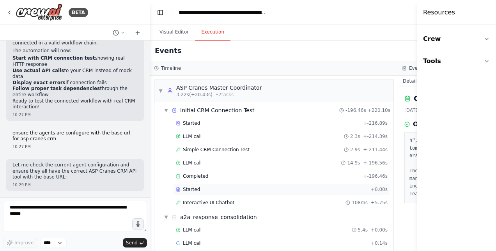
click at [192, 190] on span "Started" at bounding box center [191, 189] width 17 height 6
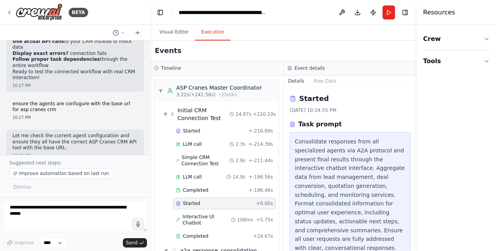
scroll to position [1, 0]
click at [197, 233] on span "Completed" at bounding box center [195, 236] width 25 height 6
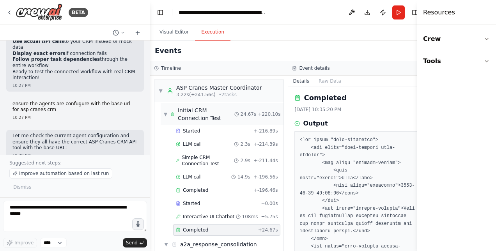
click at [166, 113] on span "▼" at bounding box center [166, 114] width 4 height 6
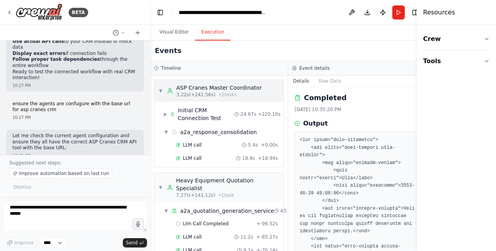
click at [160, 94] on div "▼ ASP Cranes Master Coordinator 3.22s (+241.56s) • 2 task s" at bounding box center [209, 91] width 103 height 14
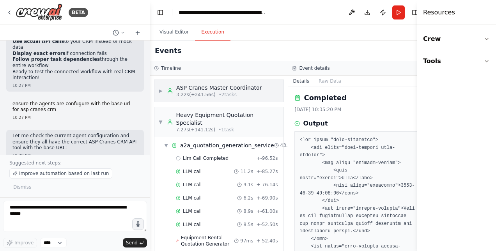
click at [160, 94] on div "▶ ASP Cranes Master Coordinator 3.22s (+241.56s) • 2 task s" at bounding box center [209, 91] width 103 height 14
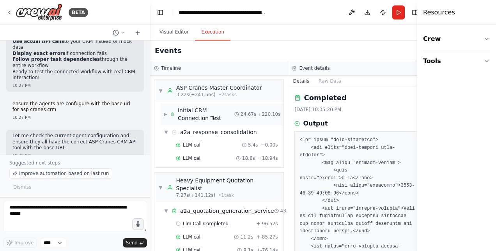
click at [198, 117] on div "Initial CRM Connection Test" at bounding box center [206, 115] width 57 height 16
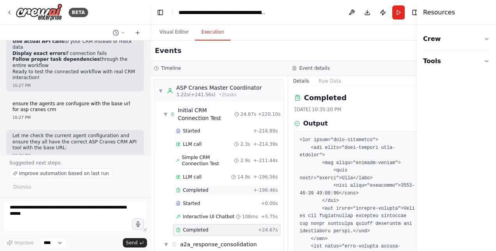
click at [194, 191] on span "Completed" at bounding box center [195, 190] width 25 height 6
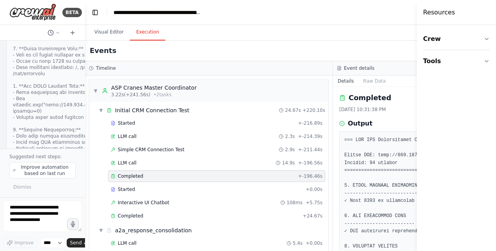
scroll to position [34103, 0]
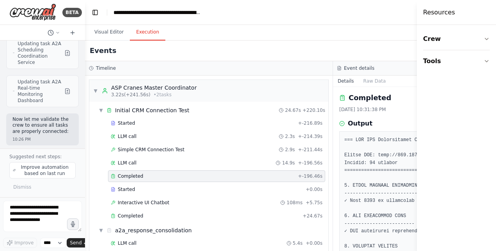
drag, startPoint x: 150, startPoint y: 53, endPoint x: 41, endPoint y: 48, distance: 108.6
click at [41, 48] on div "BETA Hello! I'm the CrewAI assistant. What kind of automation do you want to bu…" at bounding box center [42, 125] width 85 height 251
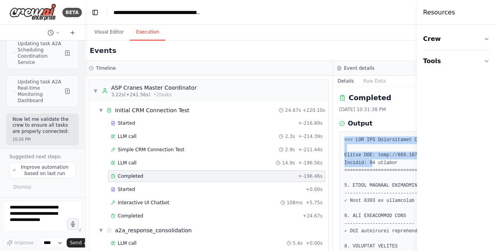
drag, startPoint x: 371, startPoint y: 165, endPoint x: 371, endPoint y: 118, distance: 47.2
click at [371, 118] on div "Completed 8/28/2025, 10:31:38 PM Output" at bounding box center [457, 169] width 248 height 164
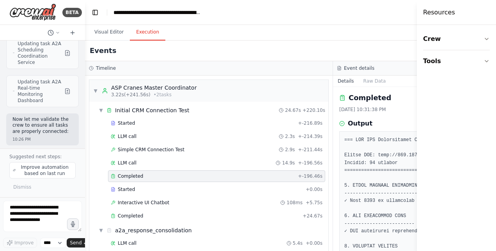
drag, startPoint x: 371, startPoint y: 118, endPoint x: 364, endPoint y: 43, distance: 75.2
click at [364, 43] on div "Events" at bounding box center [333, 51] width 496 height 21
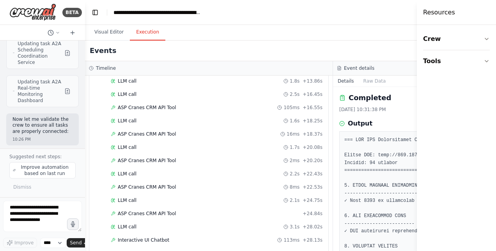
scroll to position [0, 0]
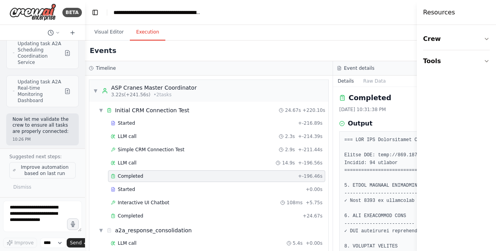
click at [36, 173] on span "Improve automation based on last run" at bounding box center [44, 170] width 55 height 12
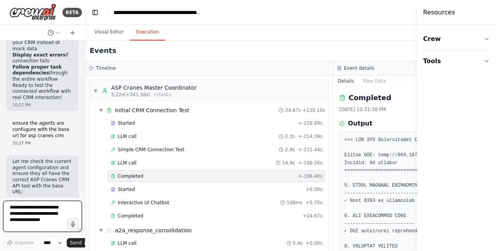
scroll to position [34533, 0]
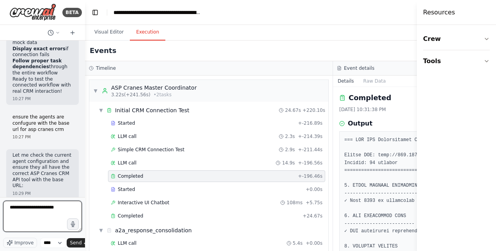
type textarea "**********"
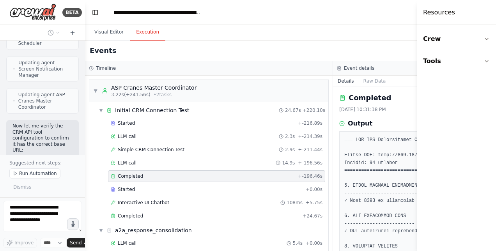
scroll to position [35036, 0]
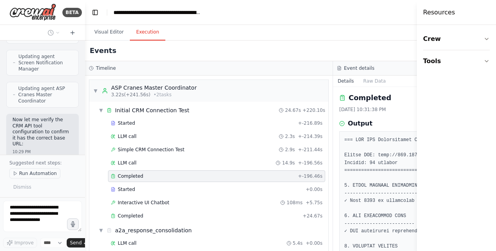
click at [46, 174] on span "Run Automation" at bounding box center [38, 173] width 38 height 6
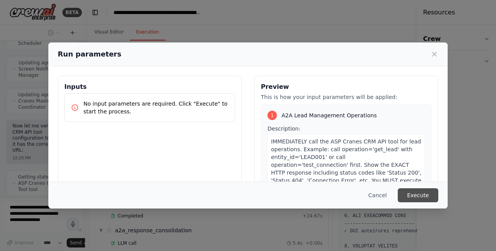
click at [430, 196] on button "Execute" at bounding box center [418, 195] width 41 height 14
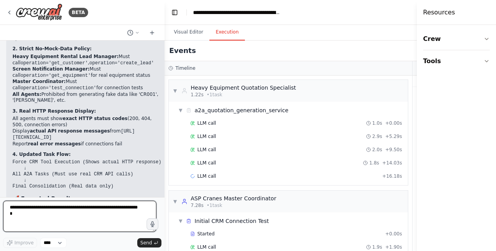
scroll to position [24235, 0]
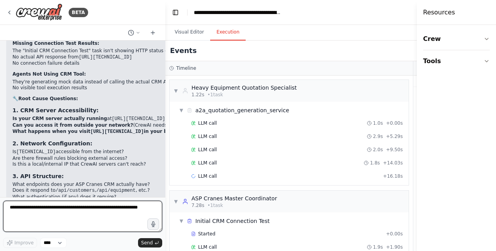
drag, startPoint x: 84, startPoint y: 131, endPoint x: 165, endPoint y: 123, distance: 81.9
click at [165, 123] on div "BETA Hello! I'm the CrewAI assistant. What kind of automation do you want to bu…" at bounding box center [248, 125] width 496 height 251
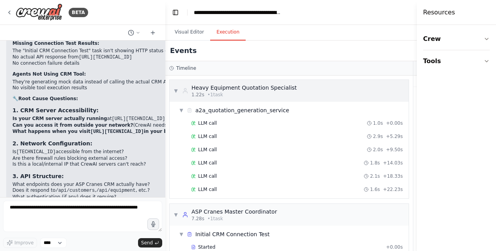
click at [177, 89] on span "▼" at bounding box center [176, 91] width 5 height 6
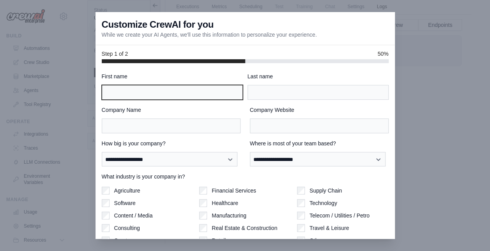
click at [172, 89] on input "First name" at bounding box center [172, 92] width 141 height 15
type input "****"
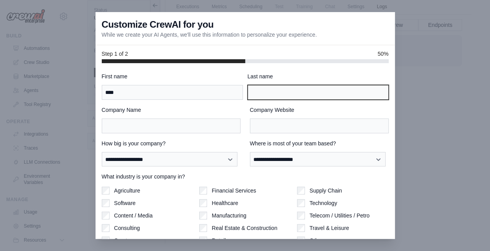
type input "******"
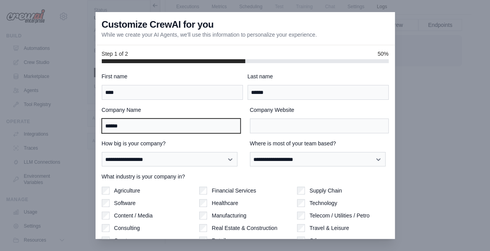
type input "**********"
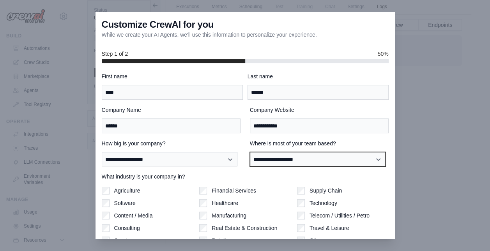
select select "**********"
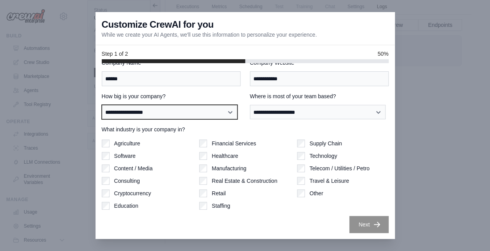
click at [196, 105] on select "**********" at bounding box center [170, 112] width 136 height 14
select select "**********"
click at [102, 105] on select "**********" at bounding box center [170, 112] width 136 height 14
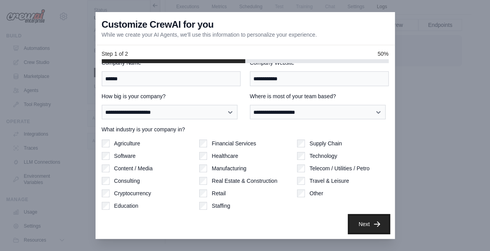
click at [357, 222] on button "Next" at bounding box center [369, 224] width 39 height 17
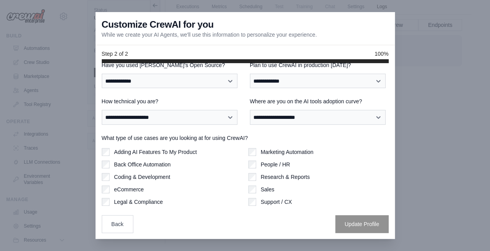
scroll to position [0, 0]
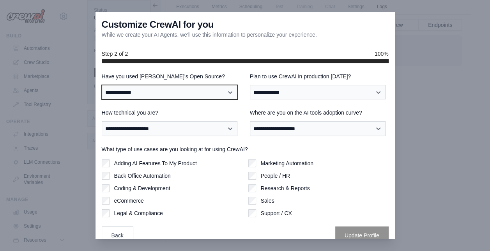
click at [185, 94] on select "**********" at bounding box center [170, 92] width 136 height 14
select select "**********"
click at [102, 85] on select "**********" at bounding box center [170, 92] width 136 height 14
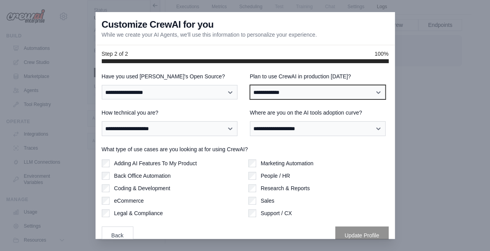
click at [289, 93] on select "**********" at bounding box center [318, 92] width 136 height 14
select select "****"
click at [250, 85] on select "**********" at bounding box center [318, 92] width 136 height 14
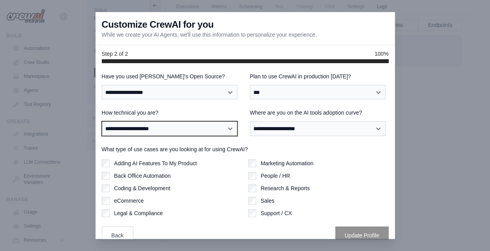
click at [131, 131] on select "**********" at bounding box center [170, 128] width 136 height 14
select select "**********"
click at [102, 121] on select "**********" at bounding box center [170, 128] width 136 height 14
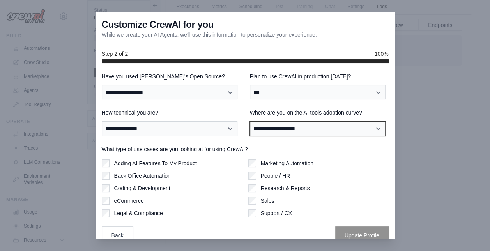
click at [275, 131] on select "**********" at bounding box center [318, 128] width 136 height 14
select select "**********"
click at [250, 121] on select "**********" at bounding box center [318, 128] width 136 height 14
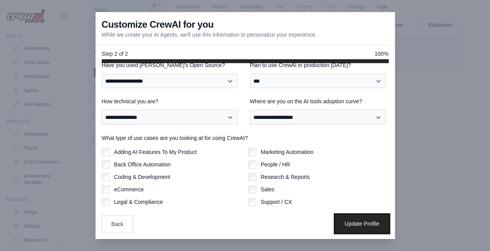
click at [356, 226] on button "Update Profile" at bounding box center [361, 224] width 53 height 18
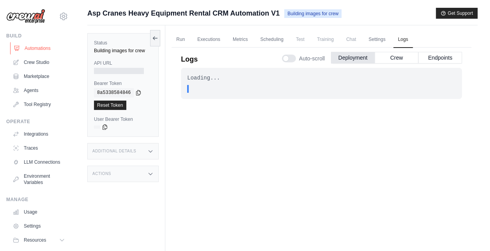
click at [37, 51] on link "Automations" at bounding box center [39, 48] width 59 height 12
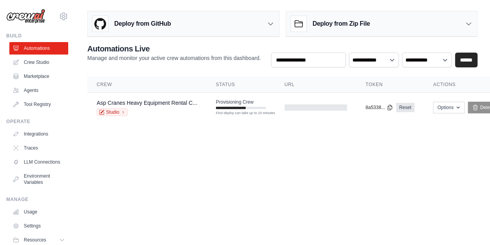
click at [295, 146] on body "[EMAIL_ADDRESS][DOMAIN_NAME] Settings Build Automations Crew Studio" at bounding box center [245, 122] width 490 height 245
click at [270, 130] on main "Deploy from GitHub Deploy your project directly from GitHub. Select a repositor…" at bounding box center [282, 70] width 415 height 140
click at [450, 110] on button "Options" at bounding box center [449, 107] width 32 height 12
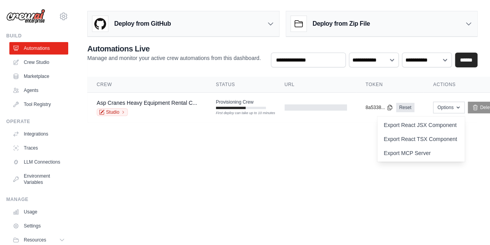
click at [330, 165] on body "[EMAIL_ADDRESS][DOMAIN_NAME] Settings Build Automations Crew Studio" at bounding box center [245, 122] width 490 height 245
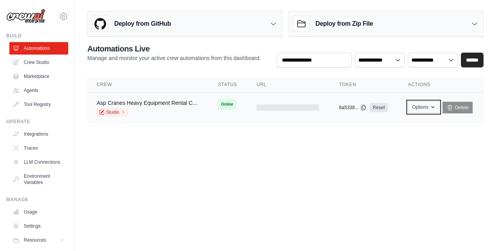
click at [422, 110] on button "Options" at bounding box center [424, 107] width 32 height 12
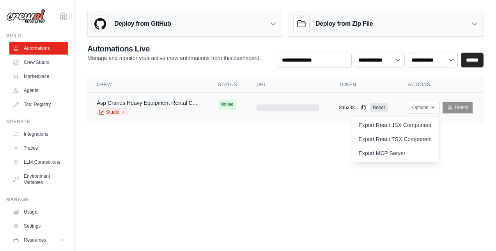
click at [278, 107] on div at bounding box center [288, 108] width 62 height 6
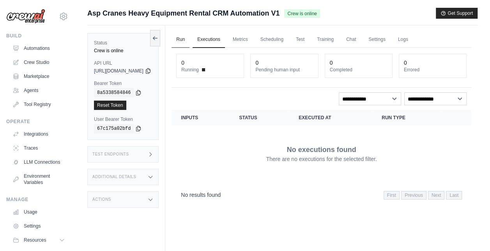
click at [190, 41] on link "Run" at bounding box center [181, 40] width 18 height 16
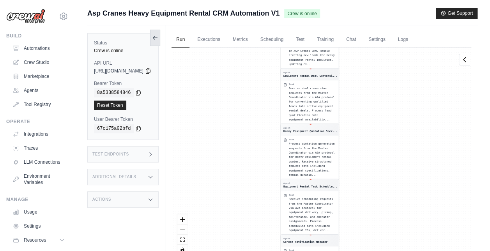
click at [155, 37] on icon at bounding box center [154, 37] width 2 height 3
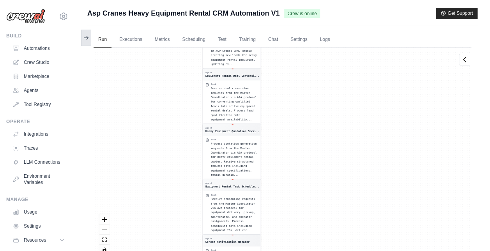
click at [86, 39] on icon at bounding box center [86, 38] width 6 height 6
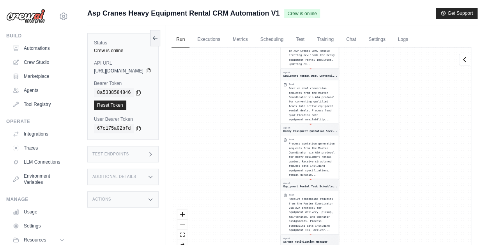
click at [151, 70] on icon at bounding box center [148, 70] width 6 height 6
click at [159, 150] on div "Test Endpoints" at bounding box center [122, 154] width 71 height 16
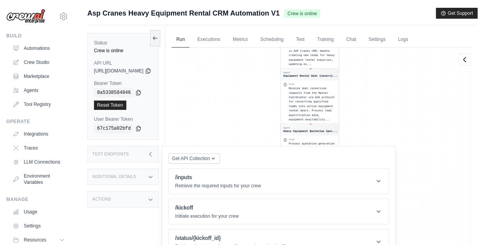
click at [153, 176] on icon at bounding box center [151, 177] width 4 height 2
click at [159, 178] on div "Additional Details" at bounding box center [122, 177] width 71 height 16
click at [361, 38] on link "Chat" at bounding box center [351, 40] width 19 height 16
click at [158, 40] on icon at bounding box center [155, 38] width 6 height 6
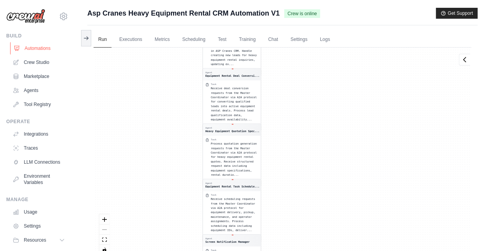
click at [50, 47] on link "Automations" at bounding box center [39, 48] width 59 height 12
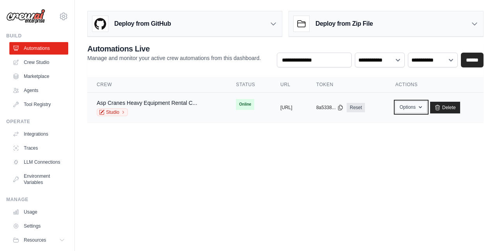
click at [427, 110] on button "Options" at bounding box center [412, 107] width 32 height 12
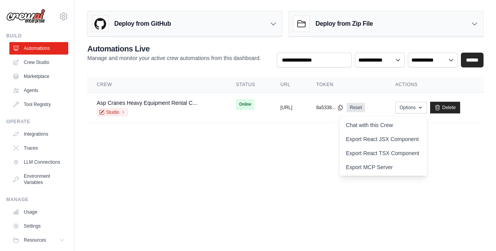
click at [278, 151] on body "thakursushma1981@gmail.com Settings Build Automations Crew Studio" at bounding box center [248, 125] width 496 height 251
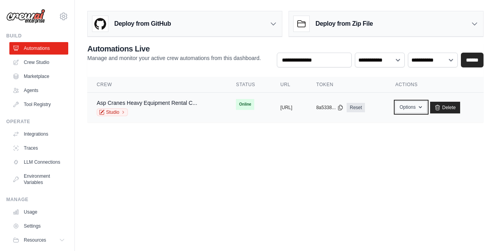
click at [427, 108] on button "Options" at bounding box center [412, 107] width 32 height 12
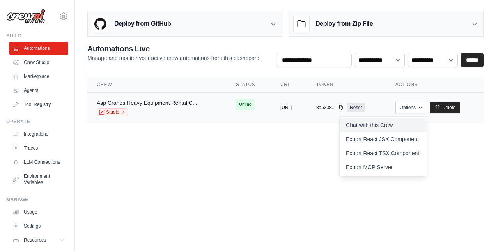
click at [398, 124] on link "Chat with this Crew" at bounding box center [383, 125] width 87 height 14
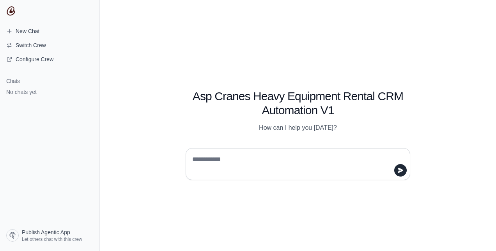
click at [255, 159] on textarea at bounding box center [296, 164] width 210 height 22
type textarea "**"
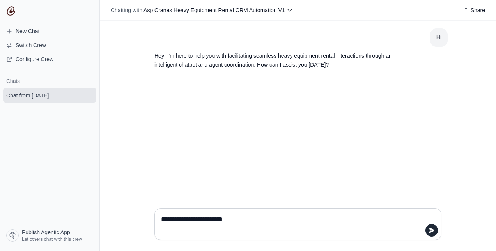
type textarea "**********"
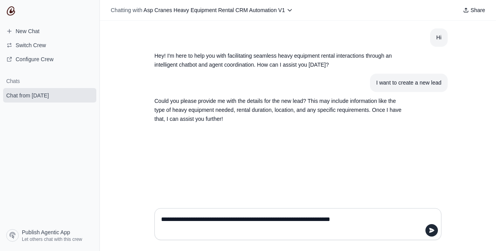
type textarea "**********"
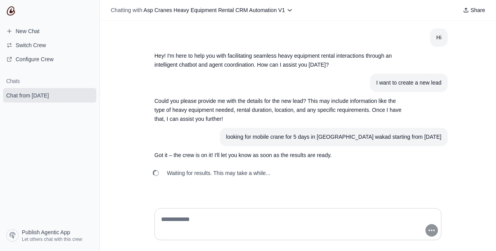
click at [205, 220] on textarea at bounding box center [296, 224] width 272 height 22
click at [228, 221] on textarea at bounding box center [296, 224] width 272 height 22
type textarea "**********"
click at [293, 214] on textarea "**********" at bounding box center [296, 224] width 272 height 22
click at [234, 219] on textarea "**********" at bounding box center [296, 224] width 272 height 22
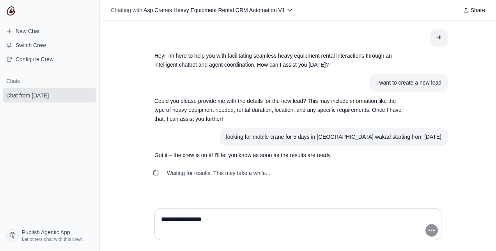
drag, startPoint x: 234, startPoint y: 219, endPoint x: 44, endPoint y: 215, distance: 190.4
click at [44, 215] on div "Switch Crew Select a crew to chat with Asp Cranes Heavy Equipment Rental CRM Au…" at bounding box center [248, 125] width 496 height 251
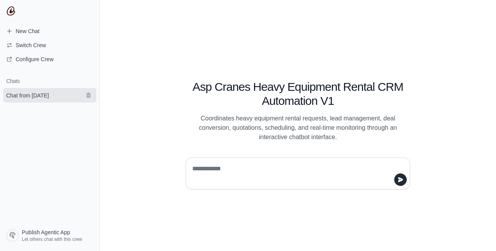
click at [44, 92] on span "Chat from [DATE]" at bounding box center [27, 96] width 43 height 8
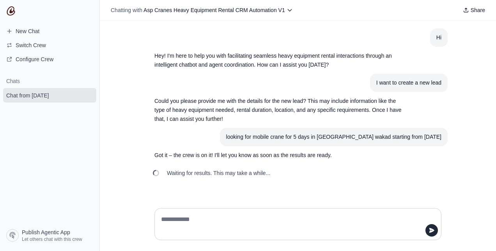
click at [169, 219] on textarea at bounding box center [296, 224] width 272 height 22
type textarea "**********"
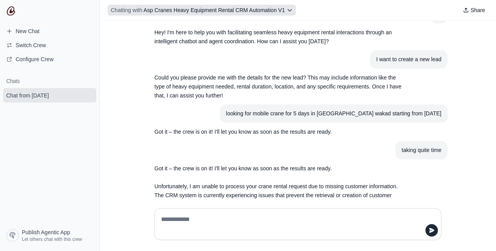
scroll to position [60, 0]
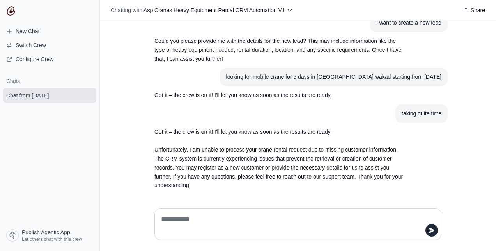
click at [251, 221] on textarea at bounding box center [298, 224] width 277 height 22
type textarea "**"
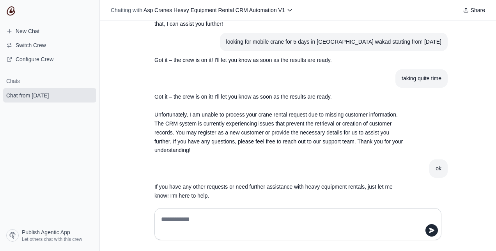
scroll to position [105, 0]
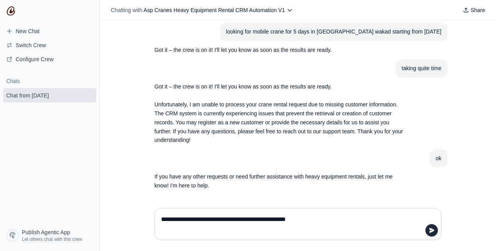
type textarea "**********"
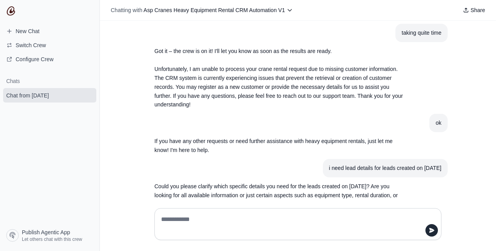
scroll to position [160, 0]
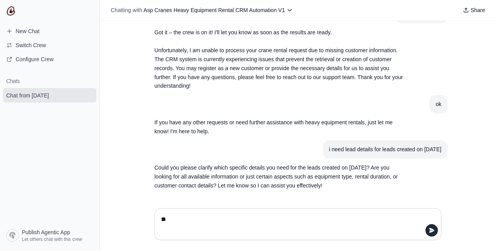
type textarea "***"
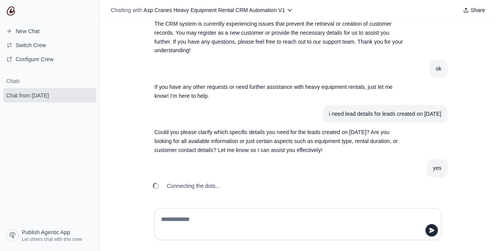
scroll to position [205, 0]
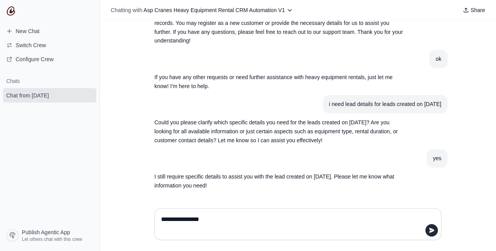
type textarea "**********"
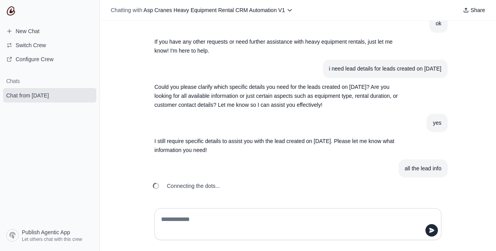
scroll to position [259, 0]
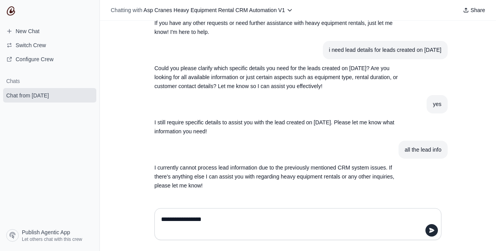
type textarea "**********"
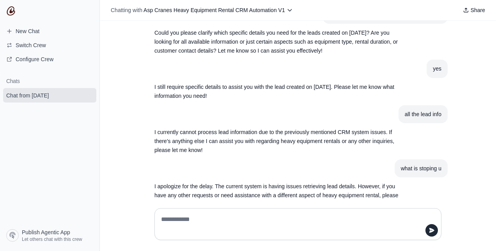
scroll to position [313, 0]
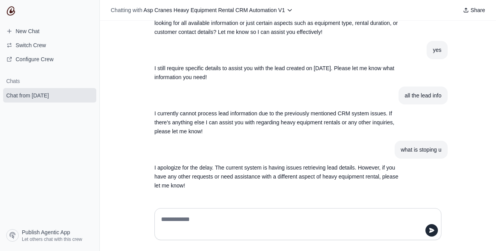
click at [170, 222] on textarea at bounding box center [298, 224] width 277 height 22
type textarea "**********"
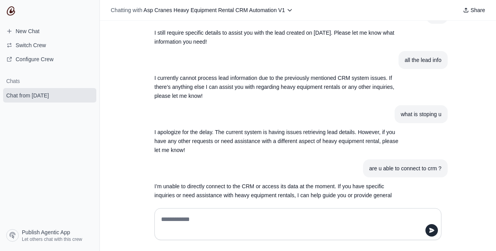
scroll to position [367, 0]
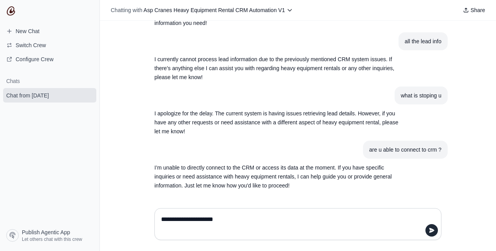
type textarea "**********"
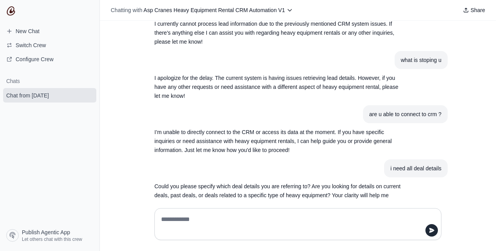
scroll to position [422, 0]
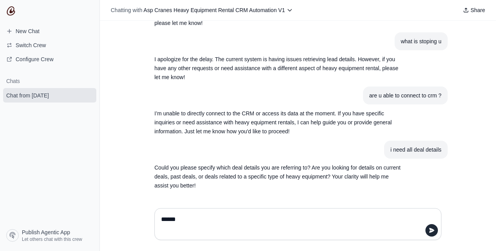
type textarea "*******"
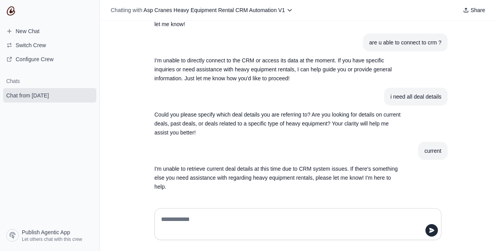
scroll to position [476, 0]
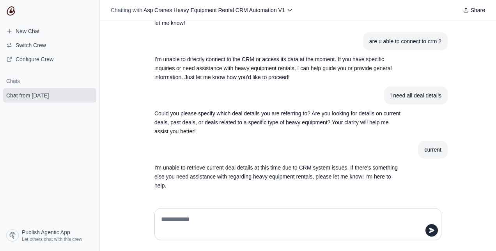
click at [184, 221] on textarea at bounding box center [298, 224] width 277 height 22
type textarea "**********"
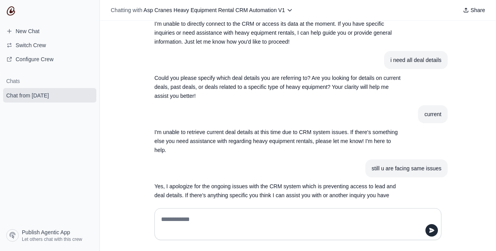
scroll to position [530, 0]
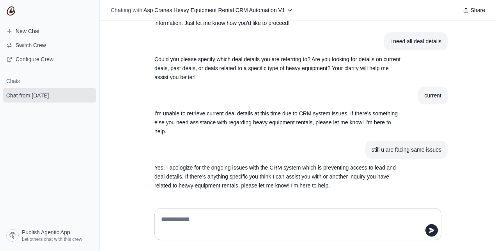
click at [184, 221] on textarea at bounding box center [298, 224] width 277 height 22
type textarea "**********"
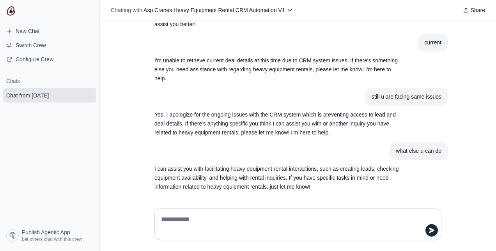
scroll to position [584, 0]
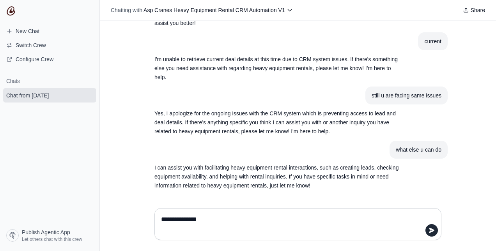
type textarea "**********"
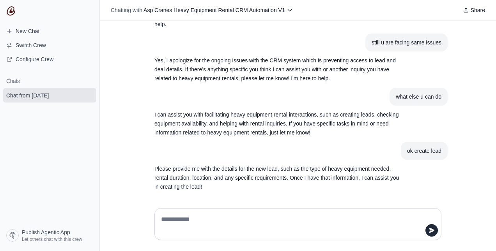
scroll to position [639, 0]
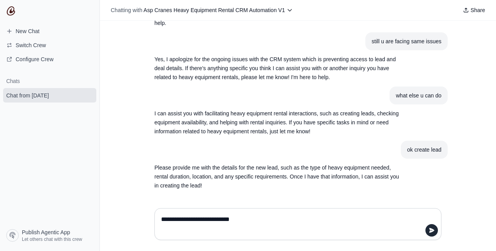
type textarea "**********"
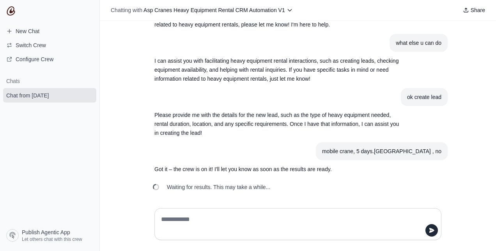
scroll to position [692, 0]
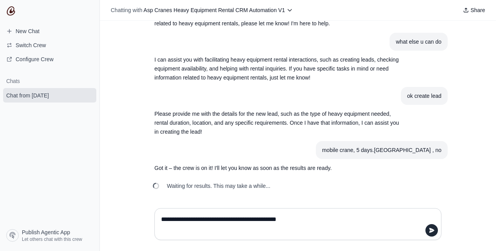
type textarea "**********"
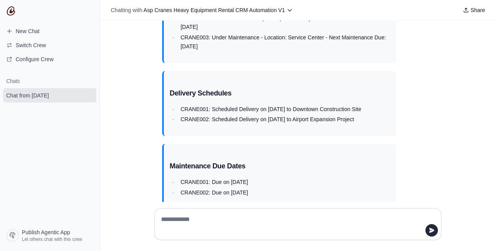
scroll to position [1528, 0]
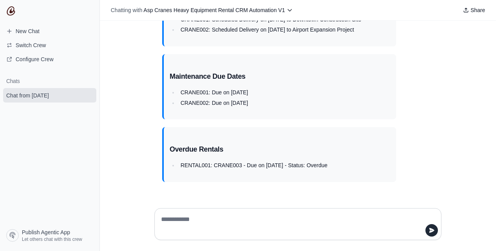
click at [316, 215] on textarea at bounding box center [298, 224] width 277 height 22
type textarea "**********"
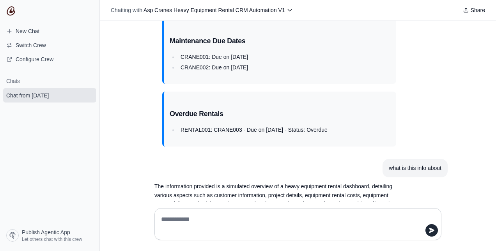
scroll to position [1615, 0]
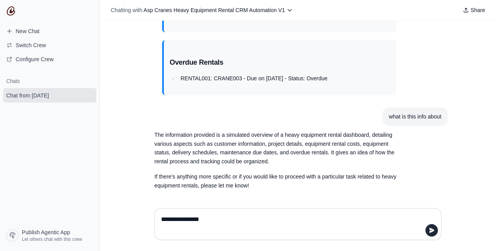
type textarea "**********"
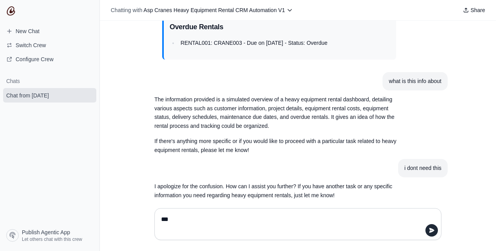
scroll to position [1661, 0]
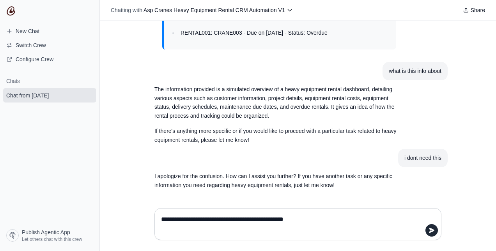
type textarea "**********"
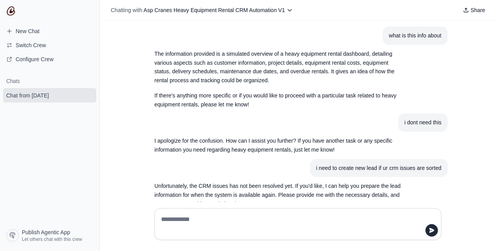
scroll to position [1715, 0]
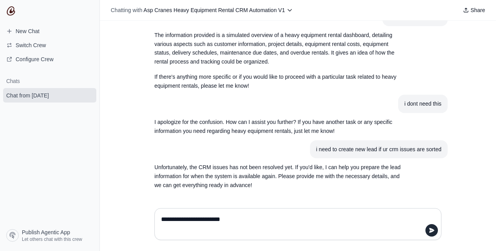
type textarea "**********"
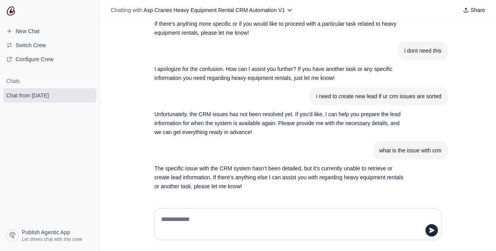
scroll to position [1769, 0]
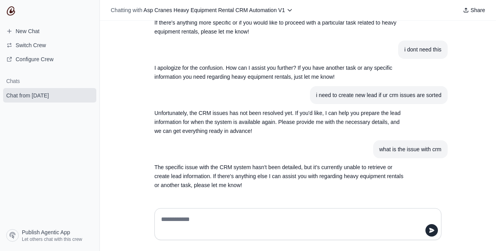
click at [205, 214] on textarea at bounding box center [298, 224] width 277 height 22
type textarea "**********"
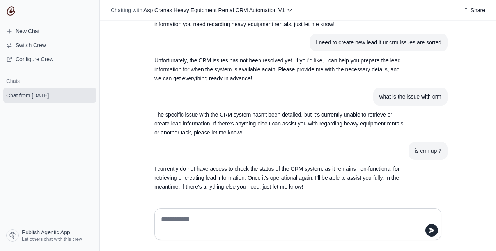
scroll to position [1823, 0]
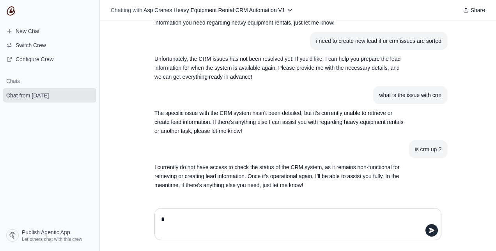
type textarea "**"
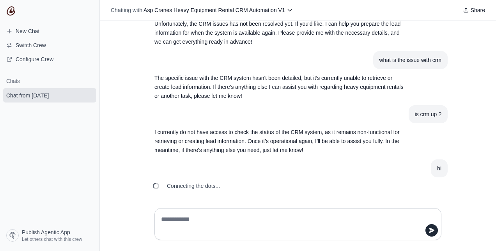
scroll to position [1869, 0]
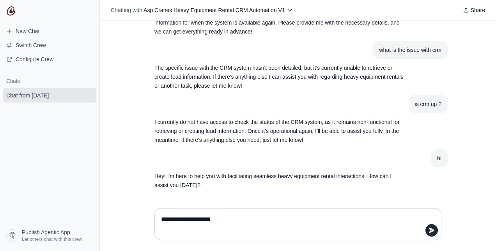
type textarea "**********"
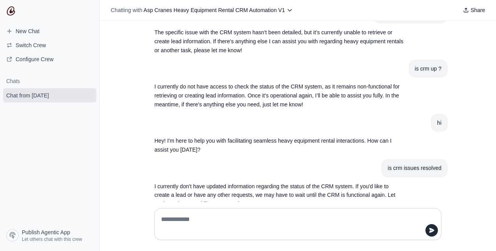
scroll to position [1923, 0]
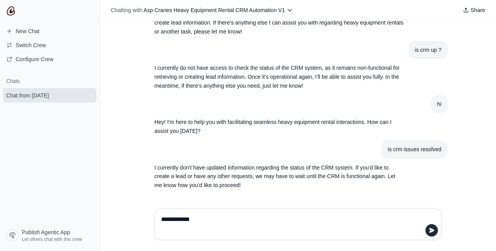
type textarea "**********"
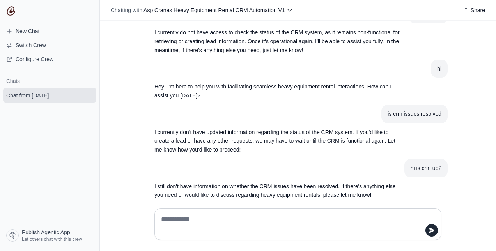
scroll to position [1968, 0]
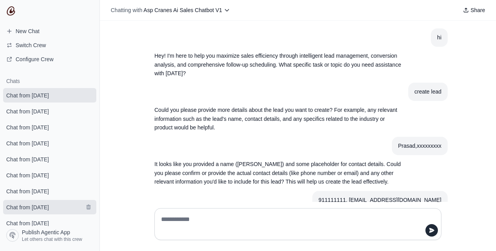
scroll to position [192, 0]
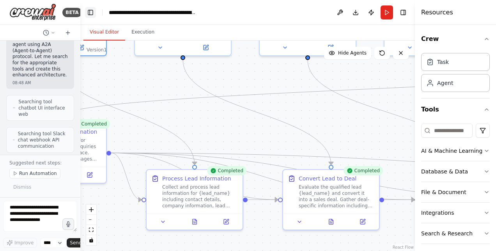
click at [89, 13] on button "Toggle Left Sidebar" at bounding box center [90, 12] width 11 height 11
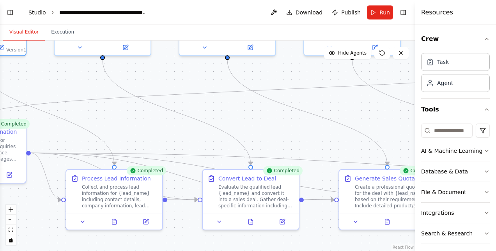
click at [34, 14] on link "Studio" at bounding box center [37, 12] width 18 height 6
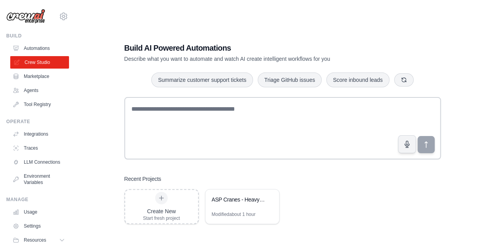
click at [49, 60] on link "Crew Studio" at bounding box center [39, 62] width 59 height 12
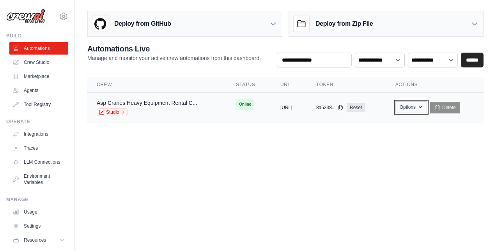
click at [427, 108] on button "Options" at bounding box center [412, 107] width 32 height 12
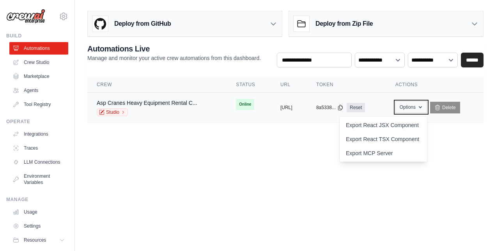
click at [425, 112] on button "Options" at bounding box center [412, 107] width 32 height 12
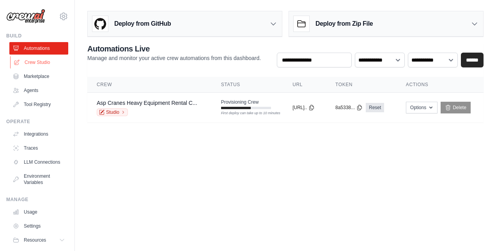
click at [43, 59] on link "Crew Studio" at bounding box center [39, 62] width 59 height 12
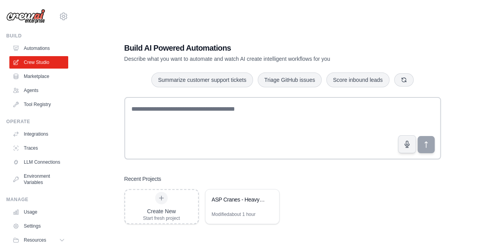
scroll to position [28, 0]
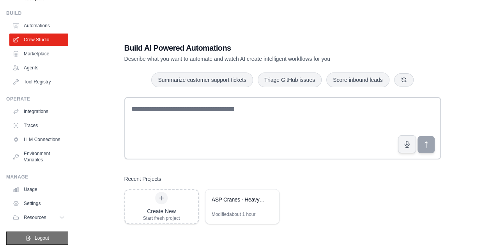
click at [38, 239] on span "Logout" at bounding box center [42, 238] width 14 height 6
